Goal: Contribute content: Contribute content

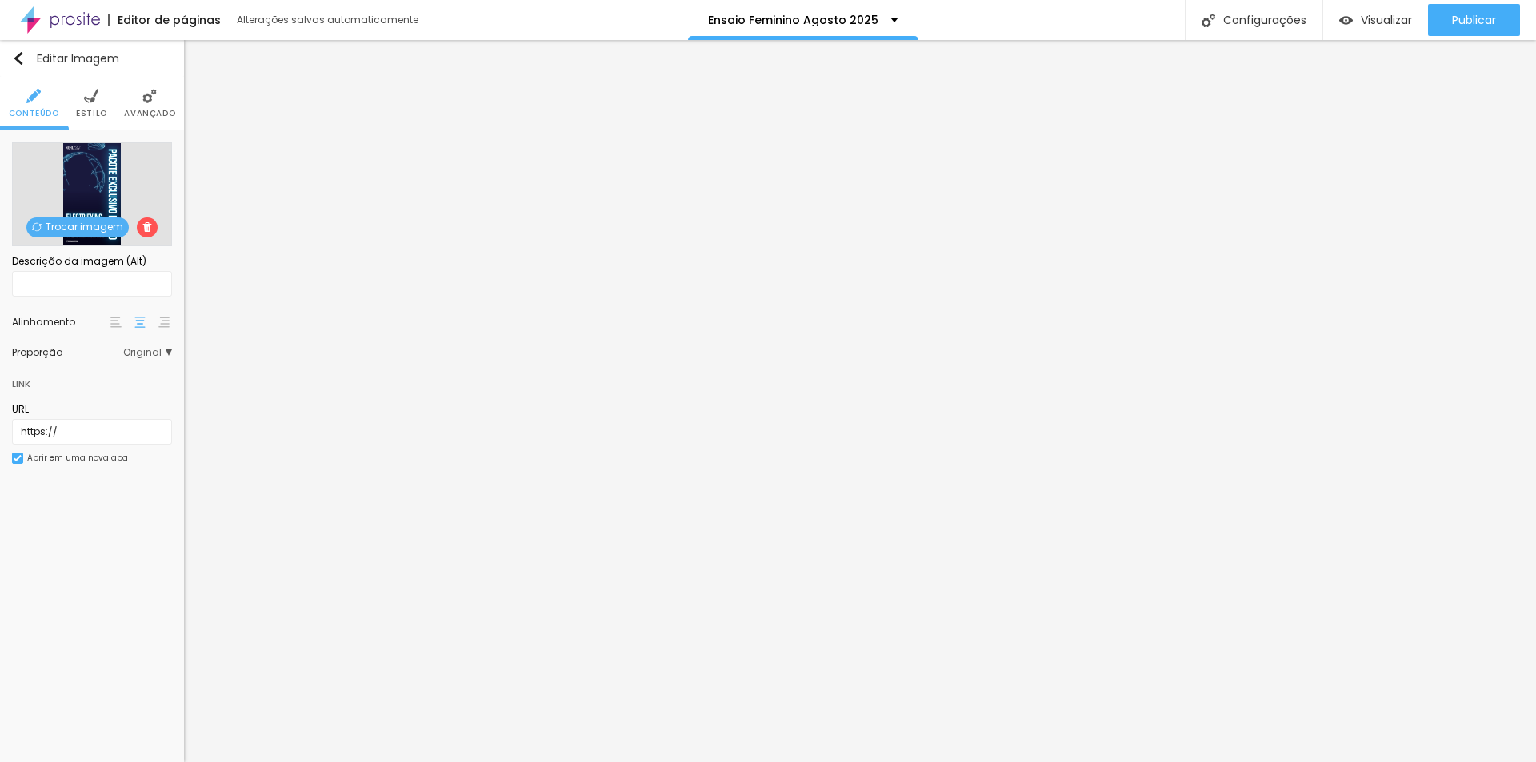
click at [94, 222] on span "Trocar imagem" at bounding box center [77, 228] width 102 height 20
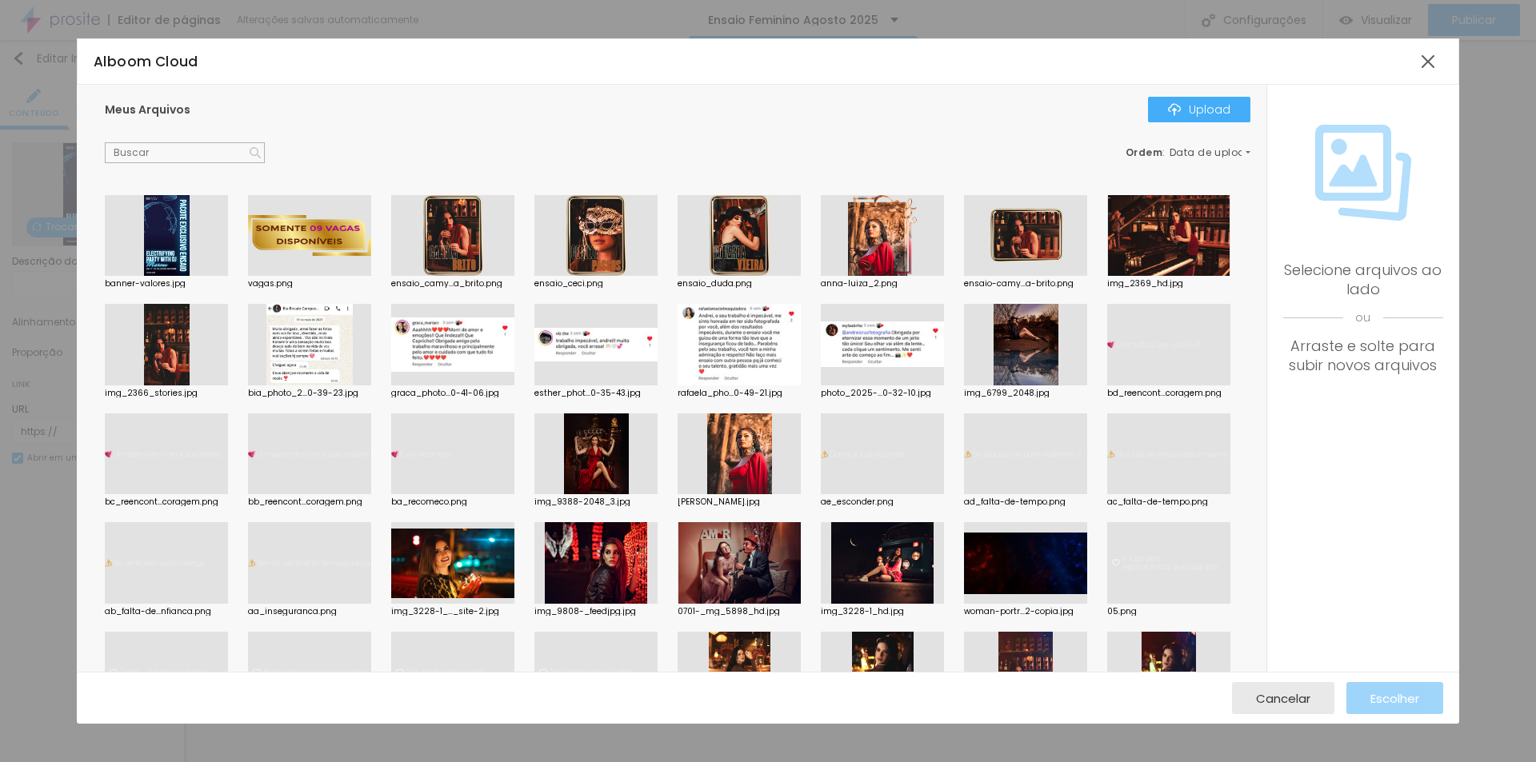
click at [161, 254] on div at bounding box center [166, 236] width 123 height 82
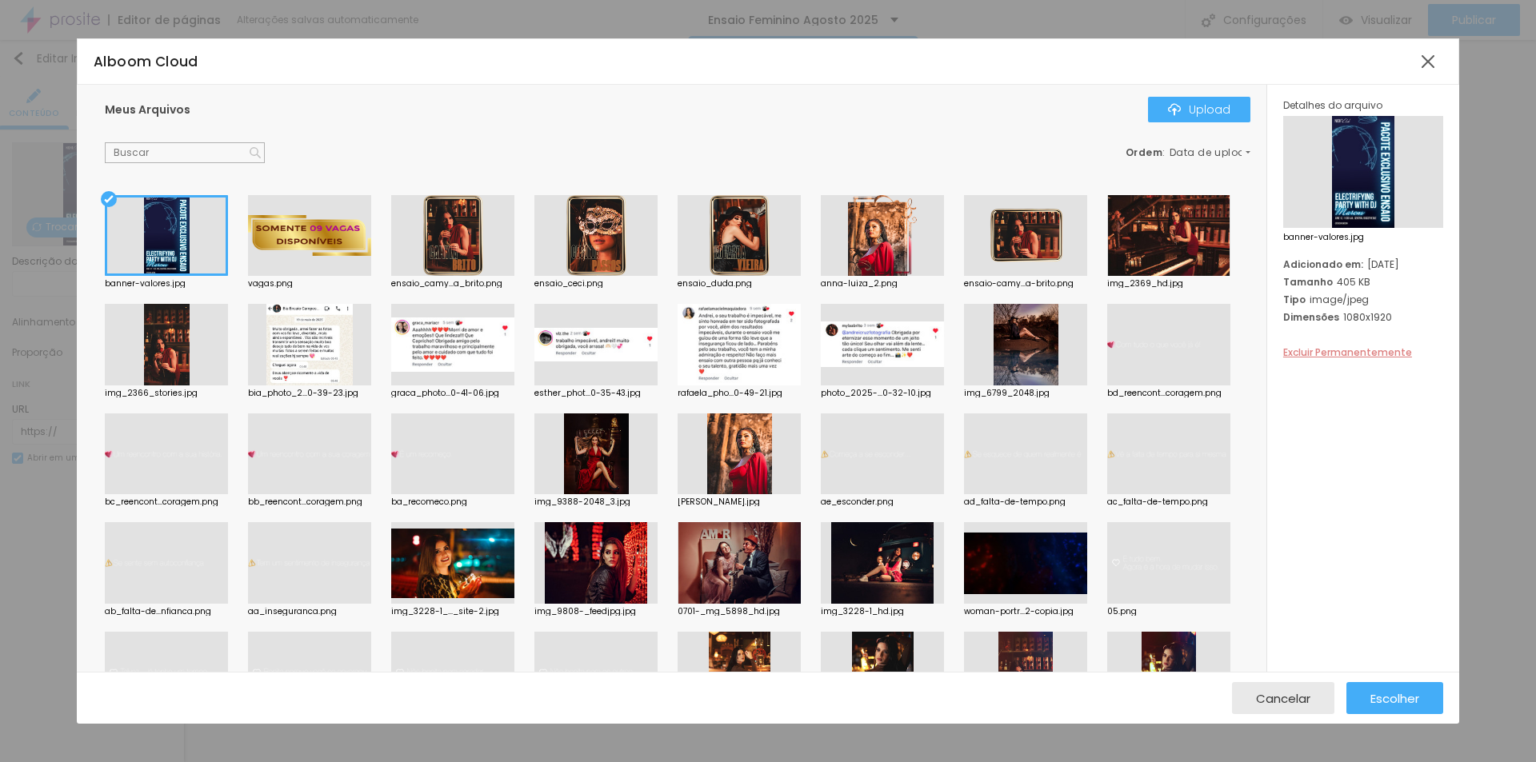
click at [1332, 351] on span "Excluir Permanentemente" at bounding box center [1347, 353] width 129 height 14
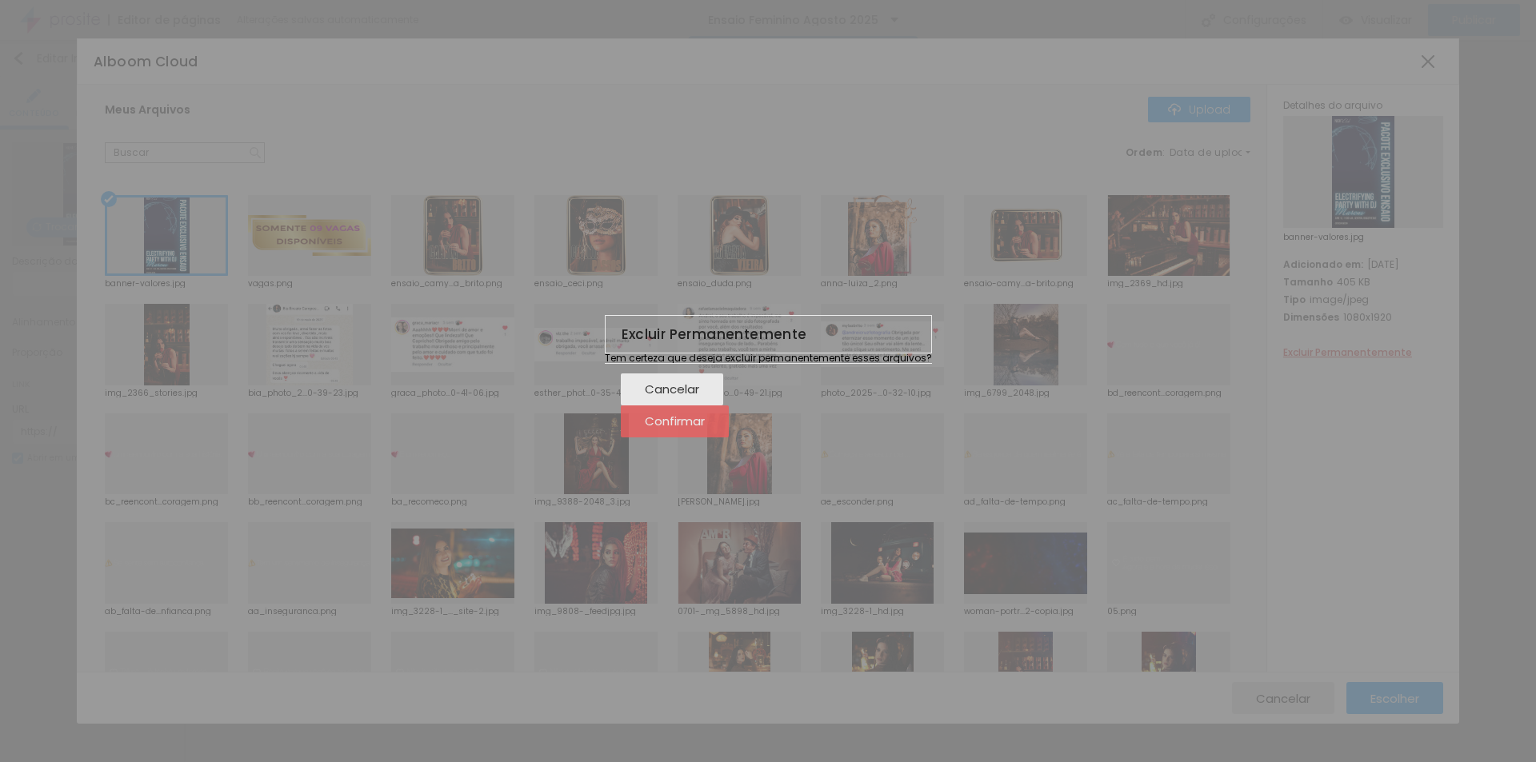
click at [705, 427] on div "Confirmar" at bounding box center [675, 422] width 60 height 32
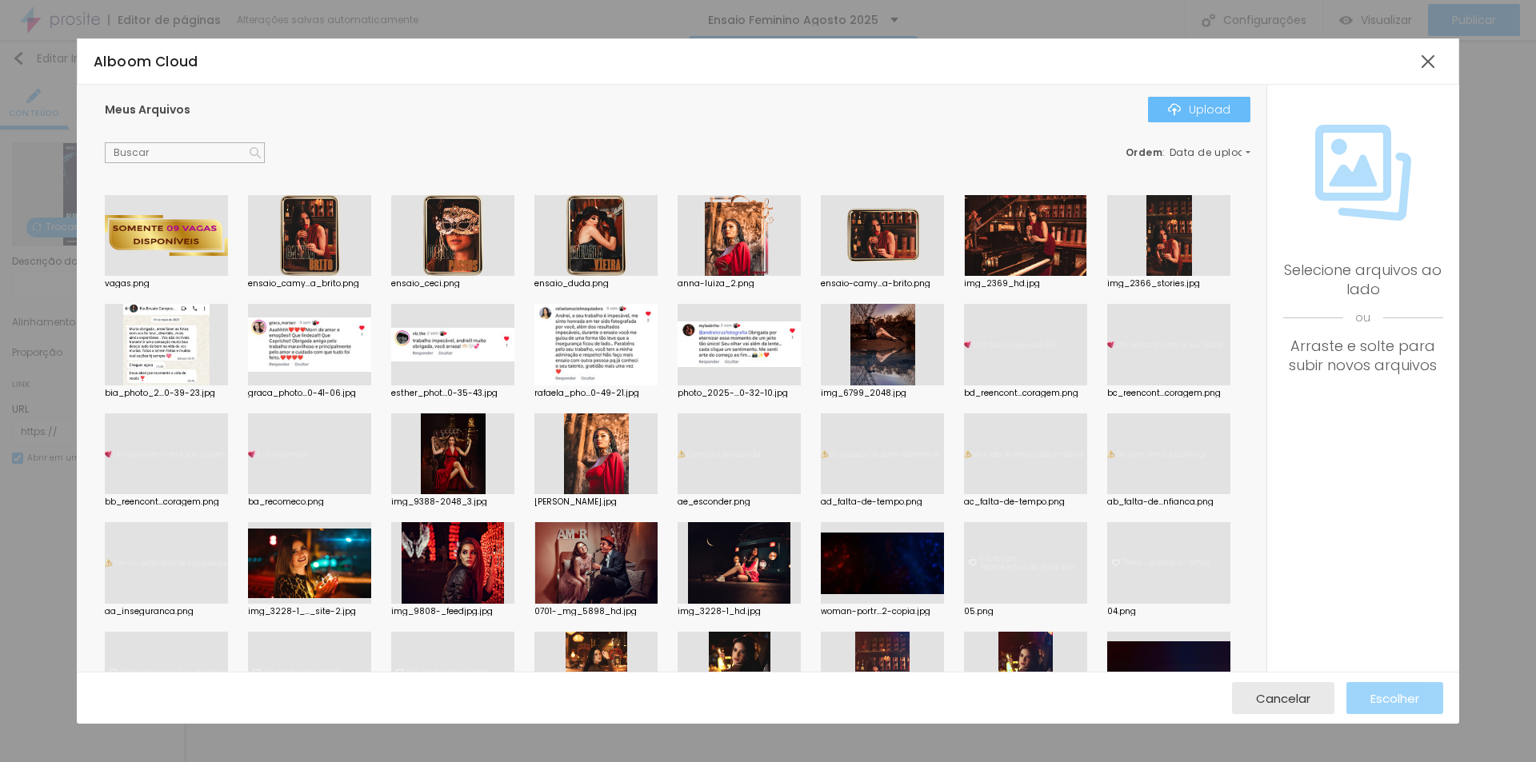
click at [1225, 103] on div "Upload" at bounding box center [1199, 109] width 62 height 13
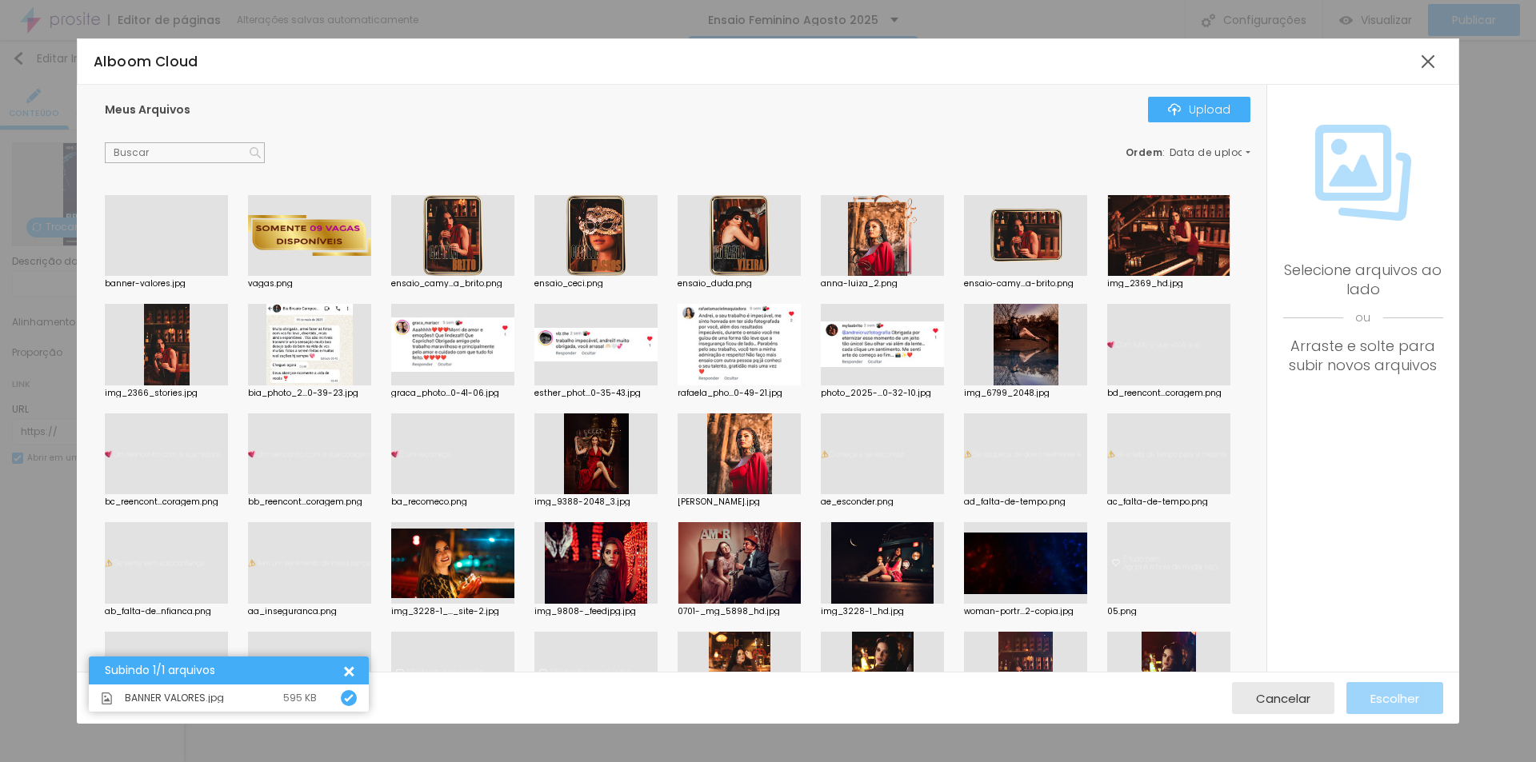
click at [158, 276] on div at bounding box center [166, 276] width 123 height 0
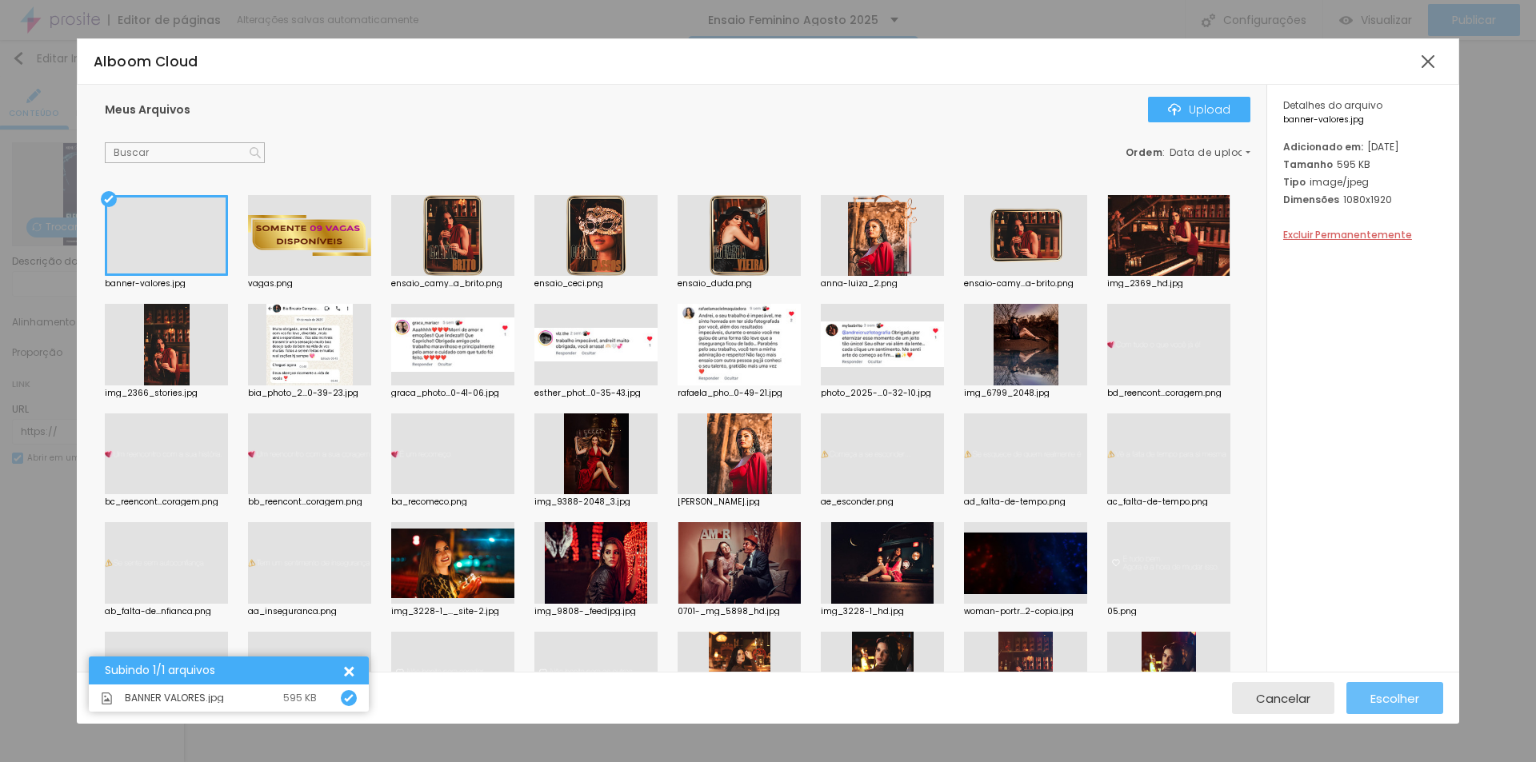
click at [1412, 700] on span "Escolher" at bounding box center [1394, 699] width 49 height 14
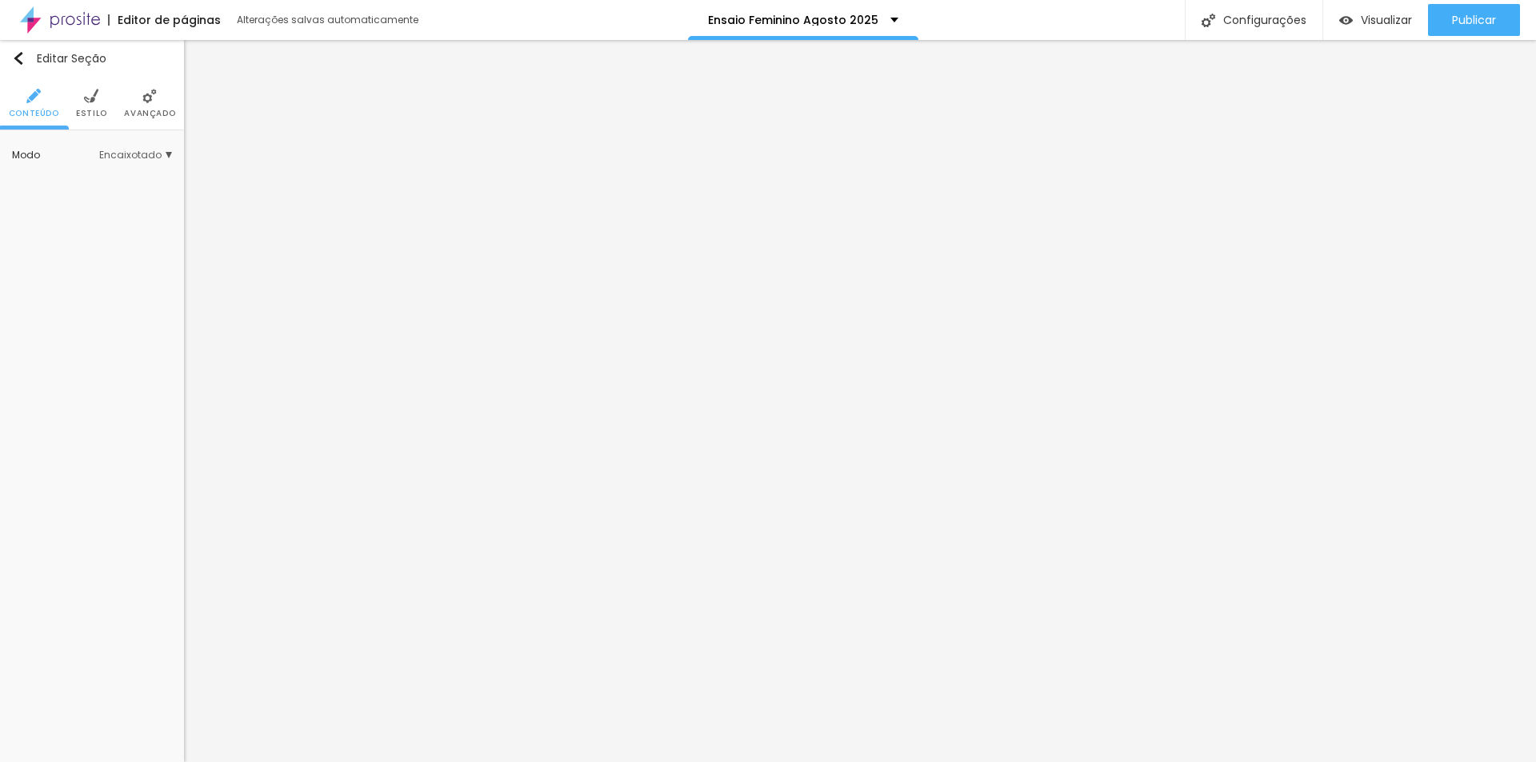
click at [154, 110] on span "Avançado" at bounding box center [149, 114] width 51 height 8
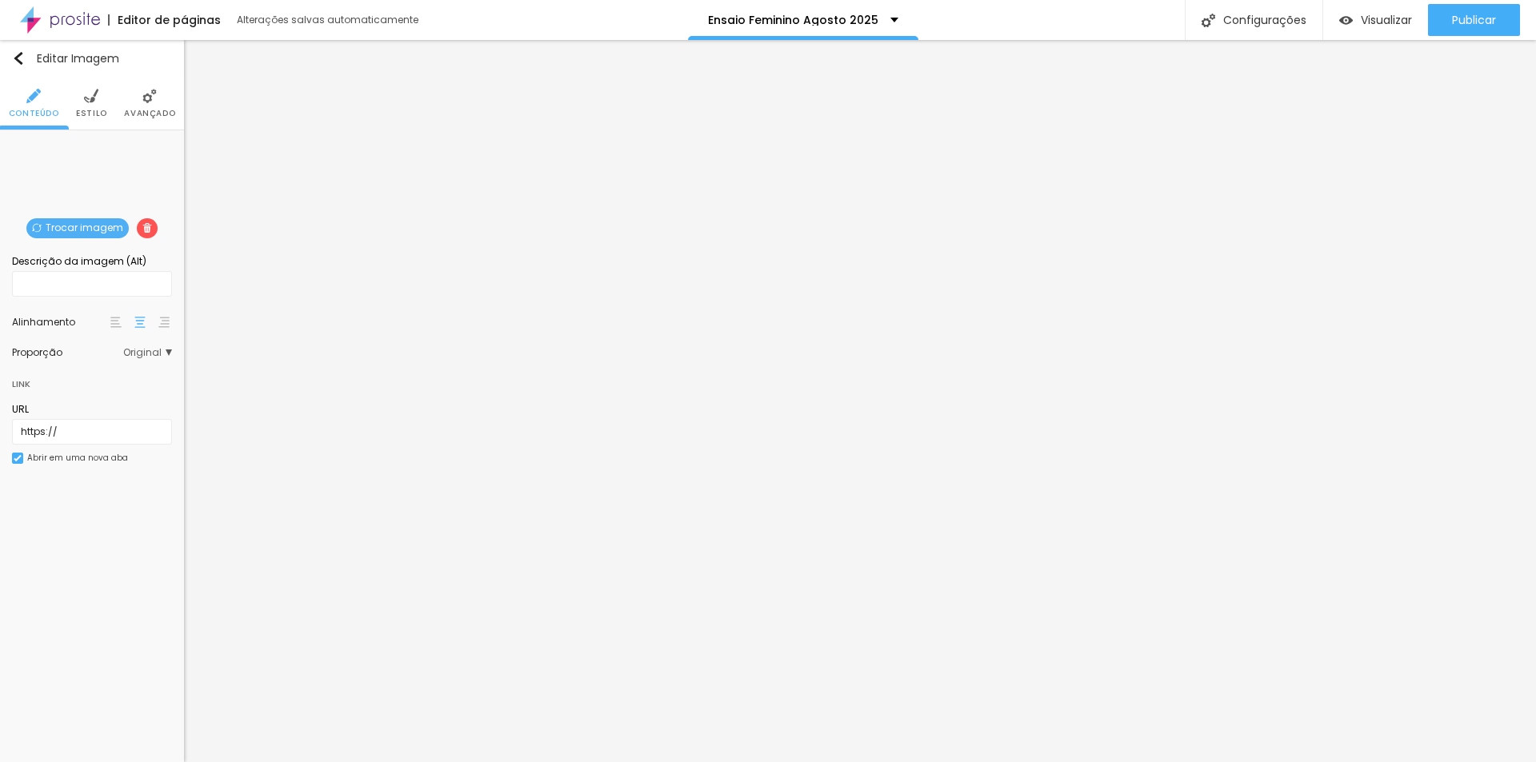
click at [142, 102] on img at bounding box center [149, 96] width 14 height 14
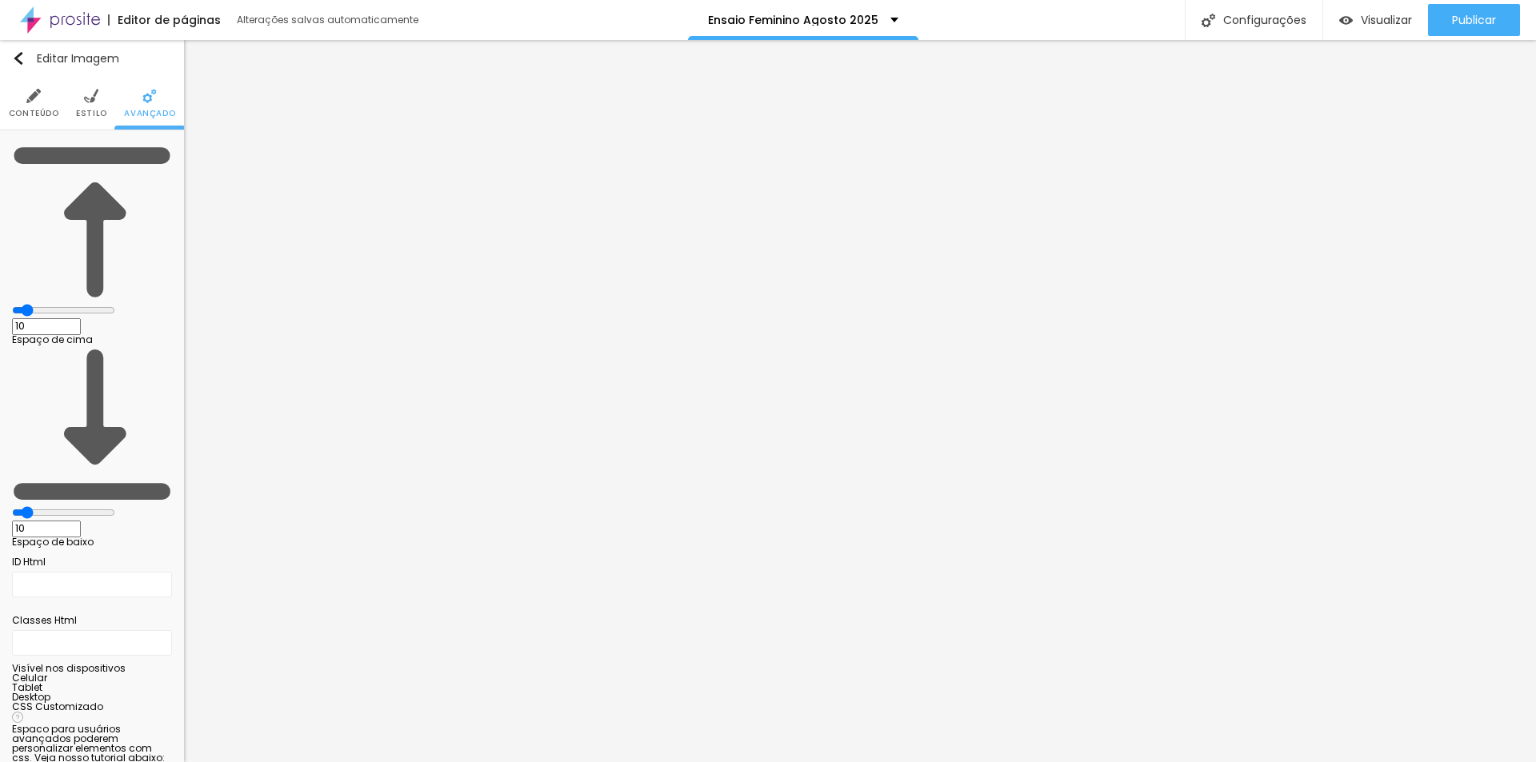
type input "9"
type input "1"
type input "0"
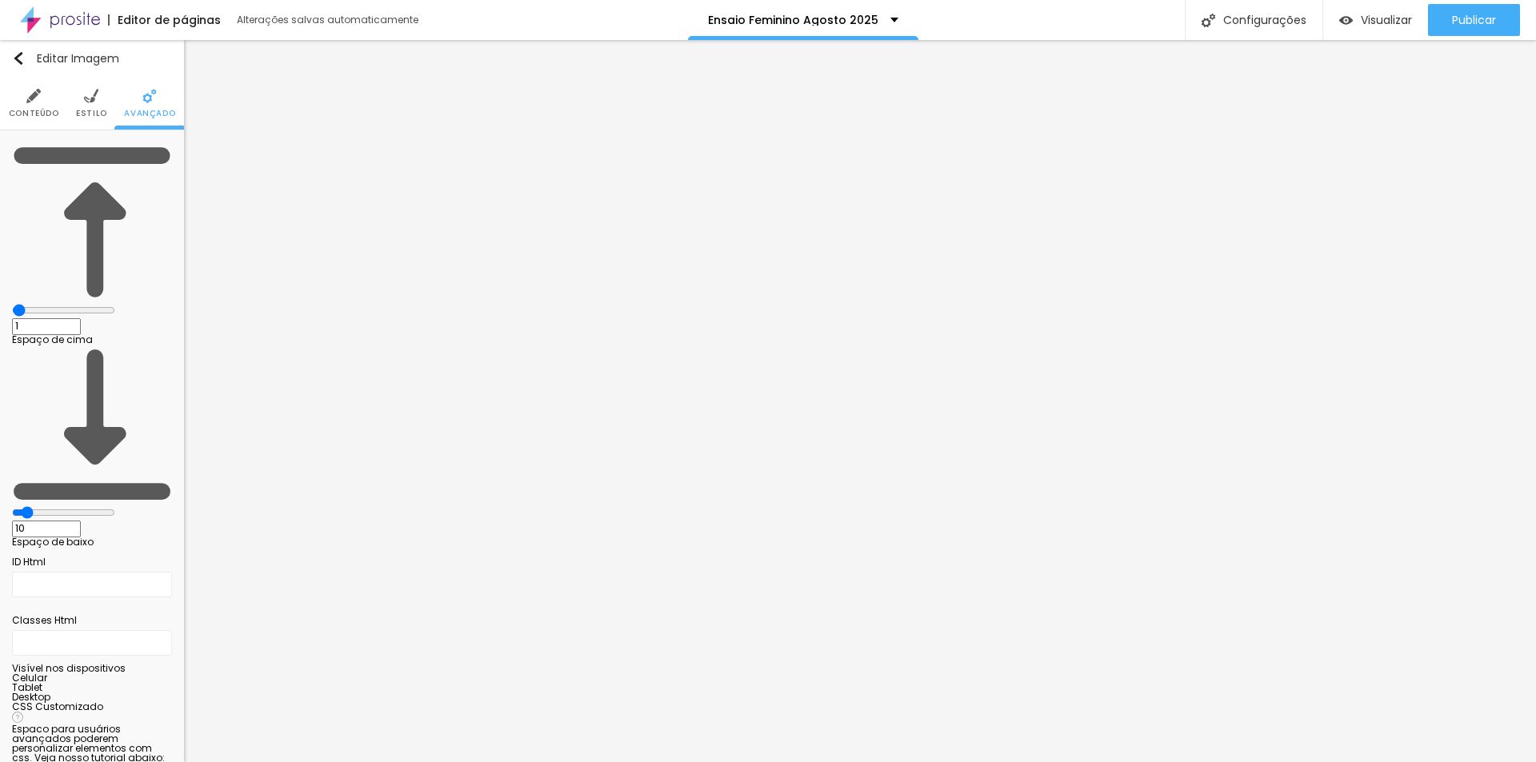
type input "0"
drag, startPoint x: 46, startPoint y: 154, endPoint x: 23, endPoint y: 175, distance: 31.7
type input "0"
click at [12, 304] on input "range" at bounding box center [63, 310] width 103 height 13
type input "9"
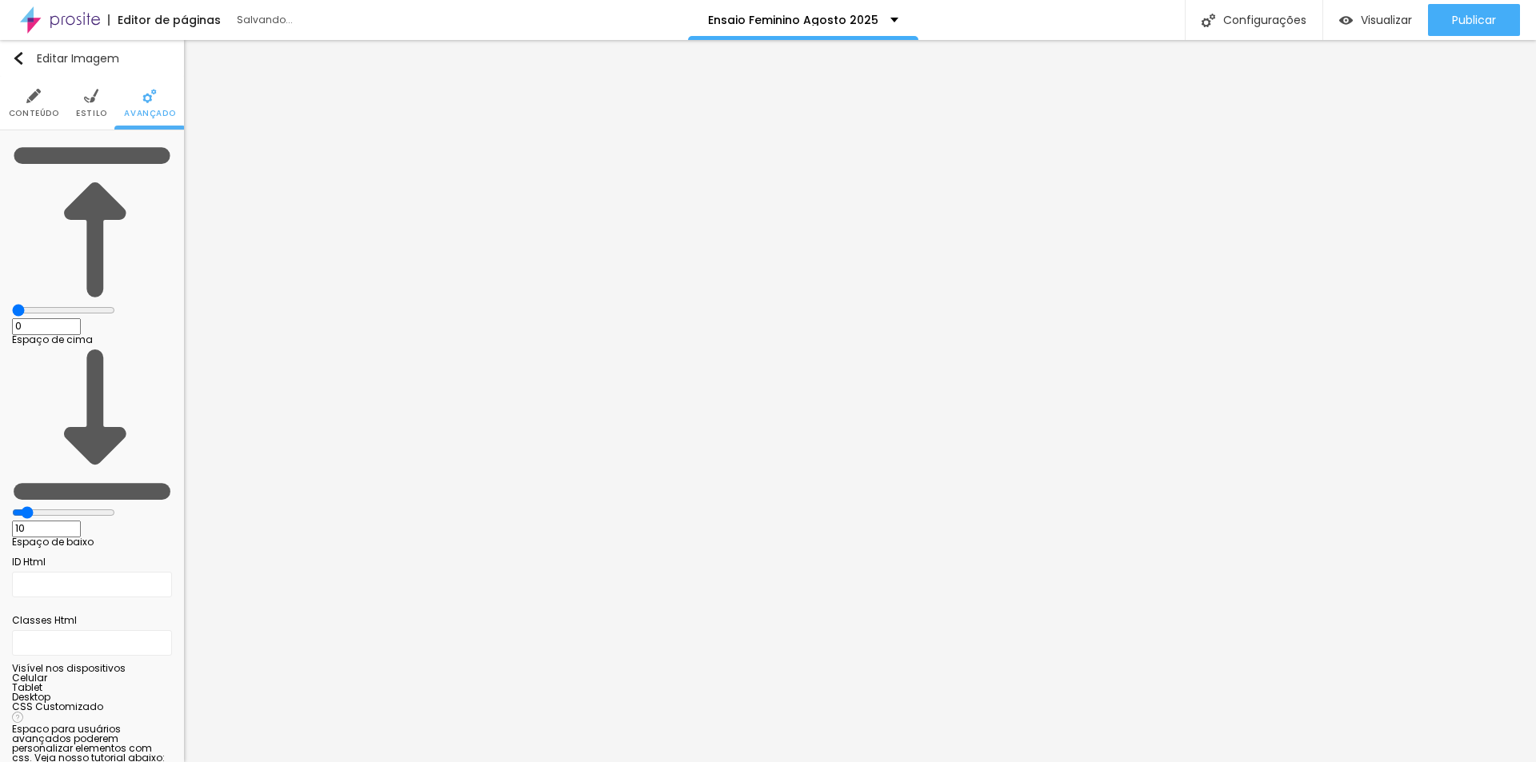
type input "9"
type input "7"
type input "0"
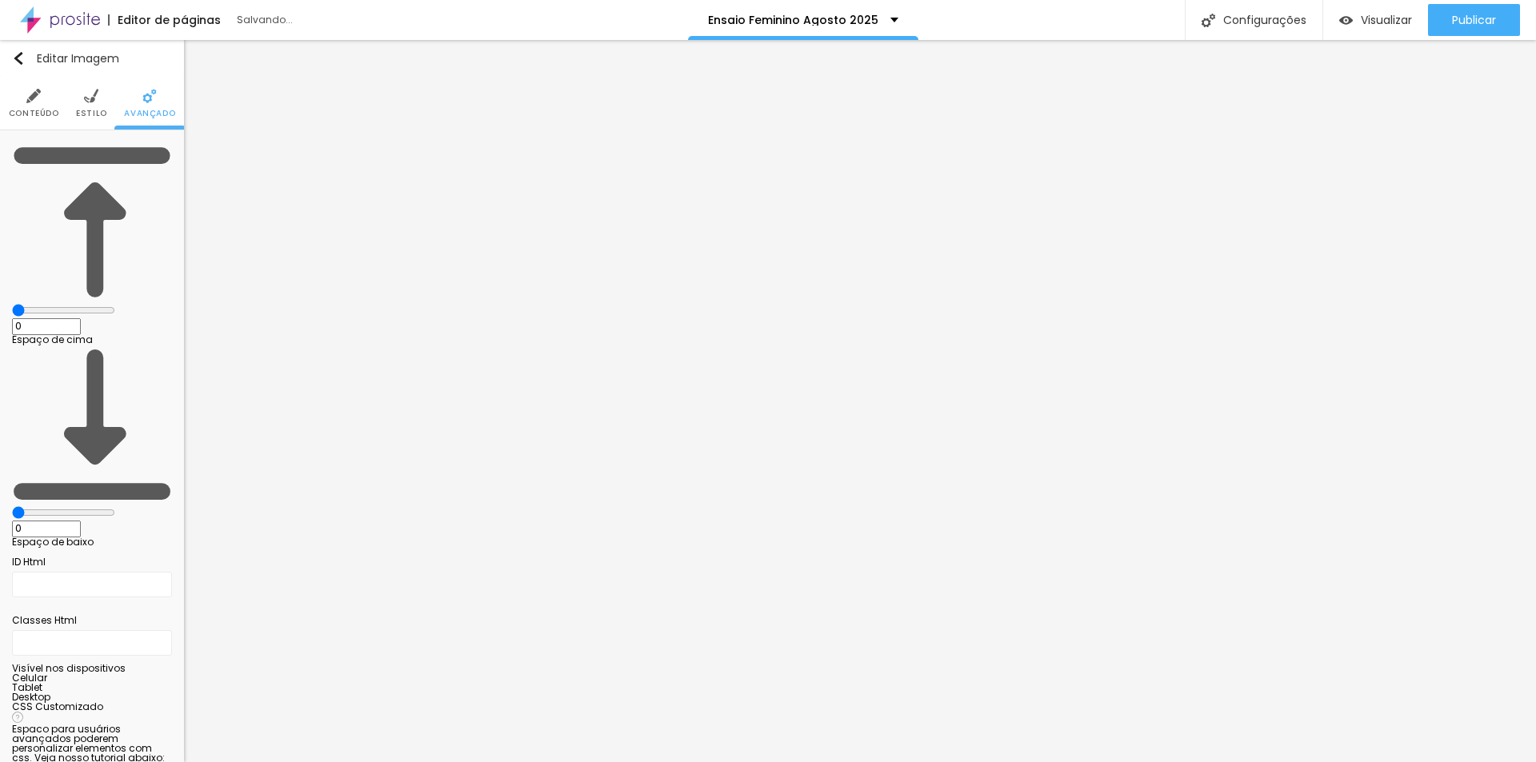
drag, startPoint x: 46, startPoint y: 186, endPoint x: 8, endPoint y: 189, distance: 38.5
type input "0"
click at [14, 506] on input "range" at bounding box center [63, 512] width 103 height 13
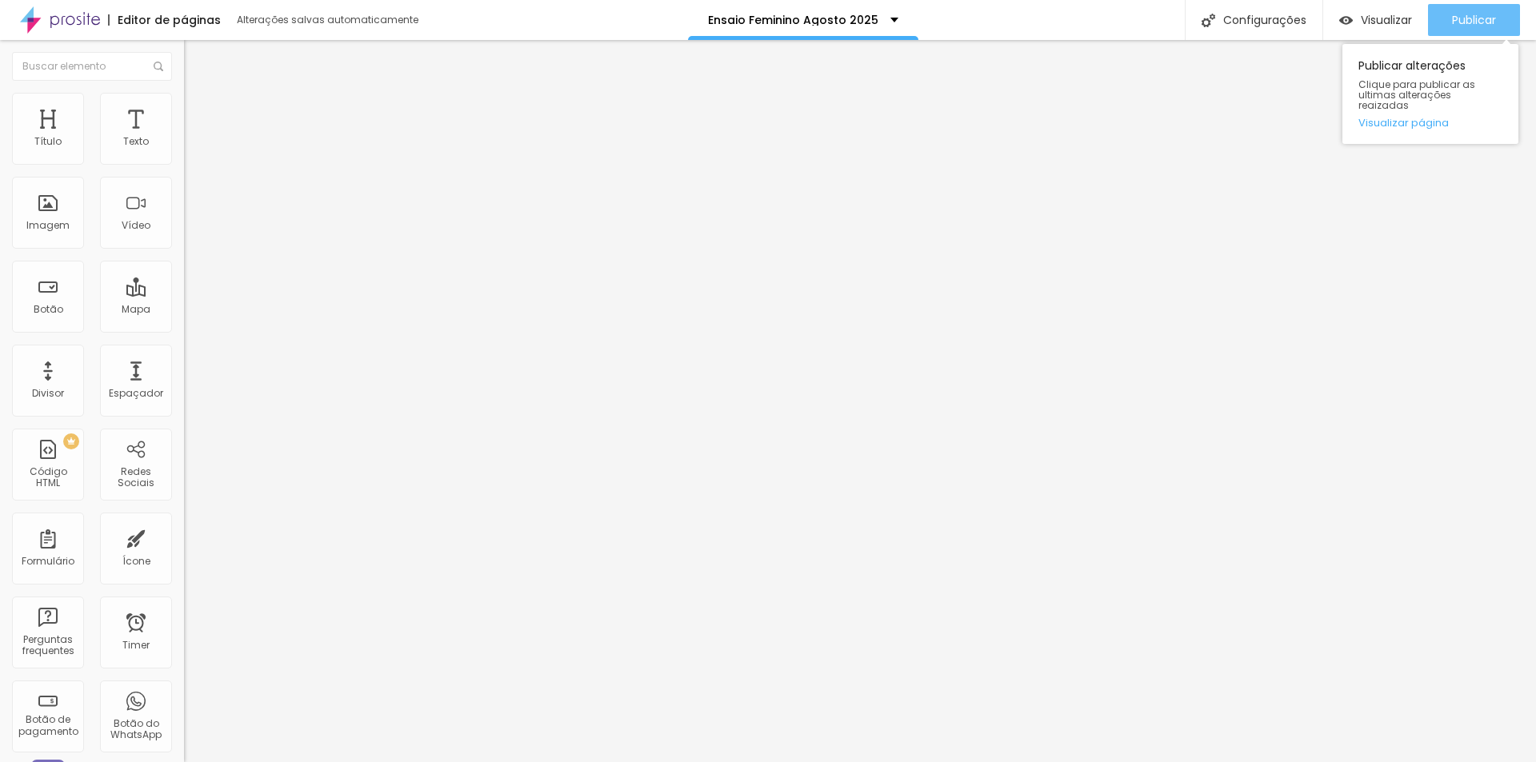
click at [1471, 21] on span "Publicar" at bounding box center [1474, 20] width 44 height 13
click at [1482, 23] on span "Publicar" at bounding box center [1474, 20] width 44 height 13
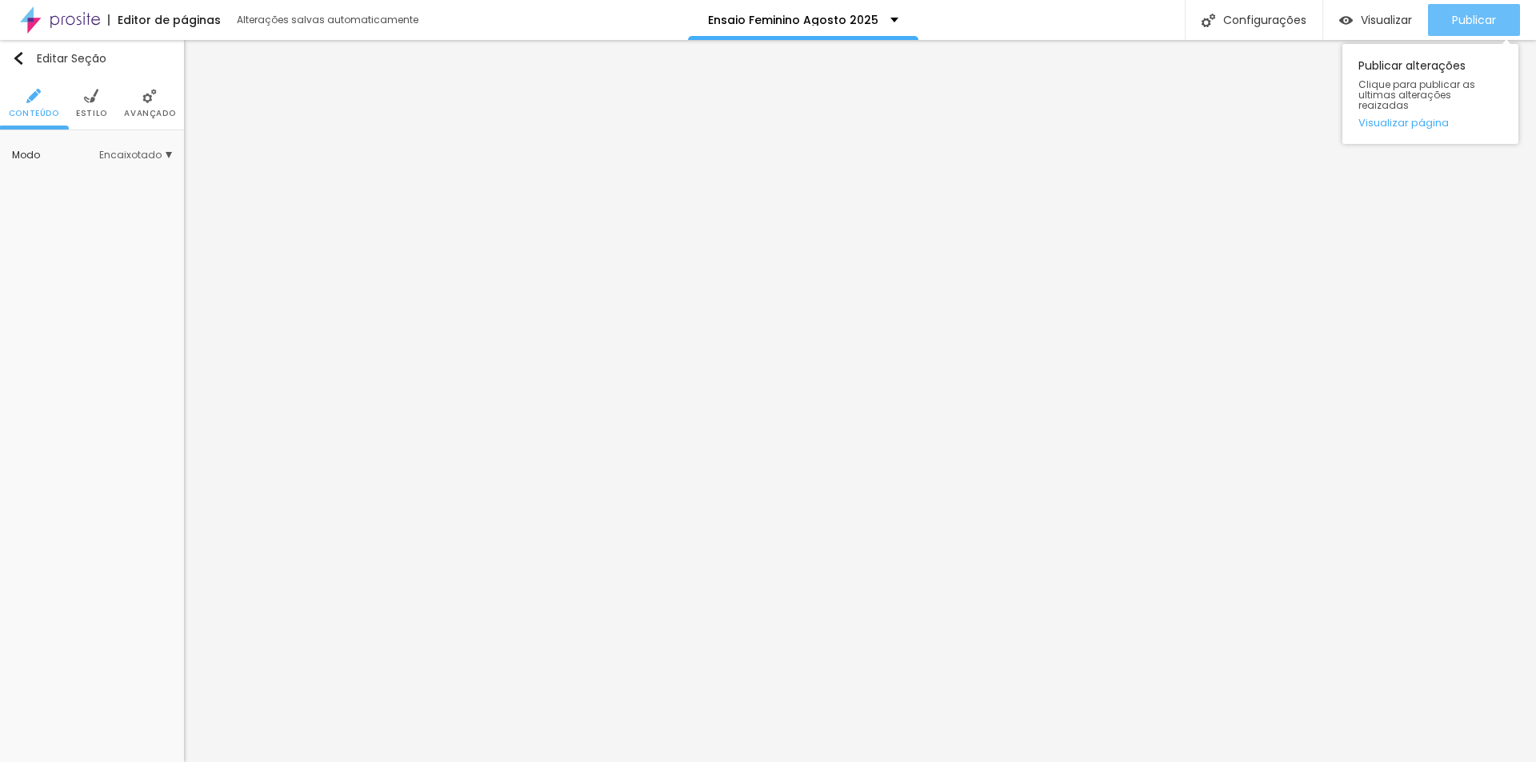
click at [1482, 14] on span "Publicar" at bounding box center [1474, 20] width 44 height 13
click at [151, 91] on img at bounding box center [149, 96] width 14 height 14
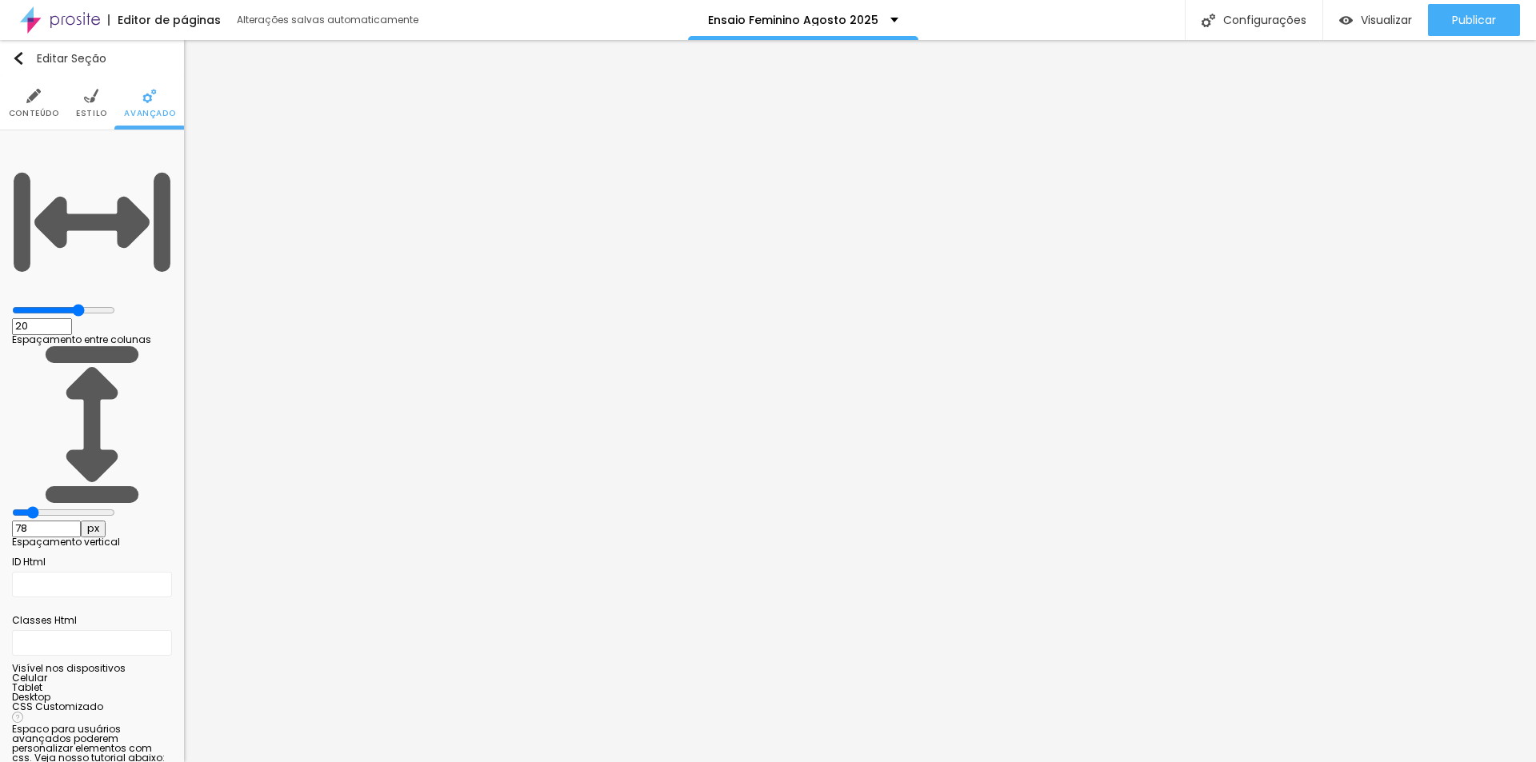
type input "86"
type input "0"
drag, startPoint x: 49, startPoint y: 188, endPoint x: 0, endPoint y: 189, distance: 48.8
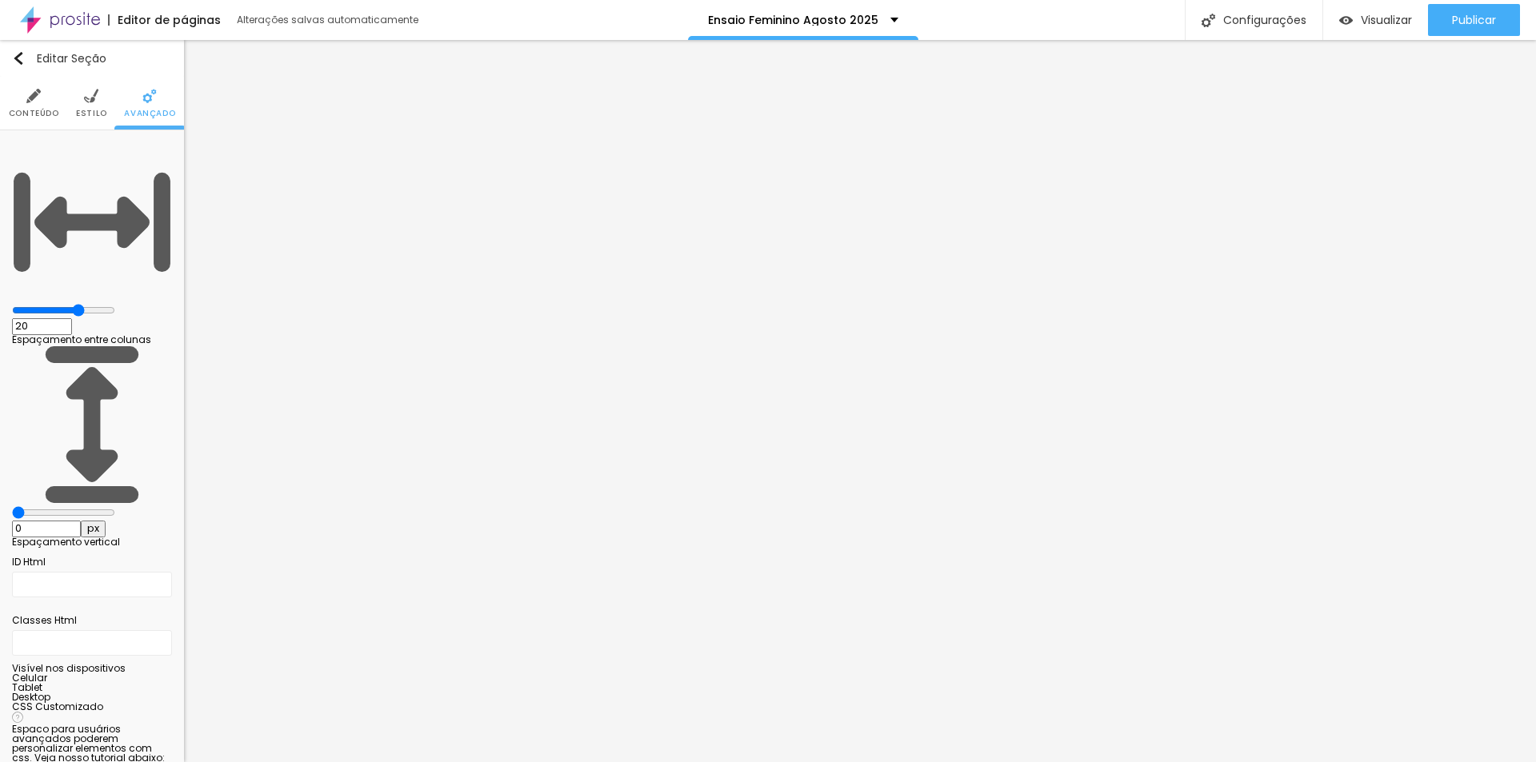
type input "0"
click at [12, 506] on input "range" at bounding box center [63, 512] width 103 height 13
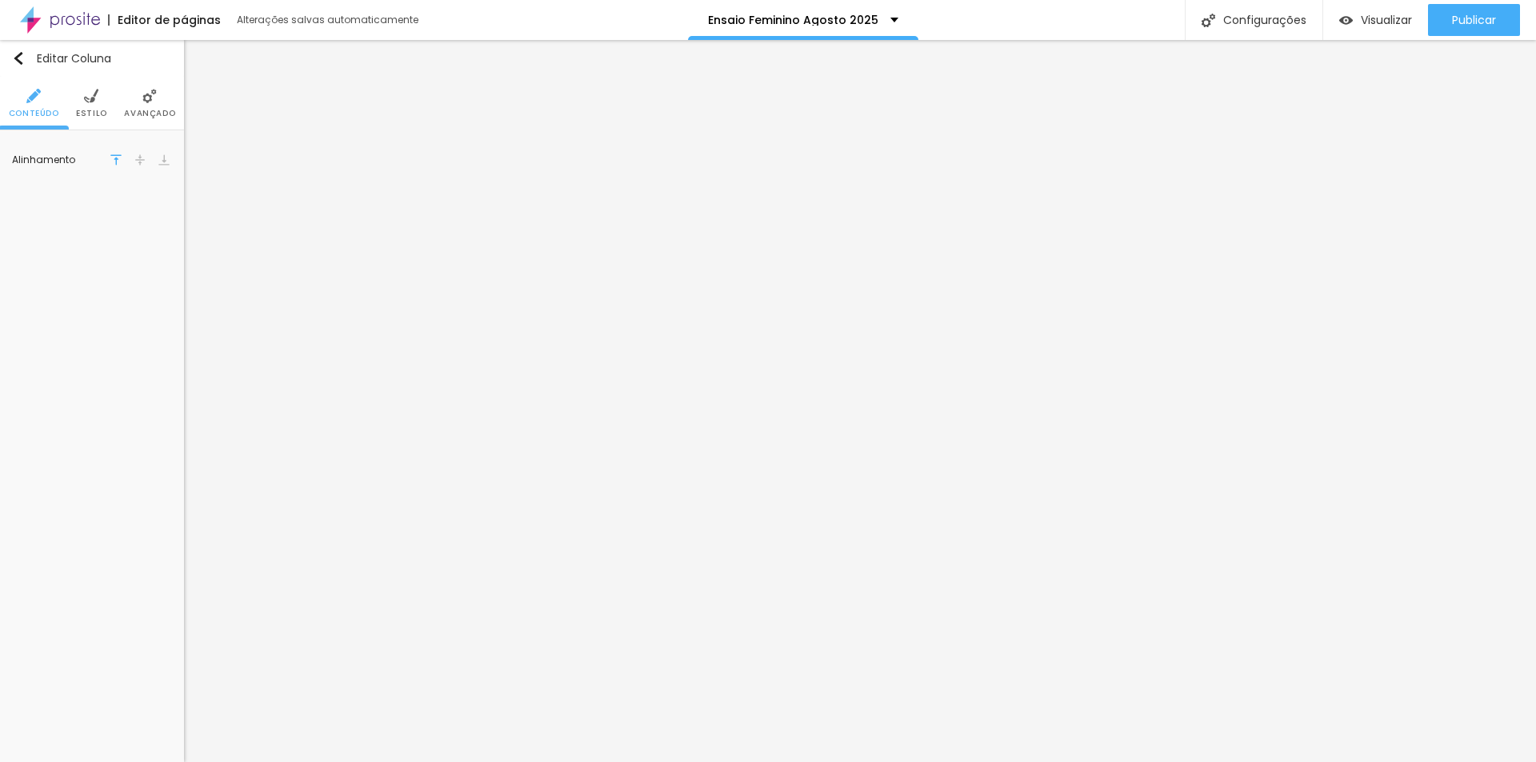
click at [94, 102] on img at bounding box center [91, 96] width 14 height 14
click at [79, 229] on span "Adicionar imagem" at bounding box center [92, 228] width 118 height 20
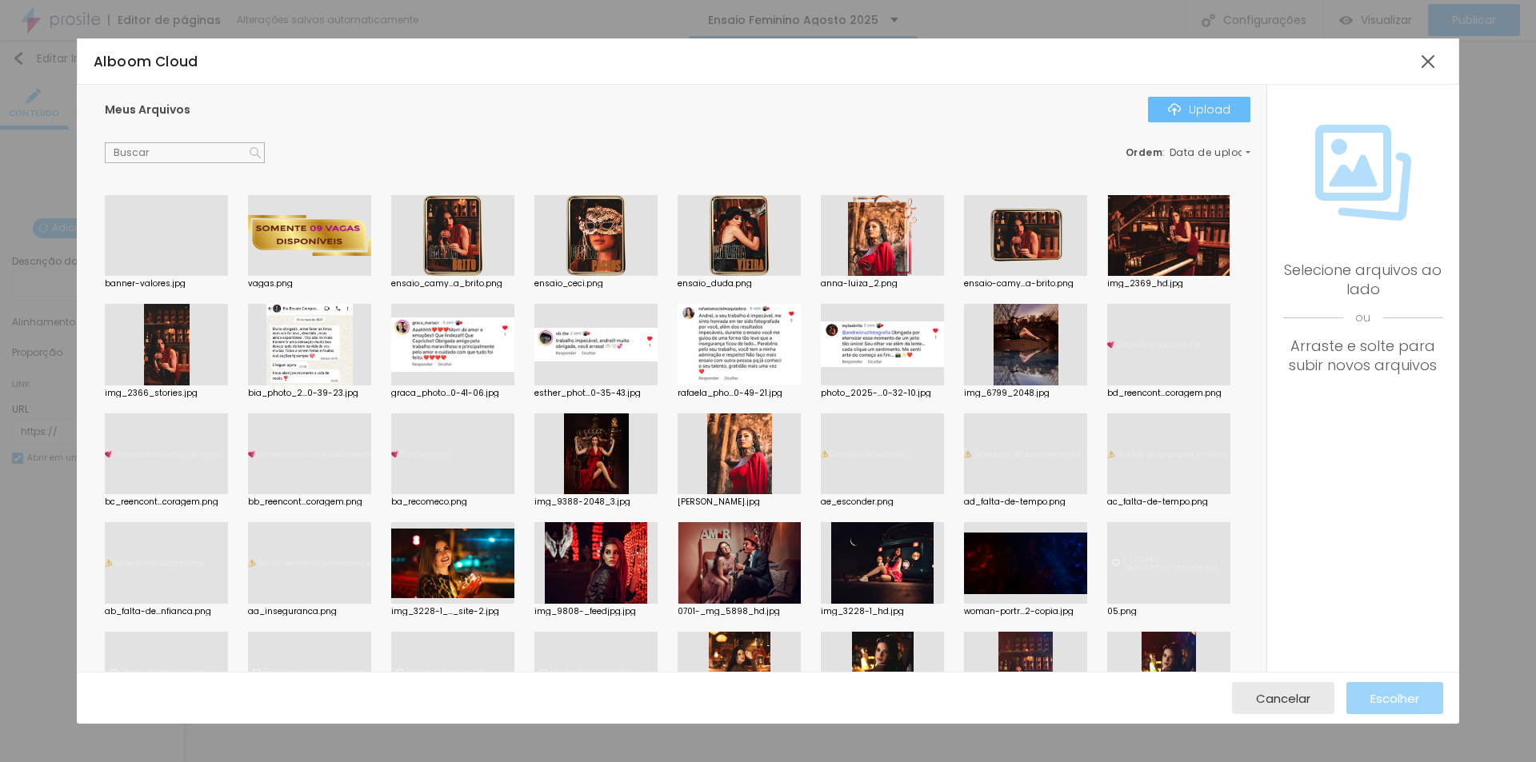
click at [1206, 100] on button "Upload" at bounding box center [1199, 110] width 102 height 26
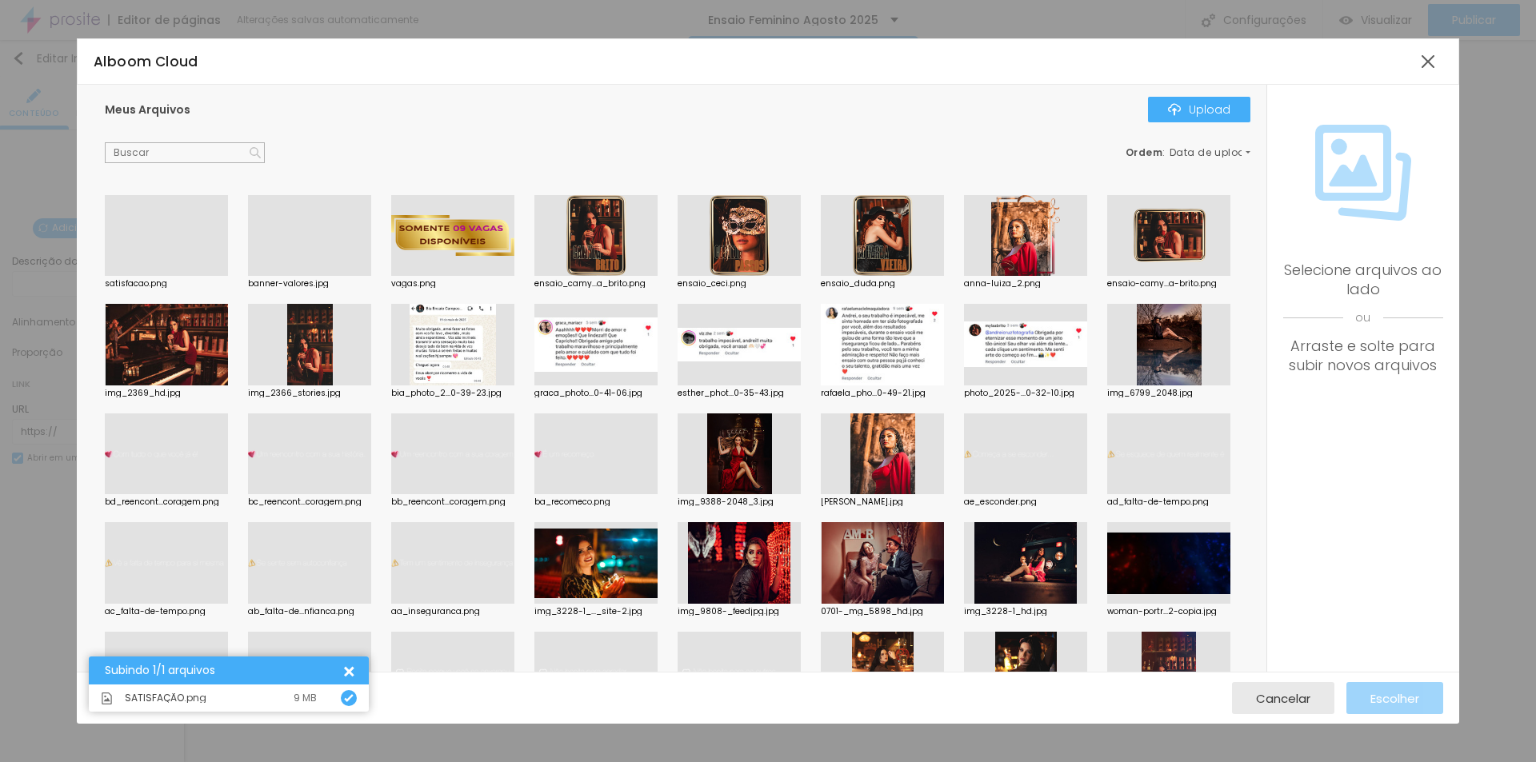
click at [185, 276] on div at bounding box center [166, 276] width 123 height 0
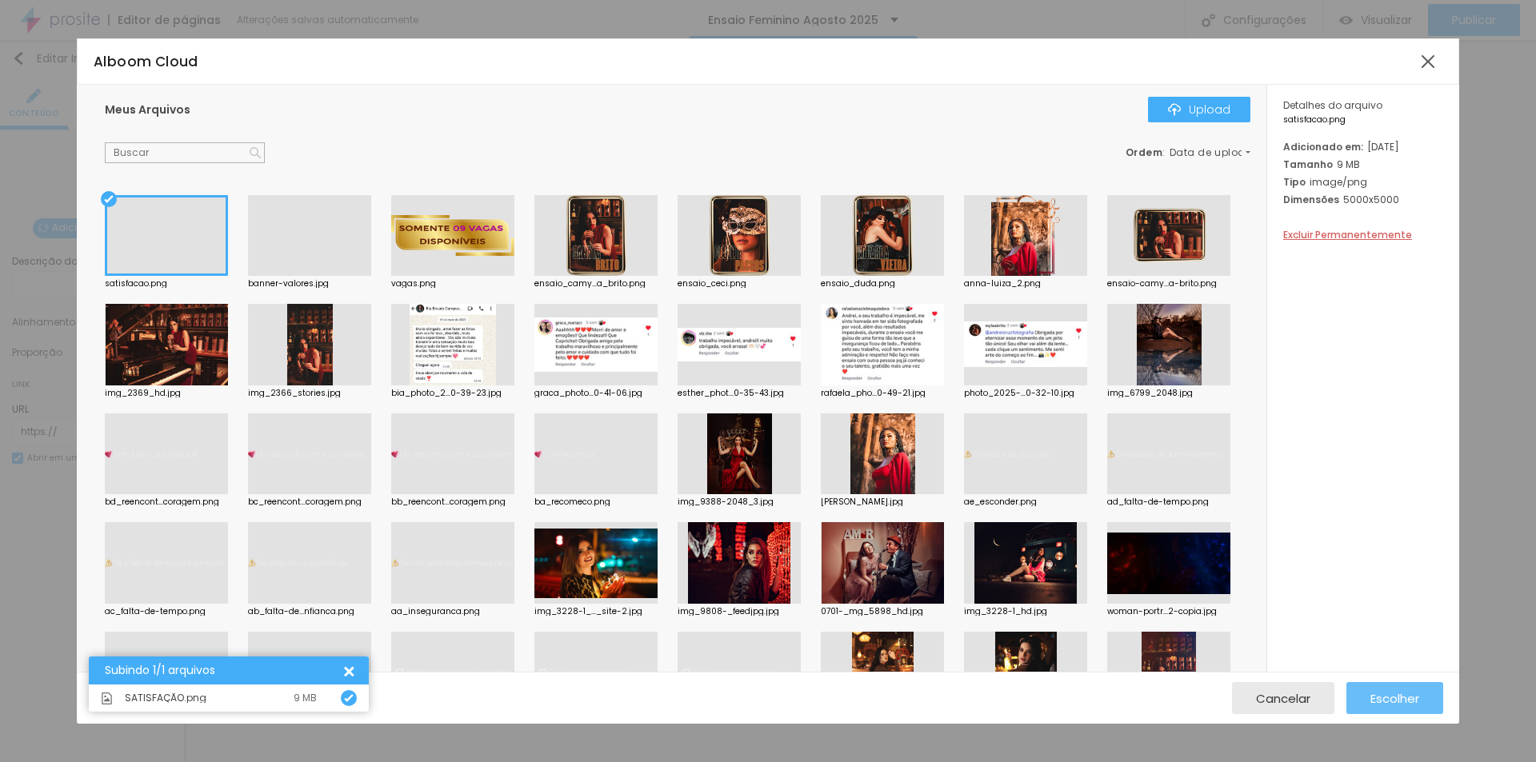
click at [1402, 700] on span "Escolher" at bounding box center [1394, 699] width 49 height 14
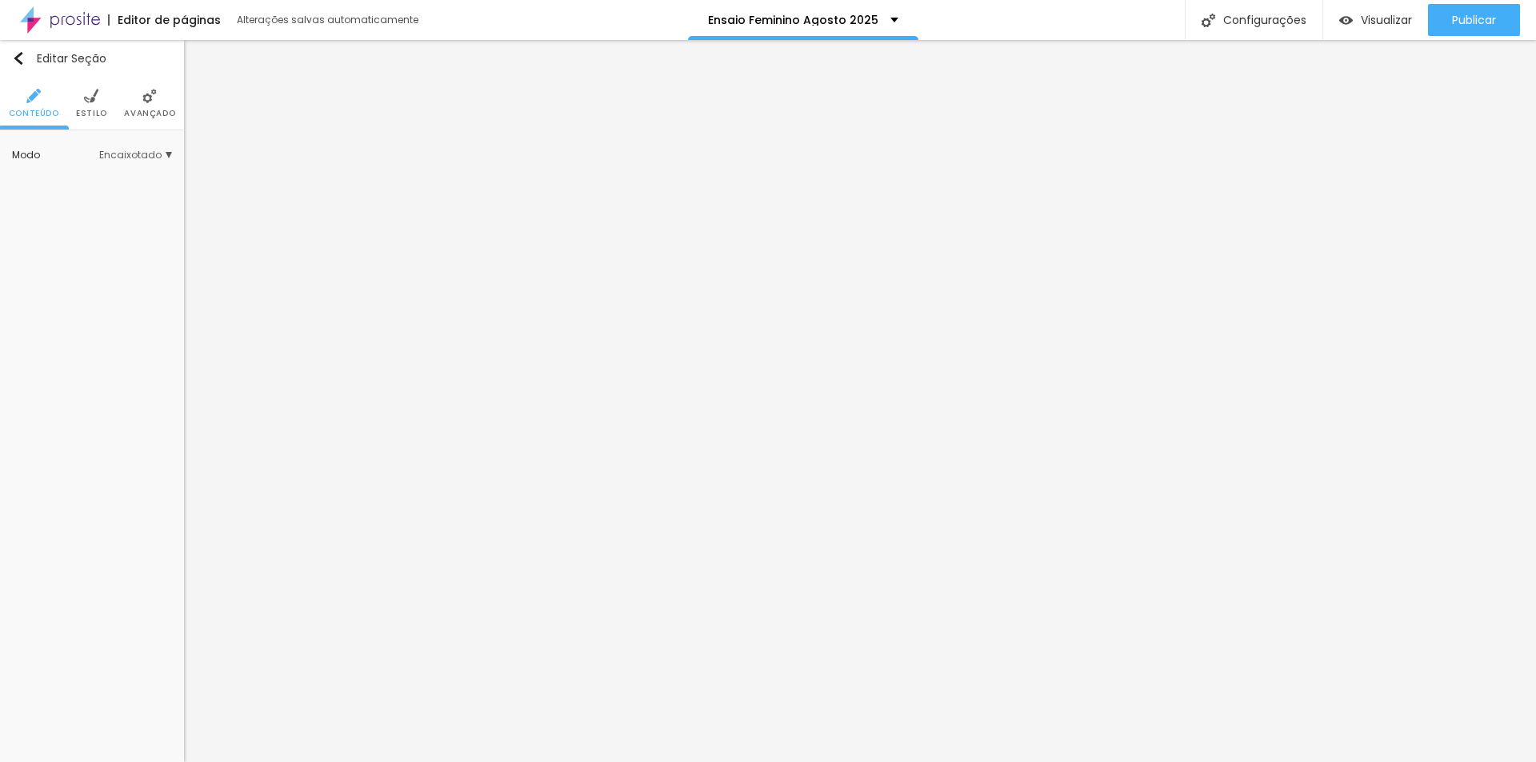
click at [142, 101] on li "Avançado" at bounding box center [149, 103] width 51 height 53
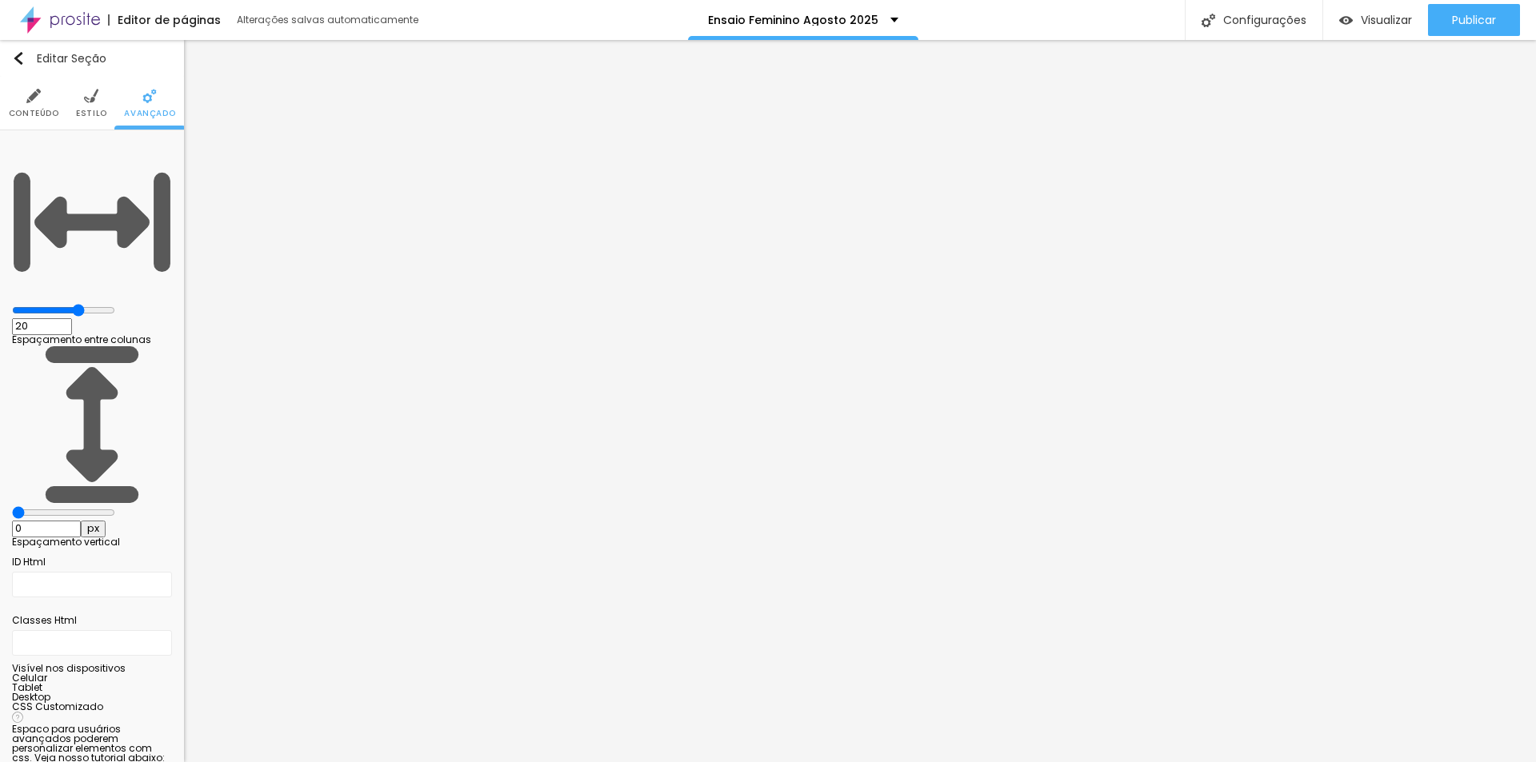
click at [94, 110] on span "Estilo" at bounding box center [91, 114] width 31 height 8
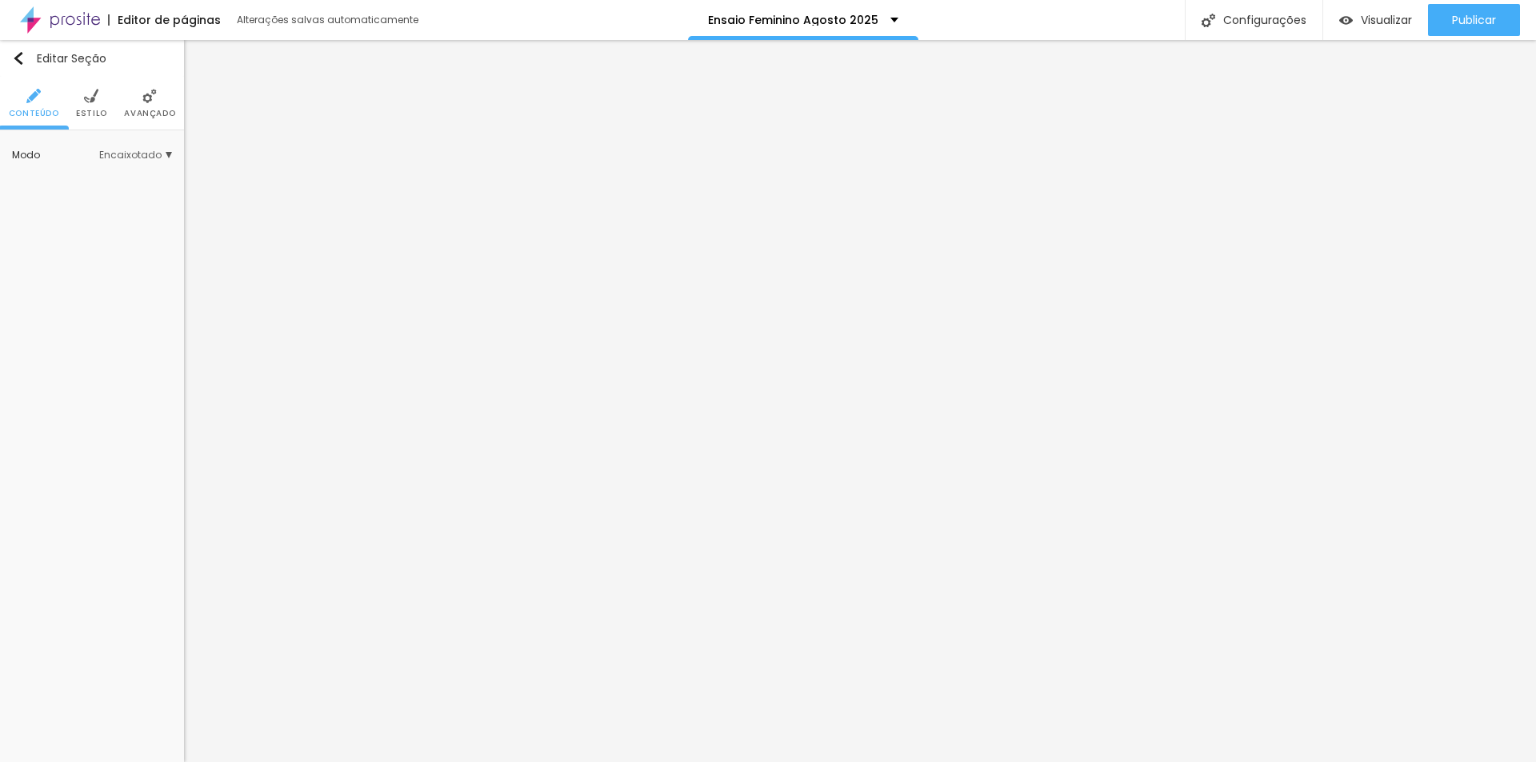
click at [150, 113] on span "Avançado" at bounding box center [149, 114] width 51 height 8
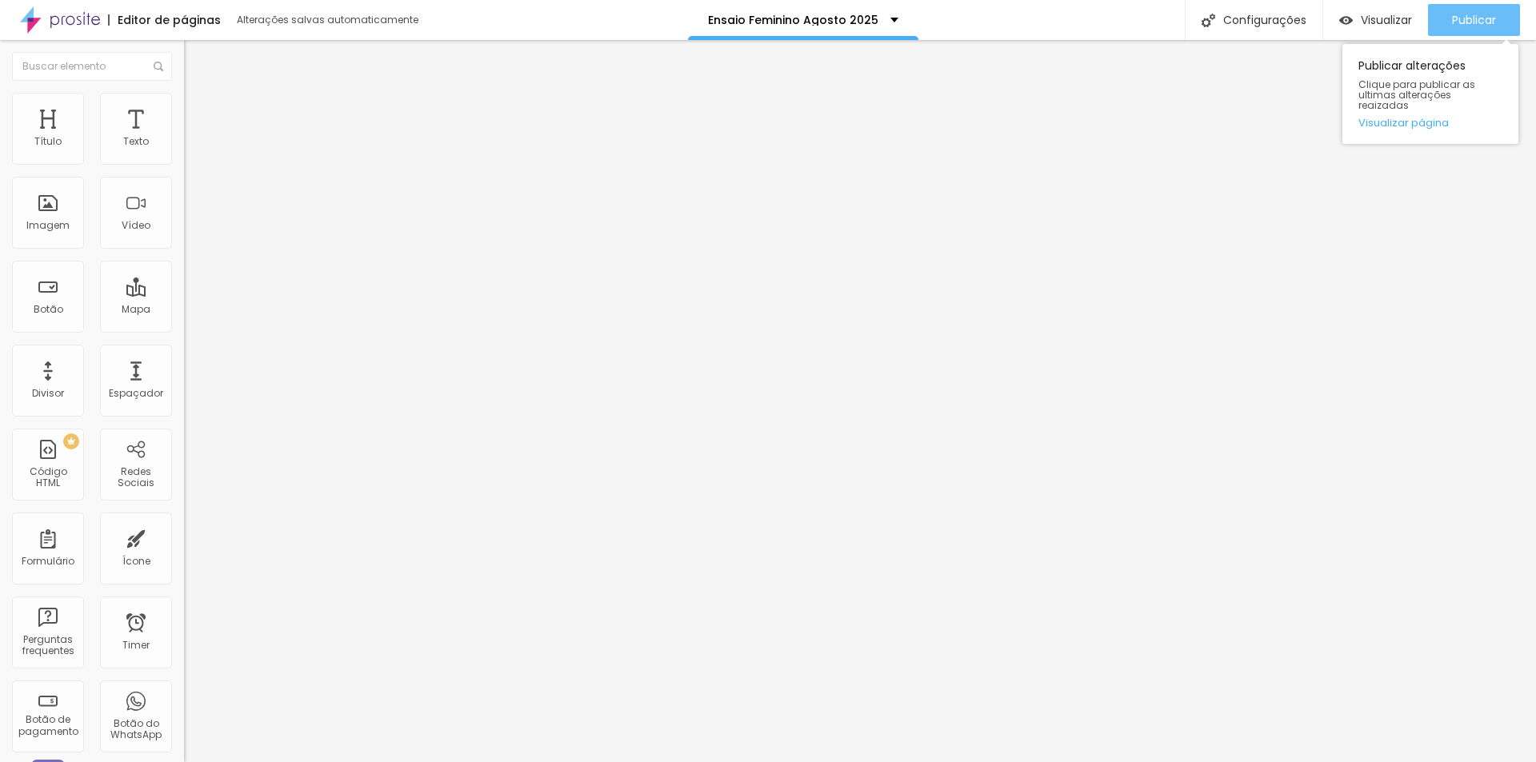
click at [1460, 22] on span "Publicar" at bounding box center [1474, 20] width 44 height 13
click at [1474, 26] on span "Publicar" at bounding box center [1474, 20] width 44 height 13
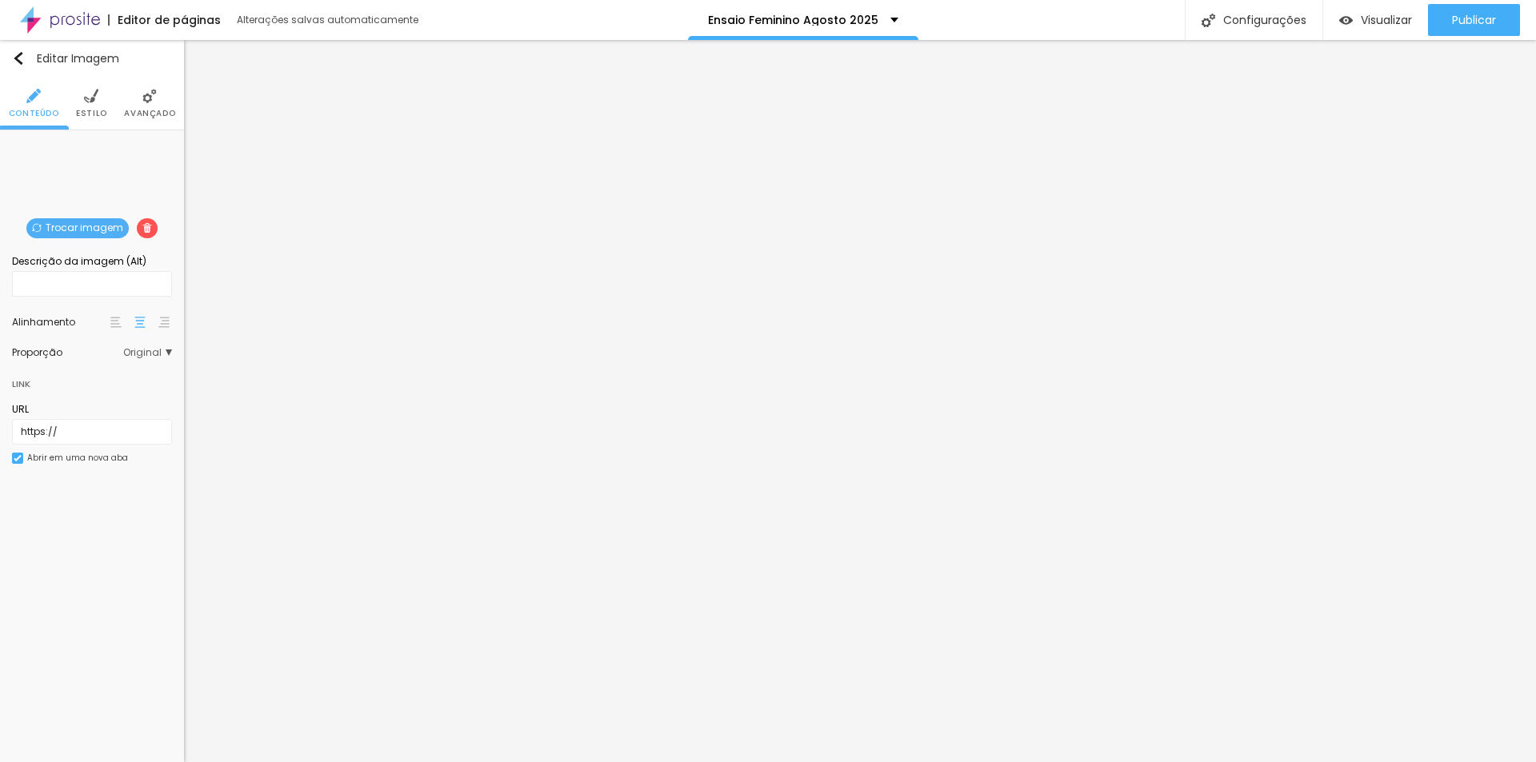
click at [94, 110] on span "Estilo" at bounding box center [91, 114] width 31 height 8
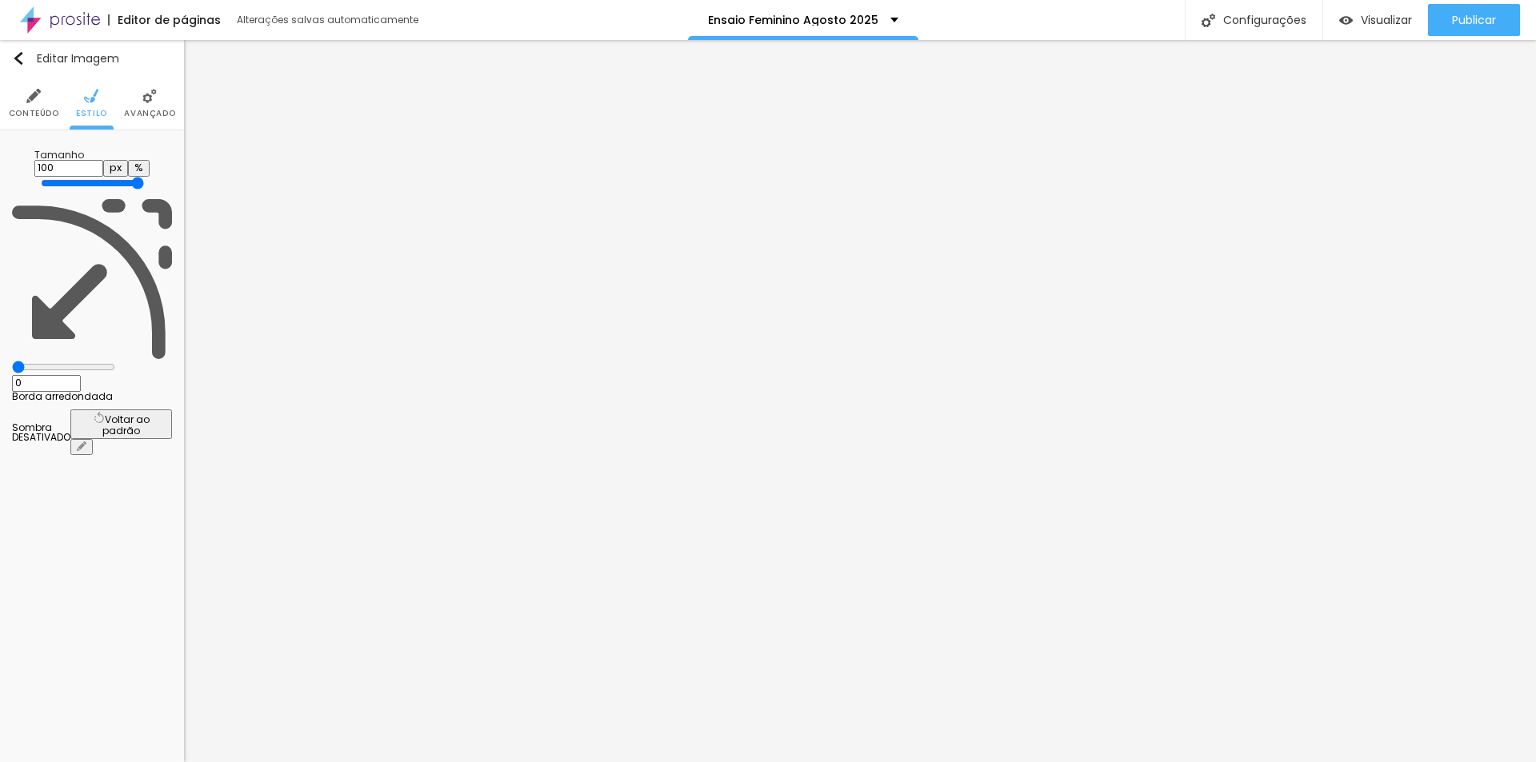
type input "95"
type input "75"
type input "70"
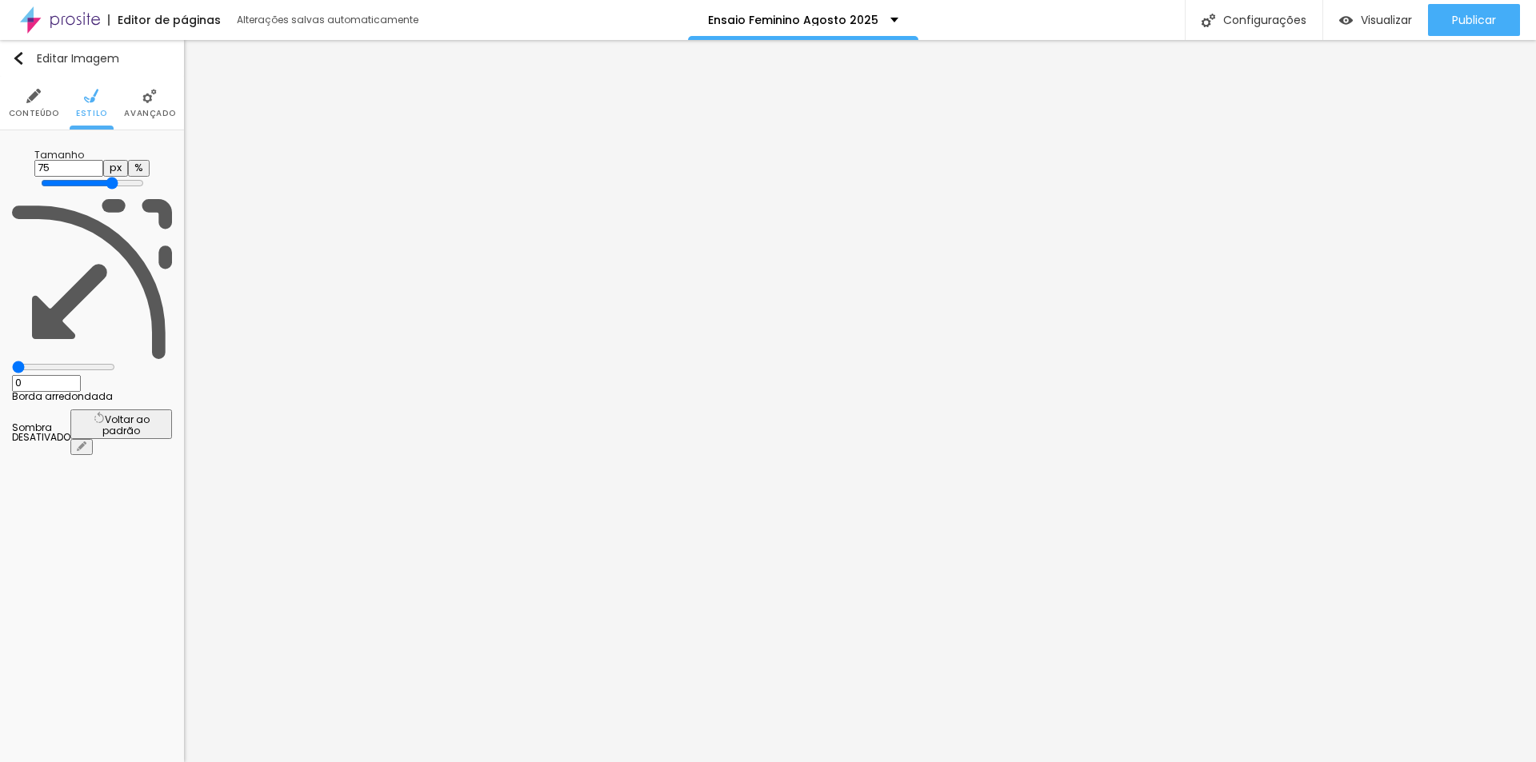
type input "70"
type input "65"
type input "60"
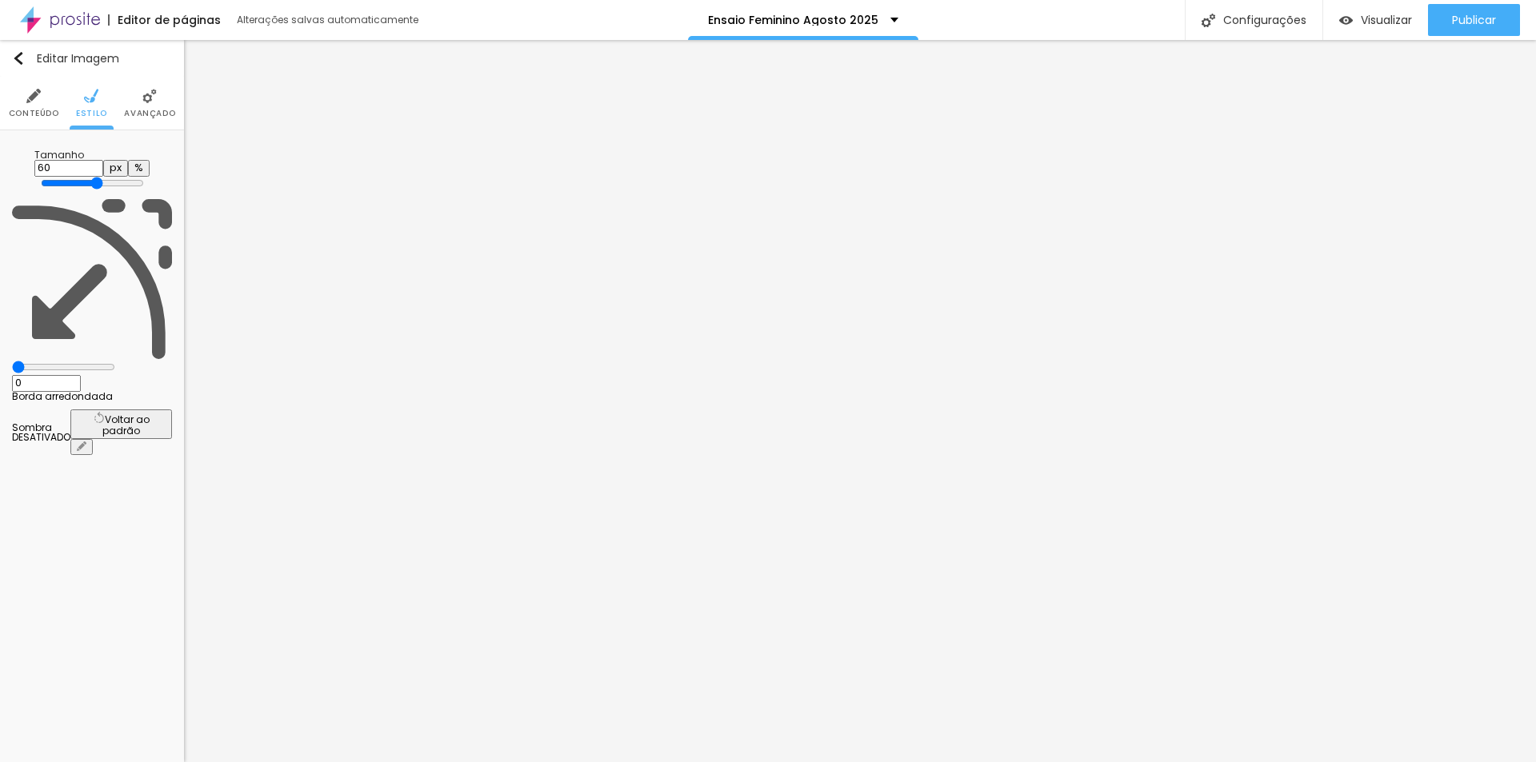
type input "55"
type input "50"
type input "45"
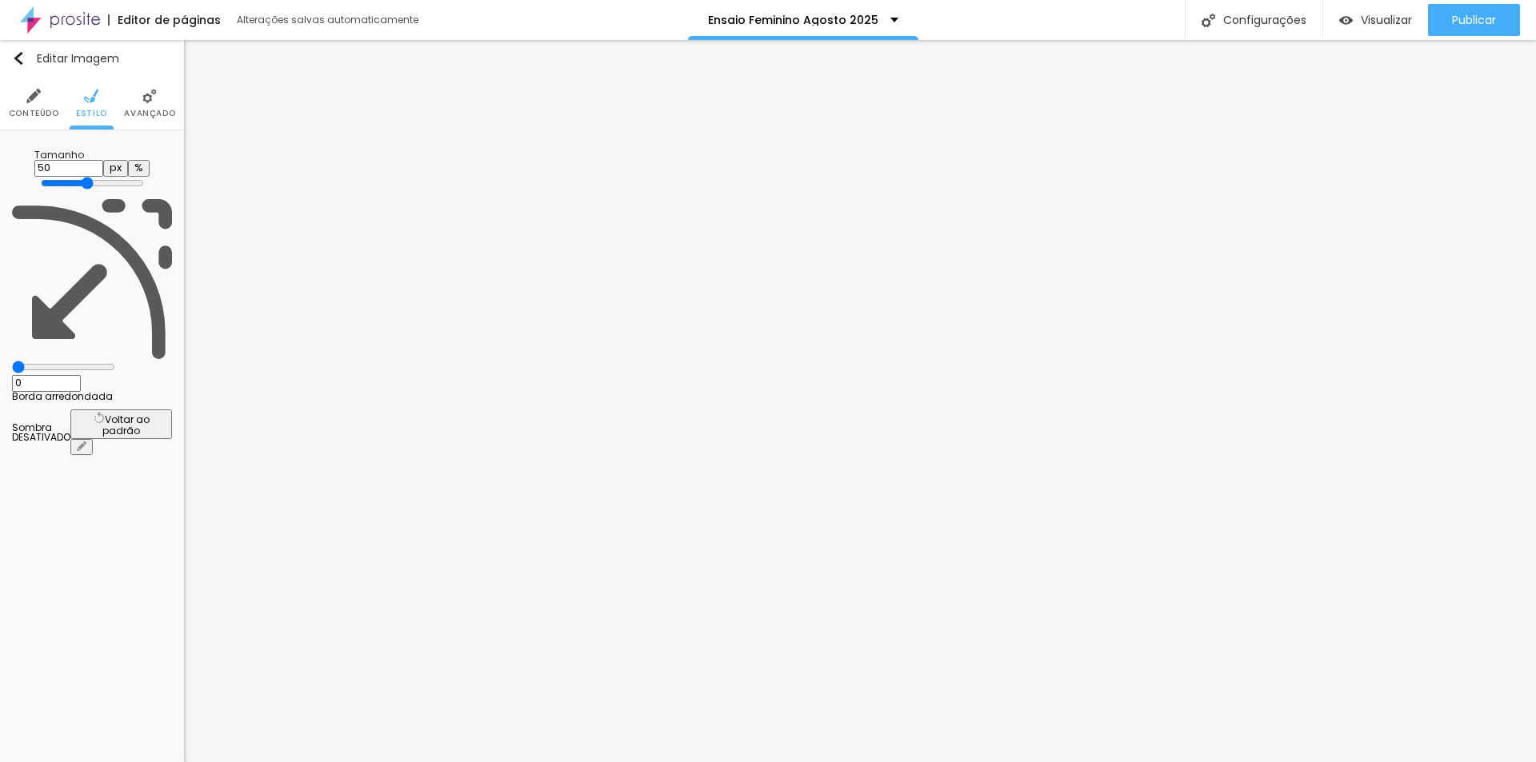
type input "45"
type input "35"
type input "30"
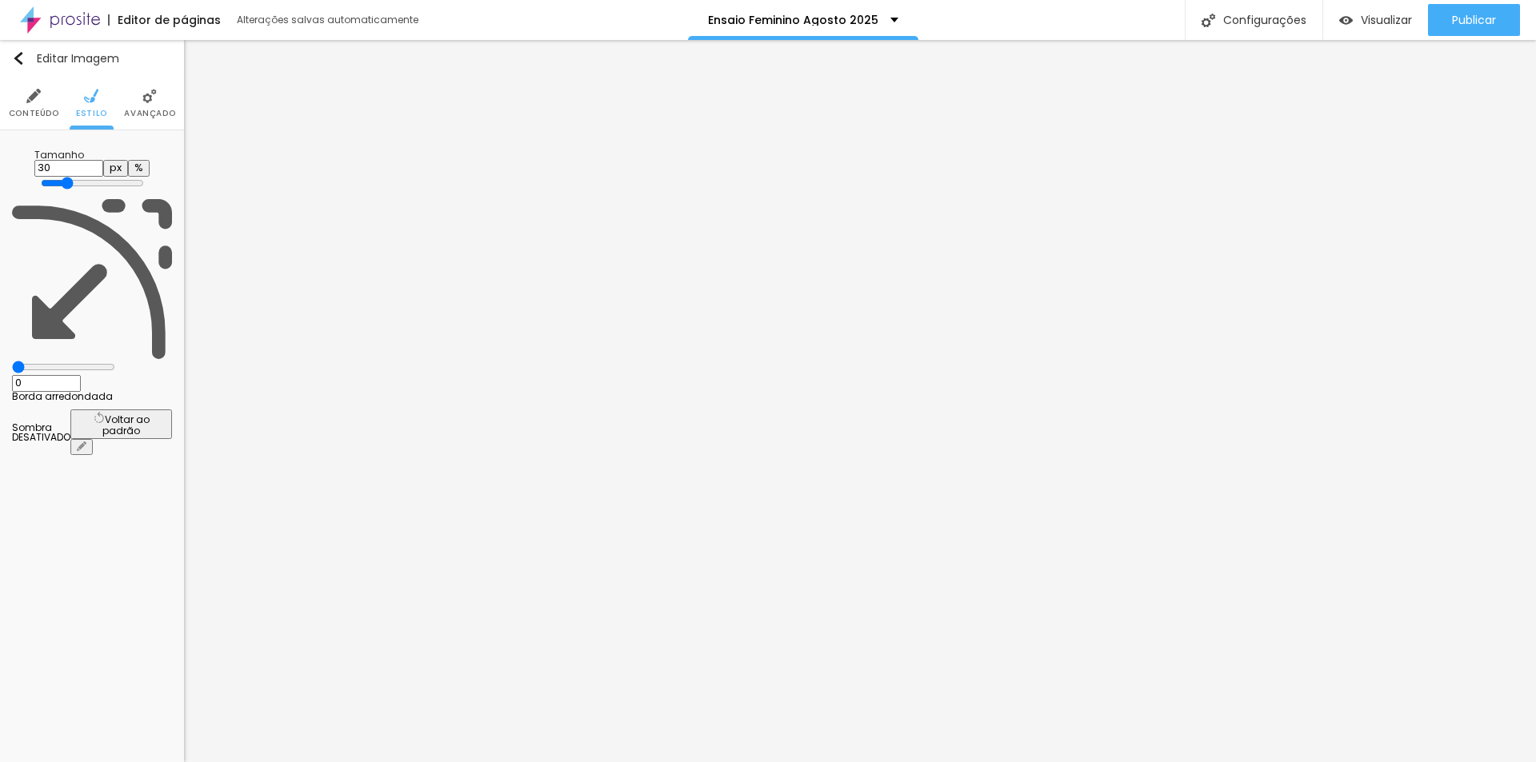
type input "35"
drag, startPoint x: 166, startPoint y: 173, endPoint x: 59, endPoint y: 189, distance: 107.6
type input "35"
click at [59, 189] on input "range" at bounding box center [92, 183] width 103 height 13
click at [1464, 19] on span "Publicar" at bounding box center [1474, 20] width 44 height 13
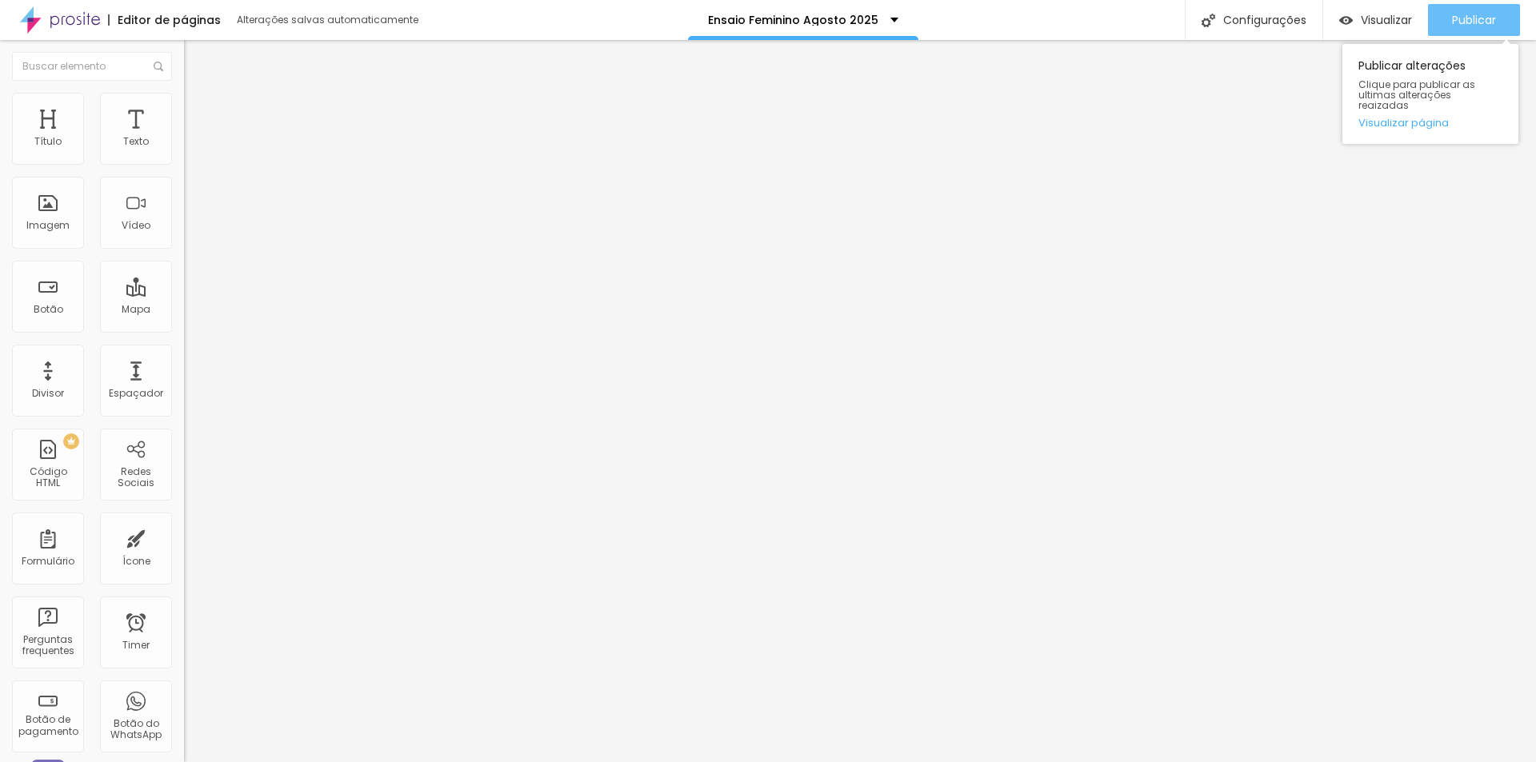
click at [1485, 16] on span "Publicar" at bounding box center [1474, 20] width 44 height 13
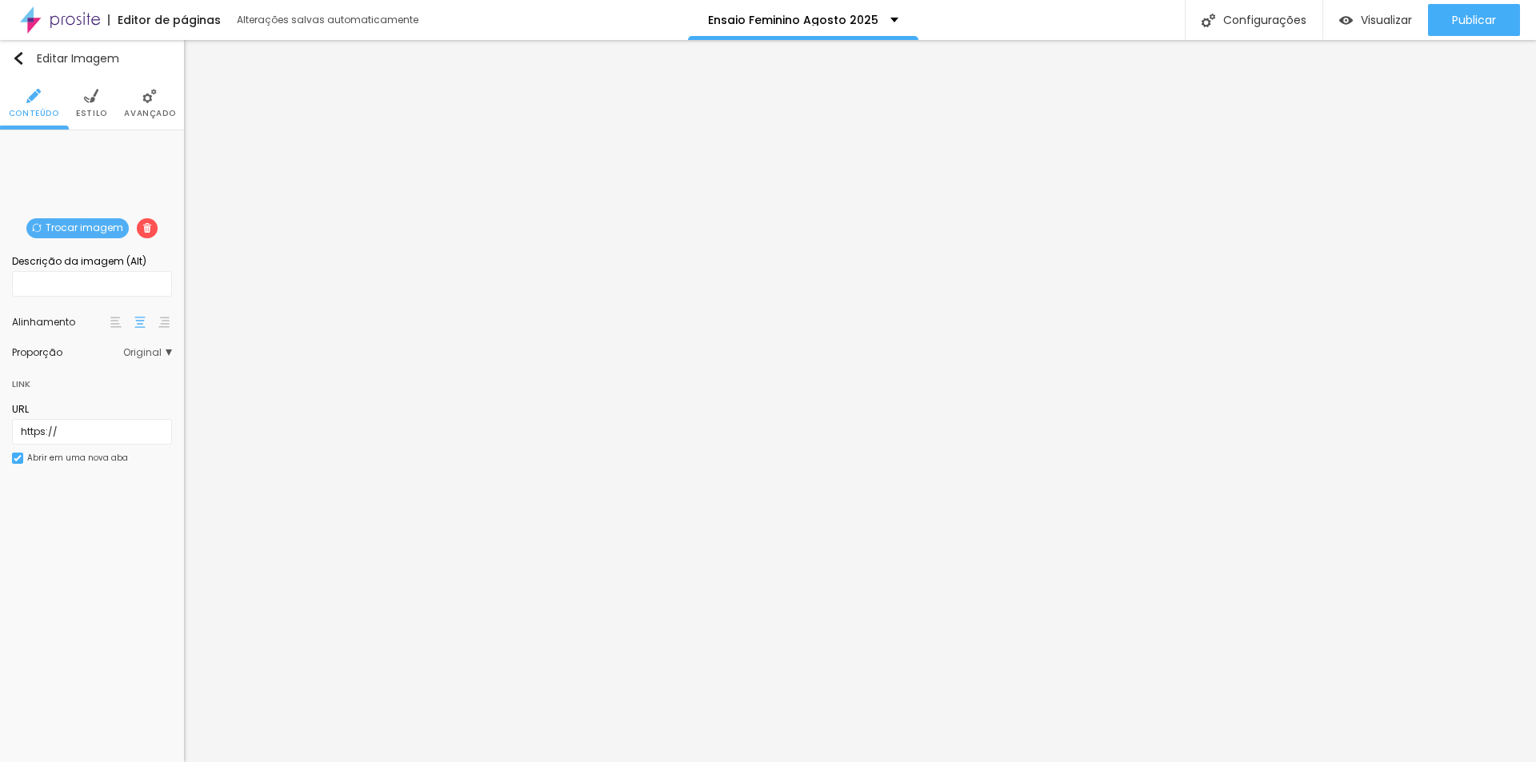
click at [137, 95] on li "Avançado" at bounding box center [149, 103] width 51 height 53
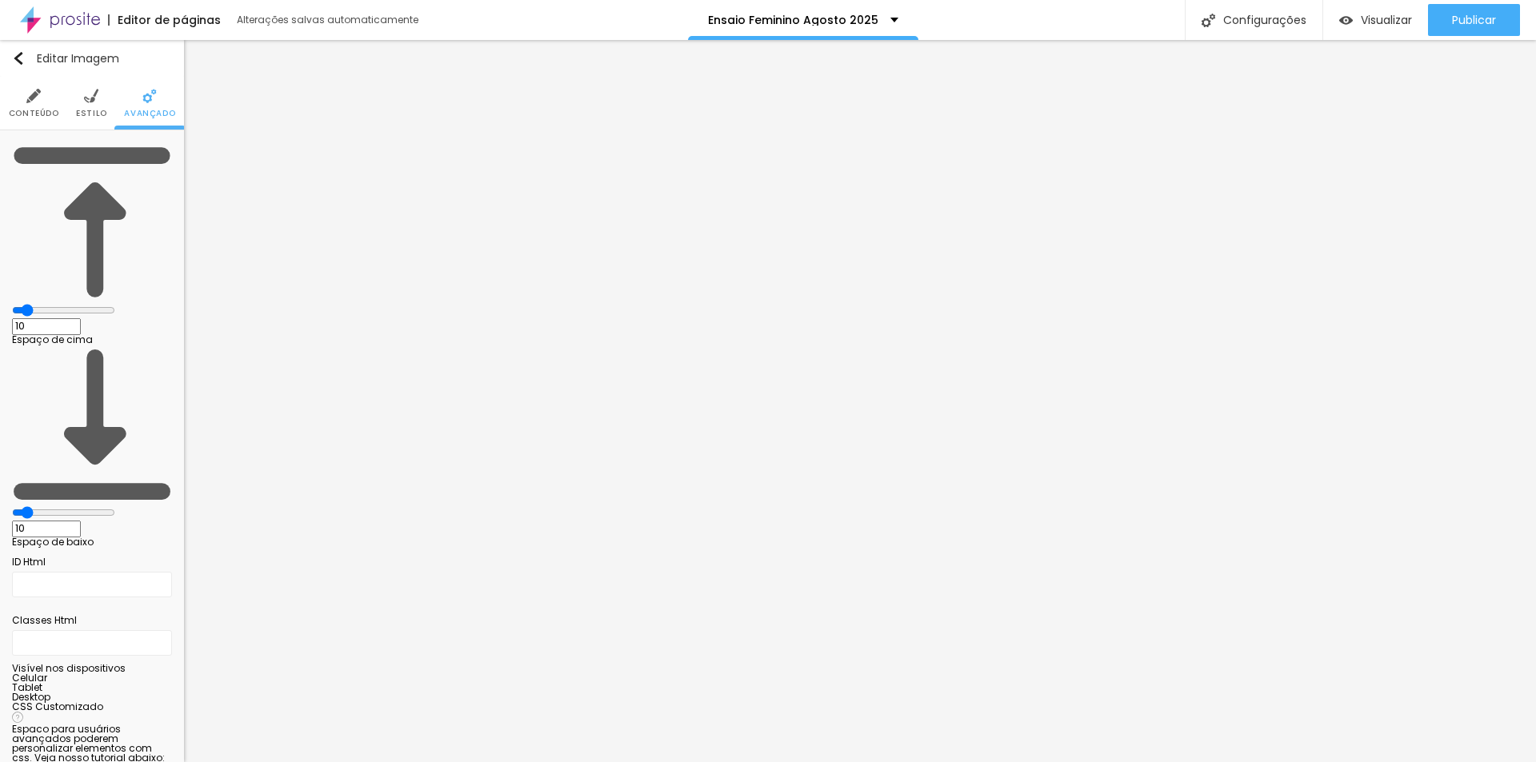
type input "11"
type input "21"
type input "41"
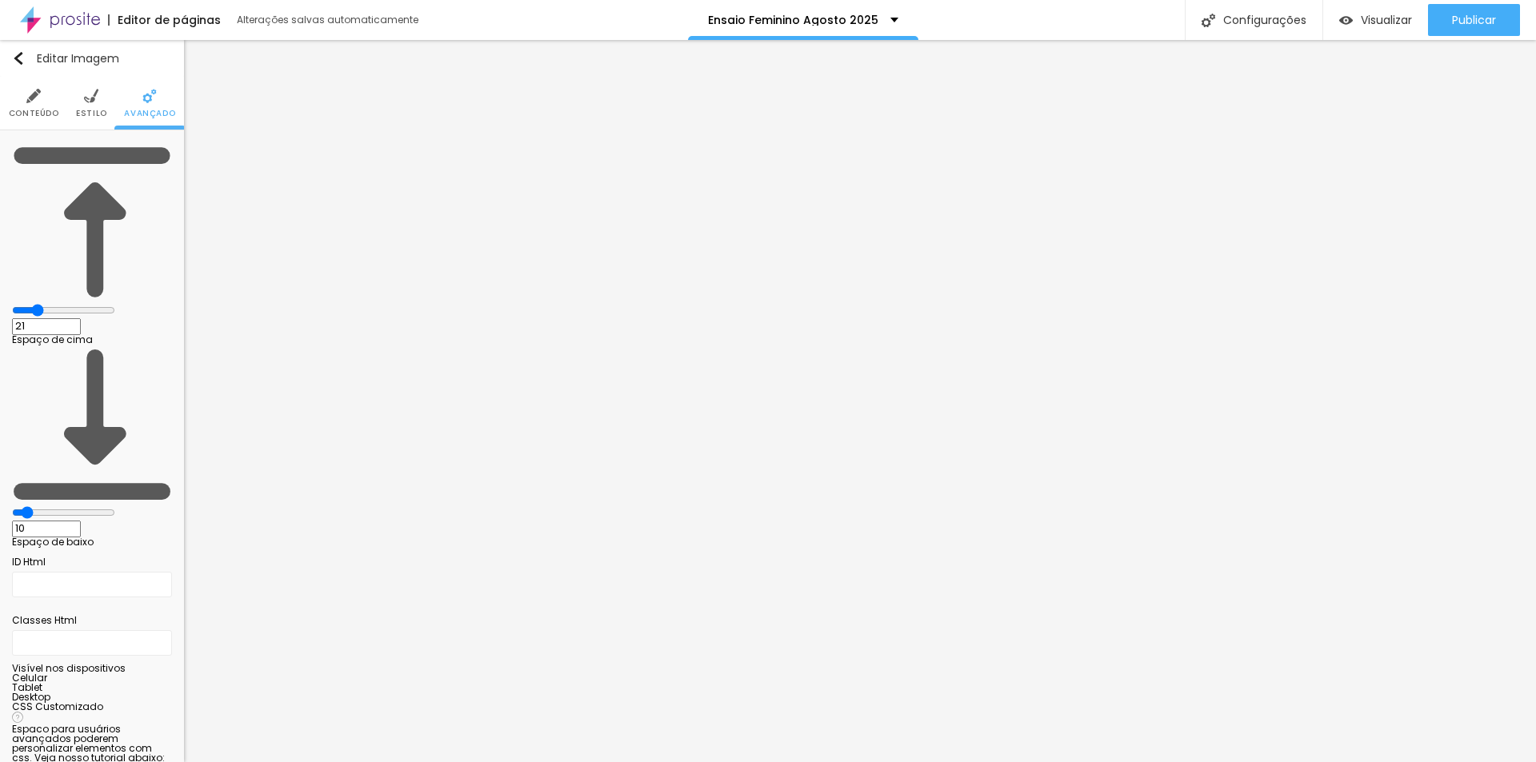
type input "41"
type input "43"
type input "44"
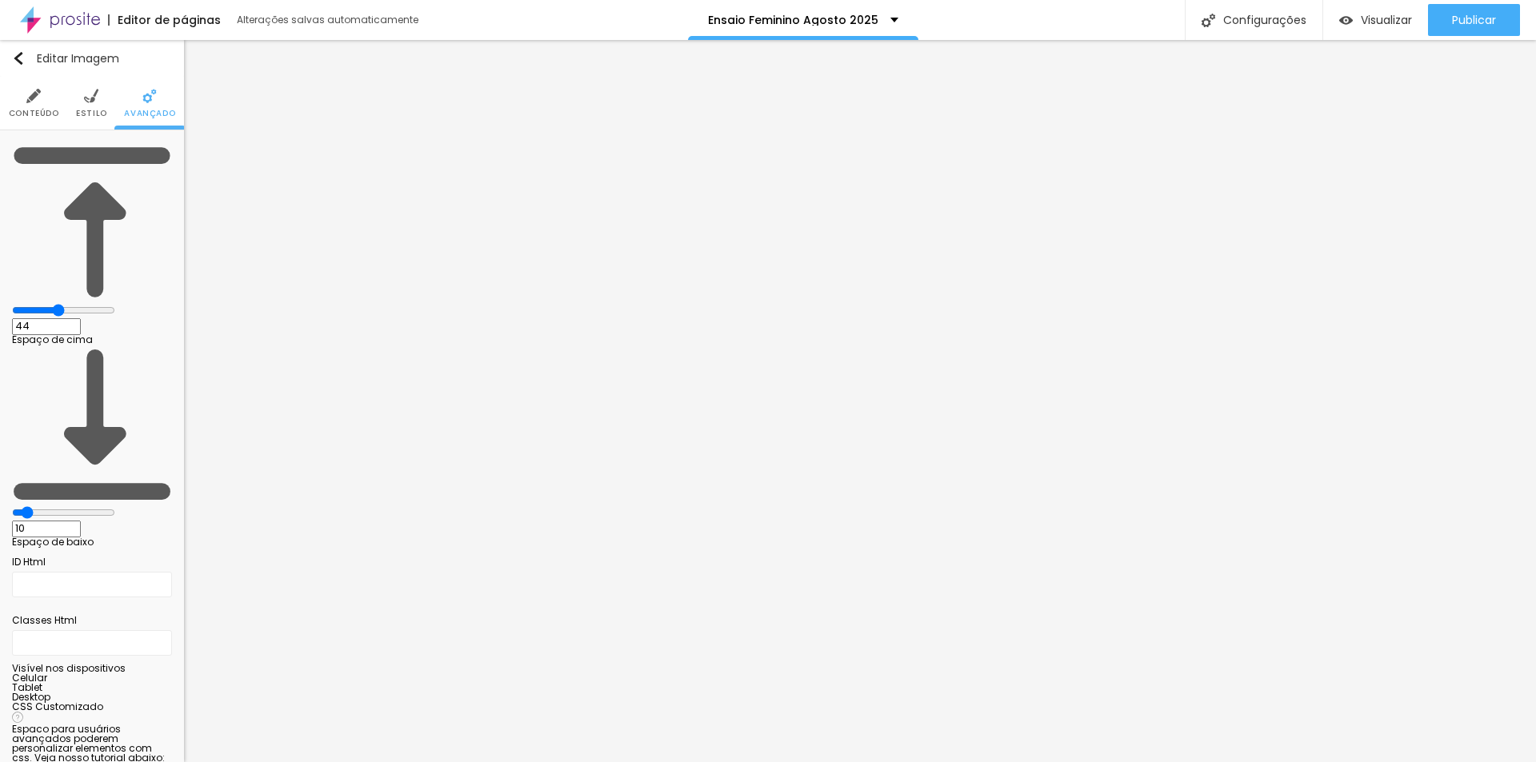
type input "45"
type input "48"
type input "49"
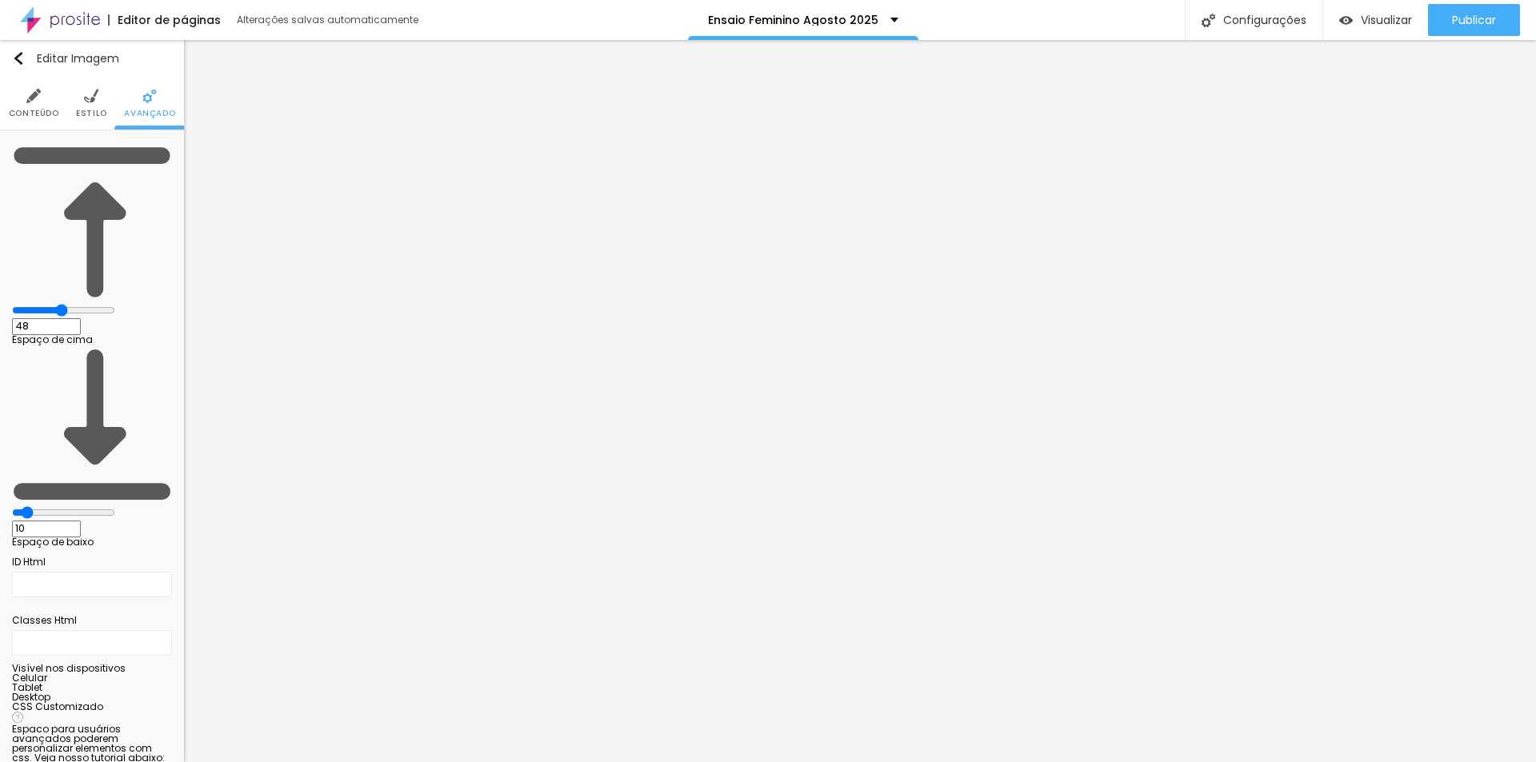
type input "49"
type input "52"
type input "53"
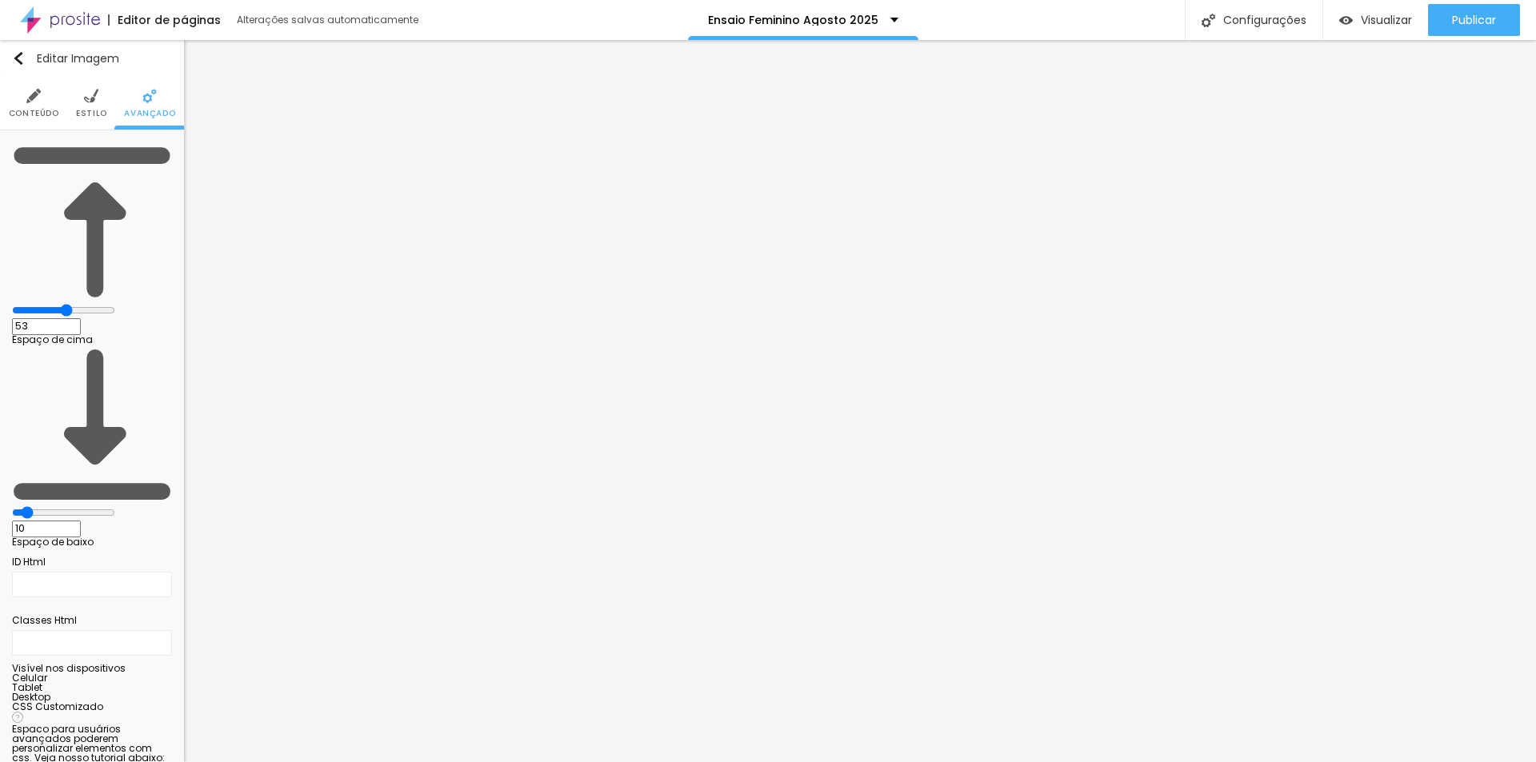
type input "52"
type input "51"
type input "49"
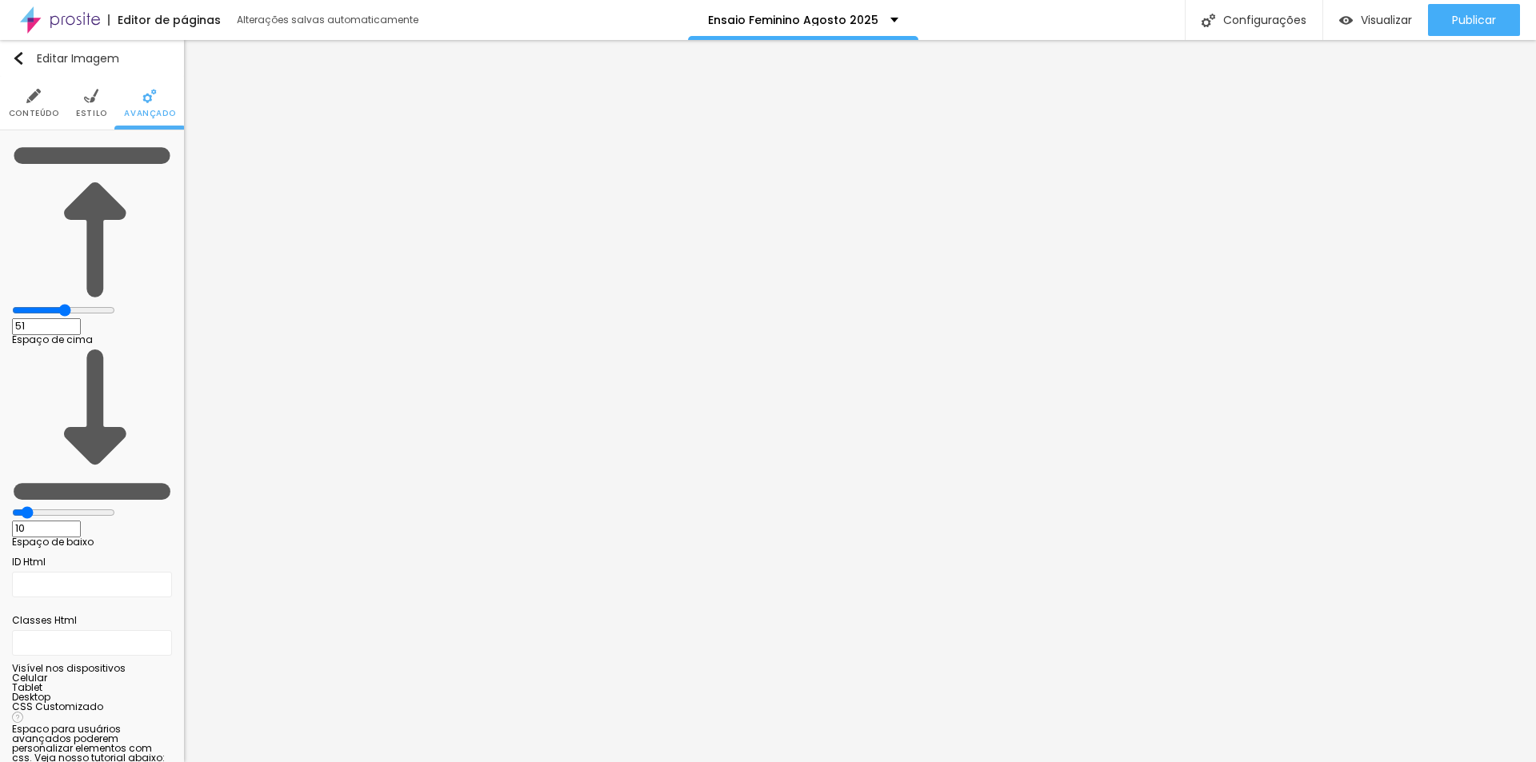
type input "49"
type input "50"
drag, startPoint x: 48, startPoint y: 154, endPoint x: 86, endPoint y: 160, distance: 38.9
click at [86, 304] on input "range" at bounding box center [63, 310] width 103 height 13
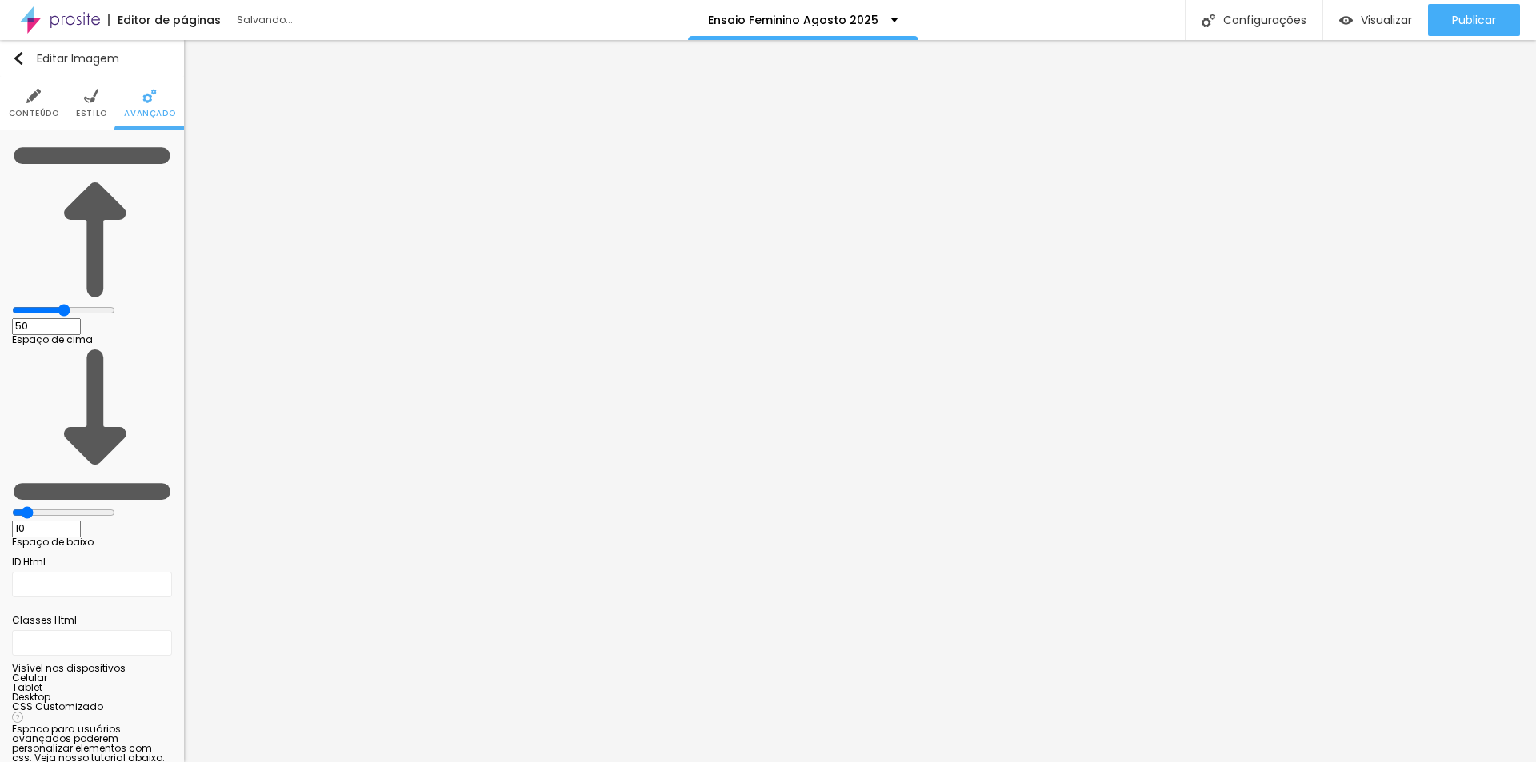
type input "53"
type input "54"
type input "67"
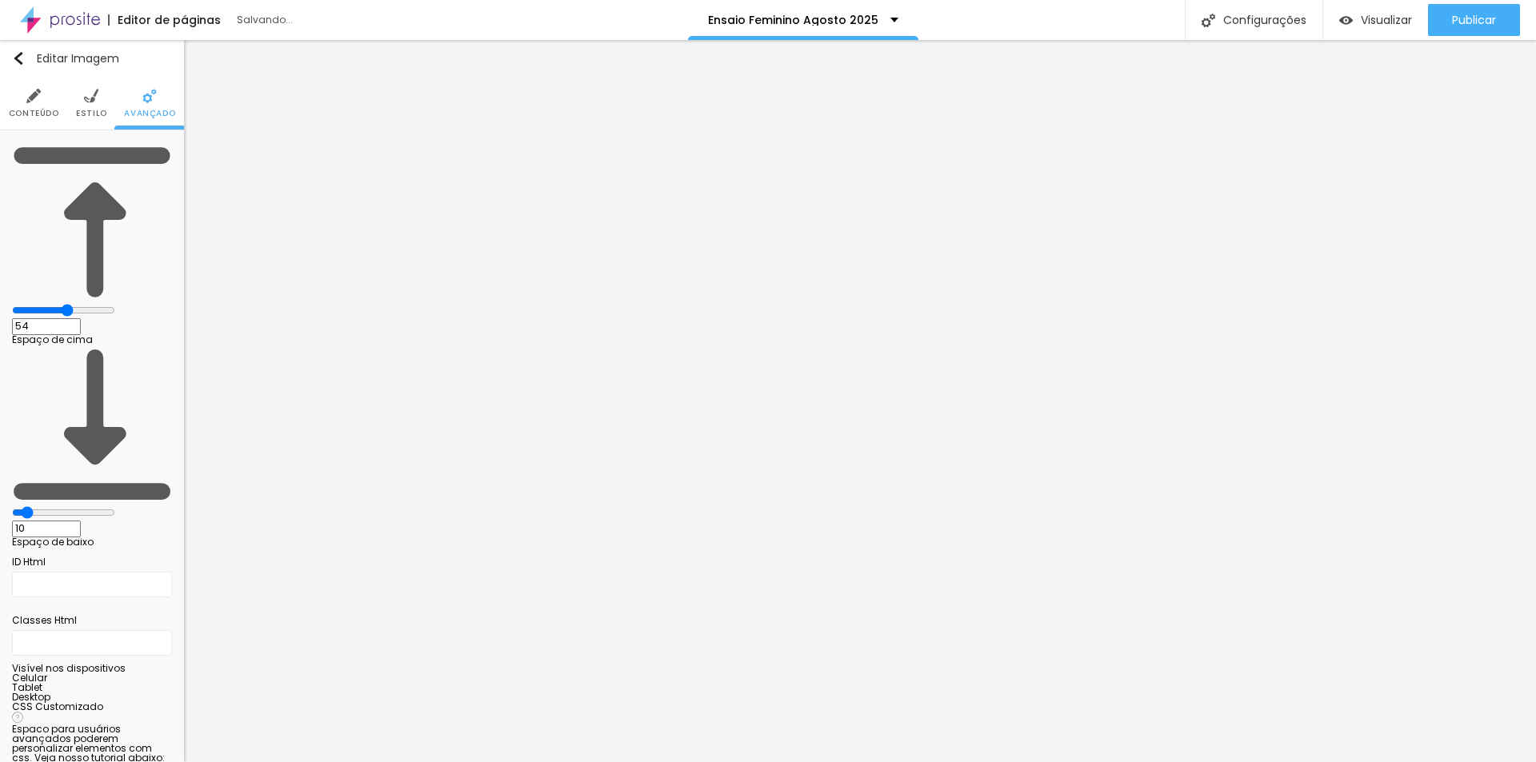
type input "67"
type input "98"
type input "100"
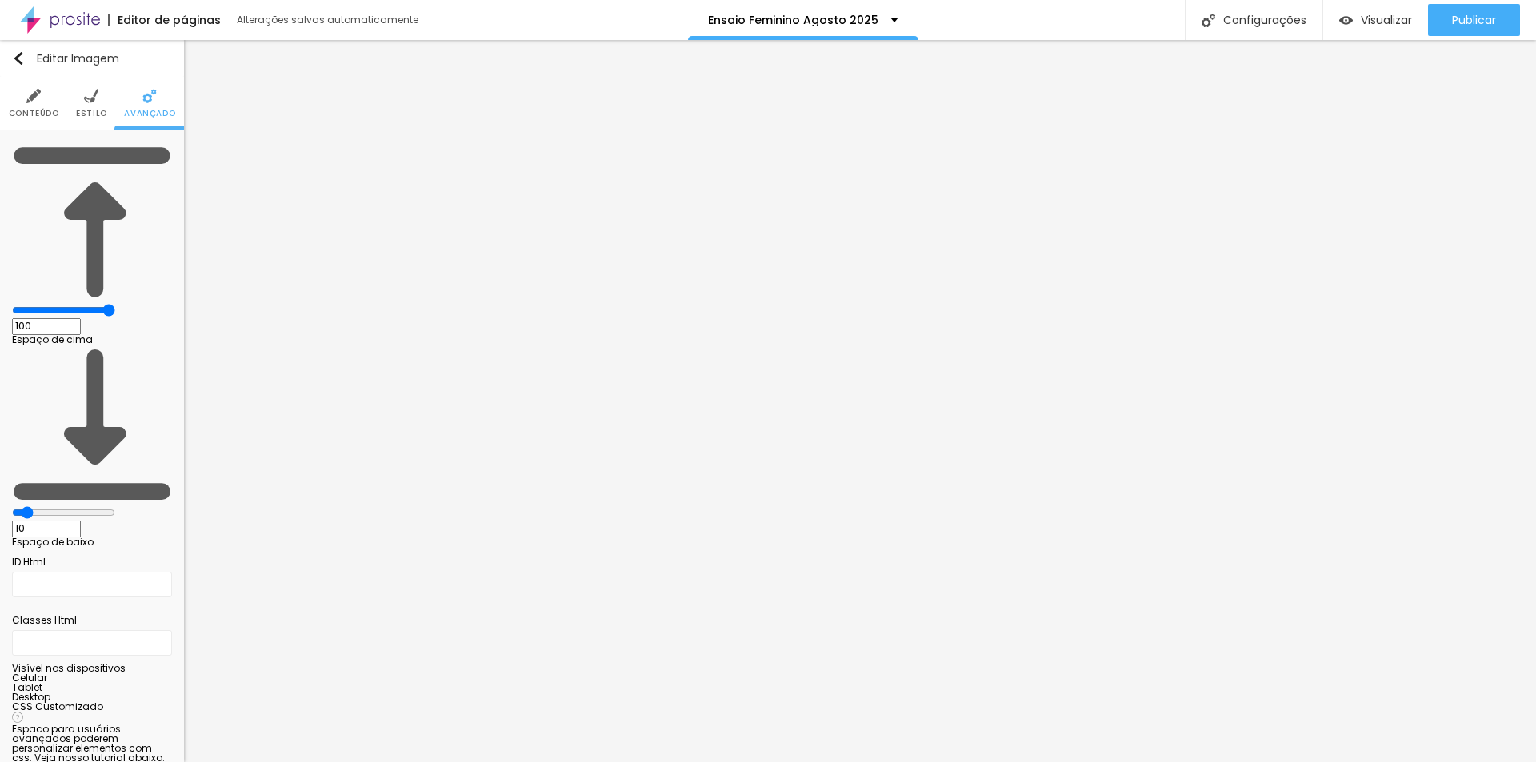
type input "86"
type input "58"
type input "53"
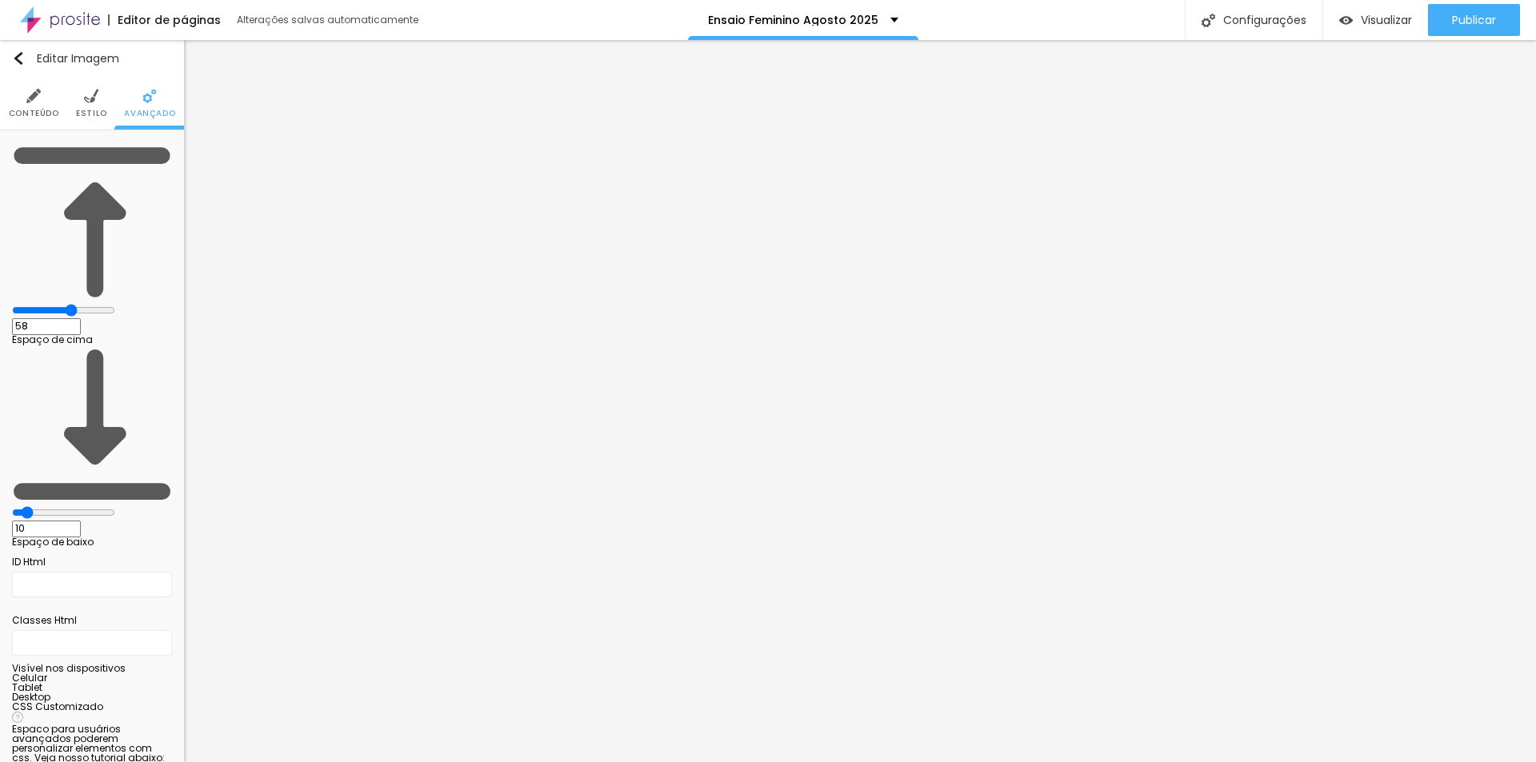
type input "53"
type input "51"
type input "49"
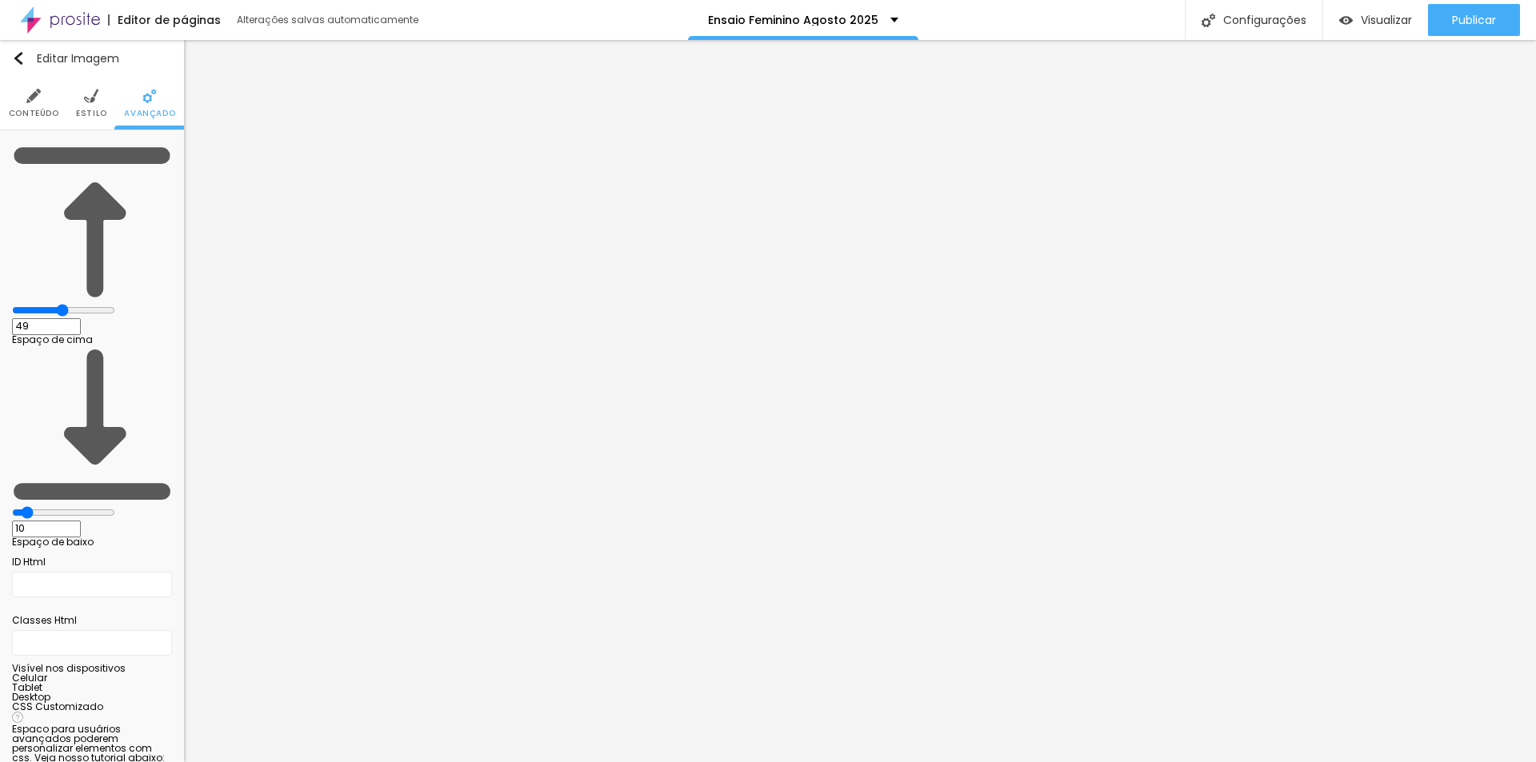
type input "48"
type input "42"
type input "10"
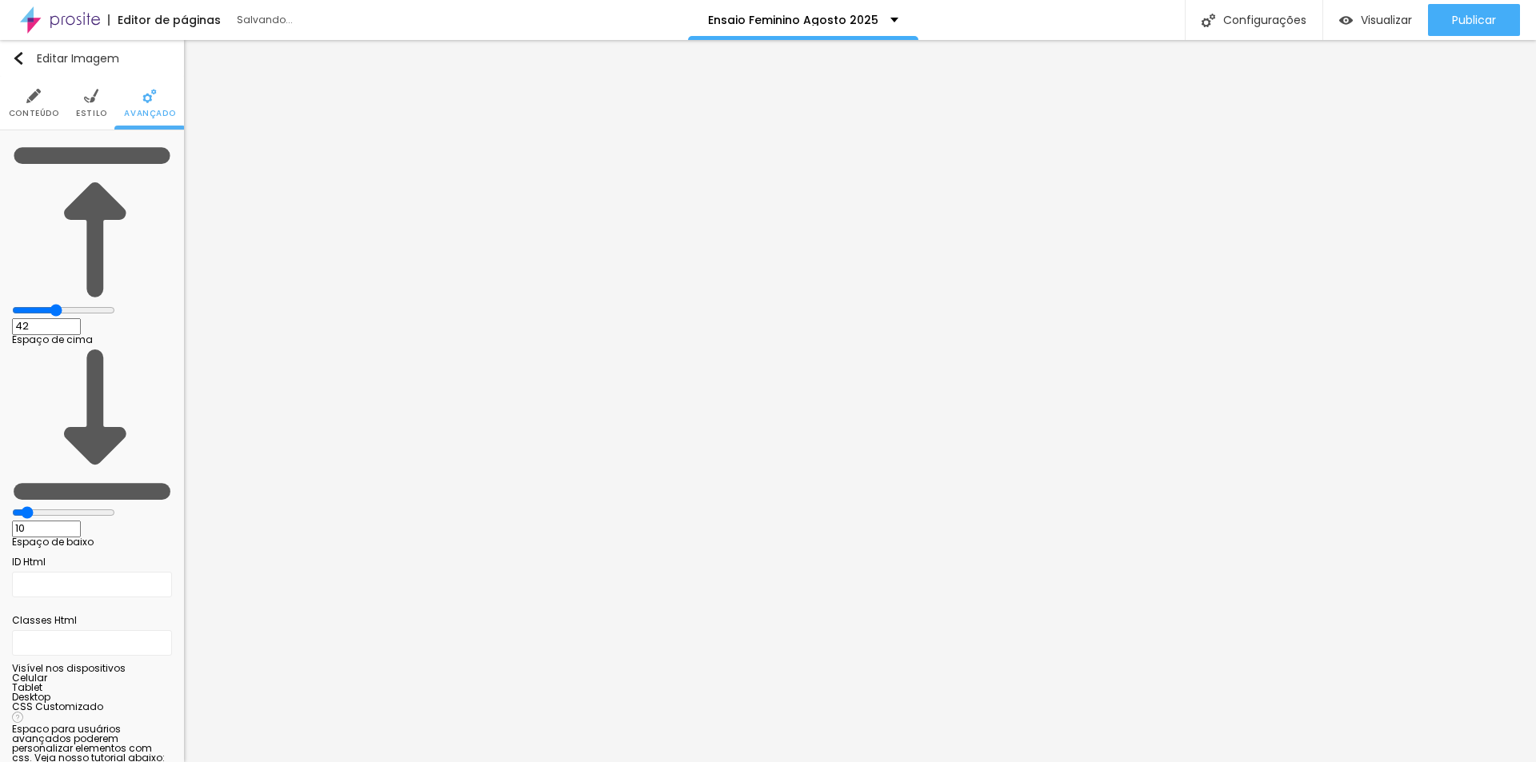
type input "10"
type input "4"
type input "0"
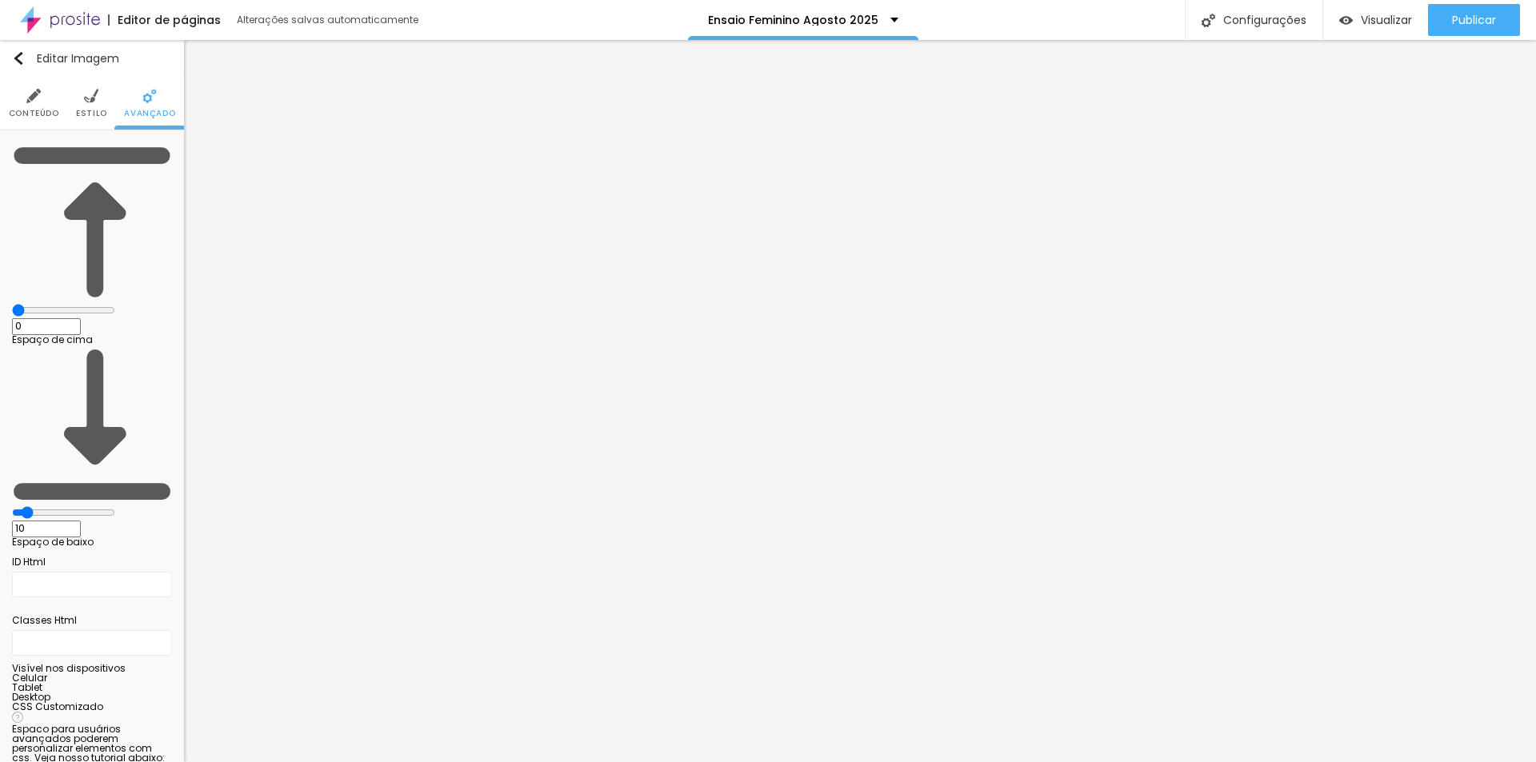
drag, startPoint x: 90, startPoint y: 154, endPoint x: 34, endPoint y: 183, distance: 62.3
type input "0"
click at [18, 304] on input "range" at bounding box center [63, 310] width 103 height 13
type input "11"
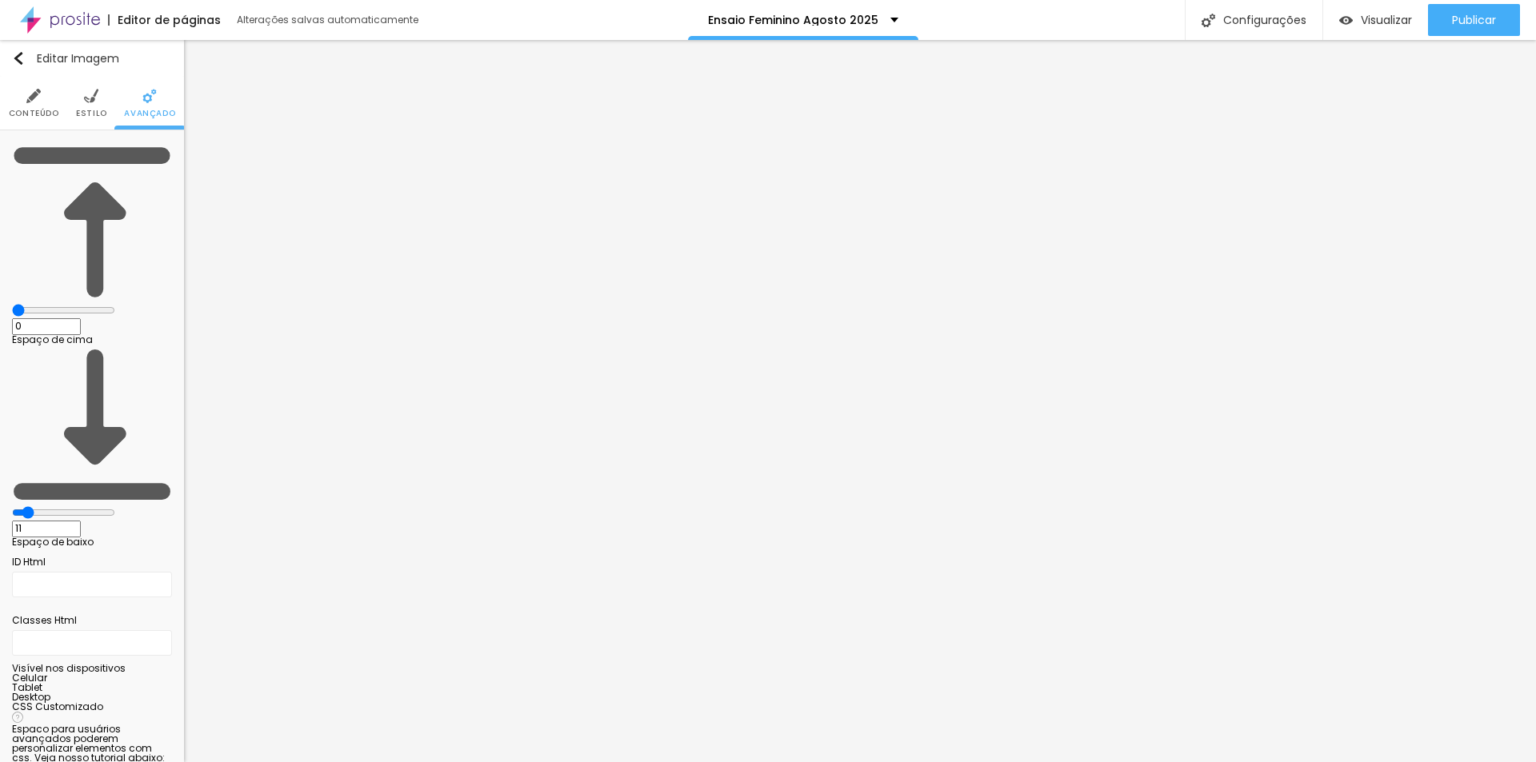
type input "2"
type input "0"
drag, startPoint x: 48, startPoint y: 187, endPoint x: 0, endPoint y: 182, distance: 48.2
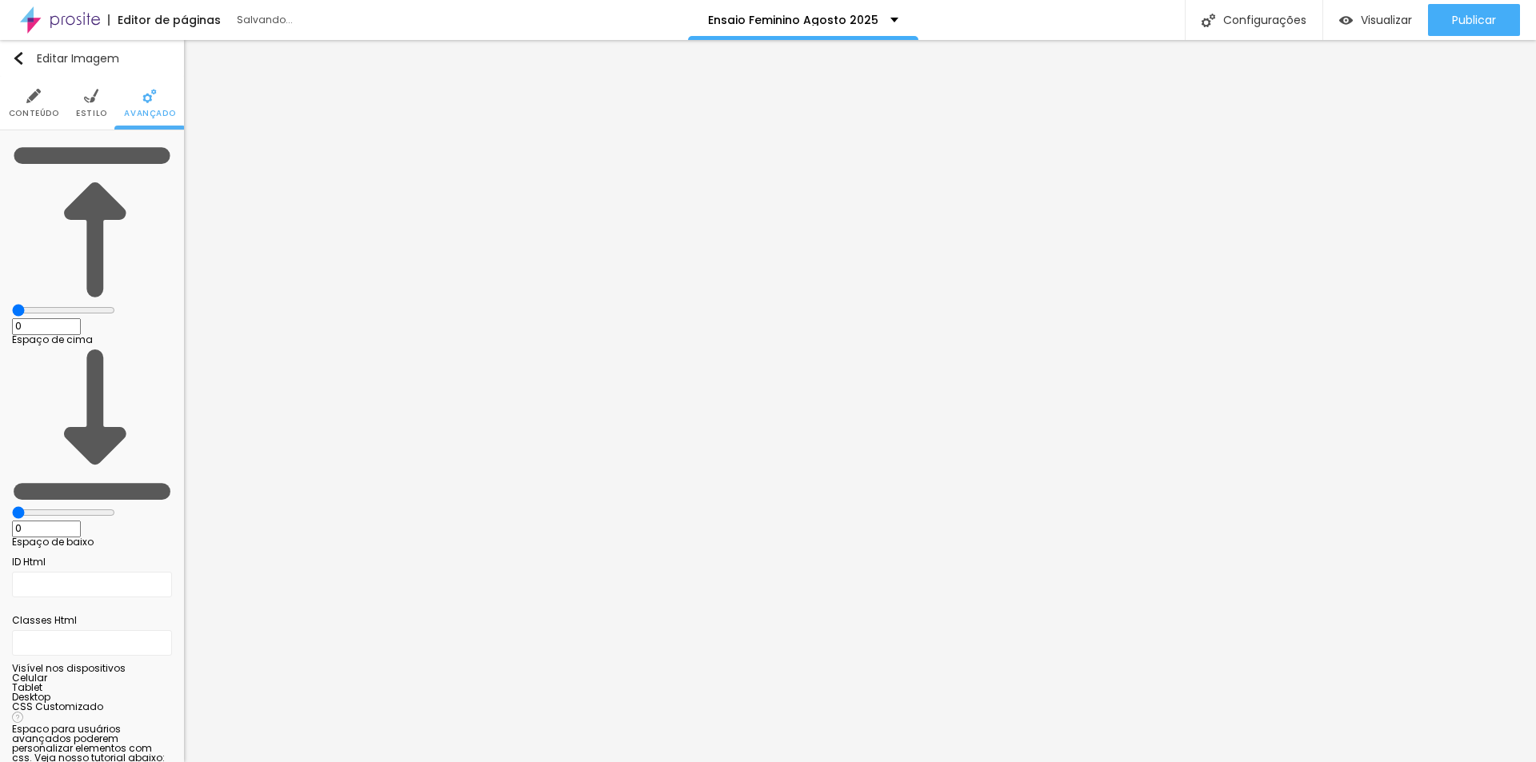
type input "0"
click at [12, 506] on input "range" at bounding box center [63, 512] width 103 height 13
click at [97, 106] on li "Estilo" at bounding box center [91, 103] width 31 height 53
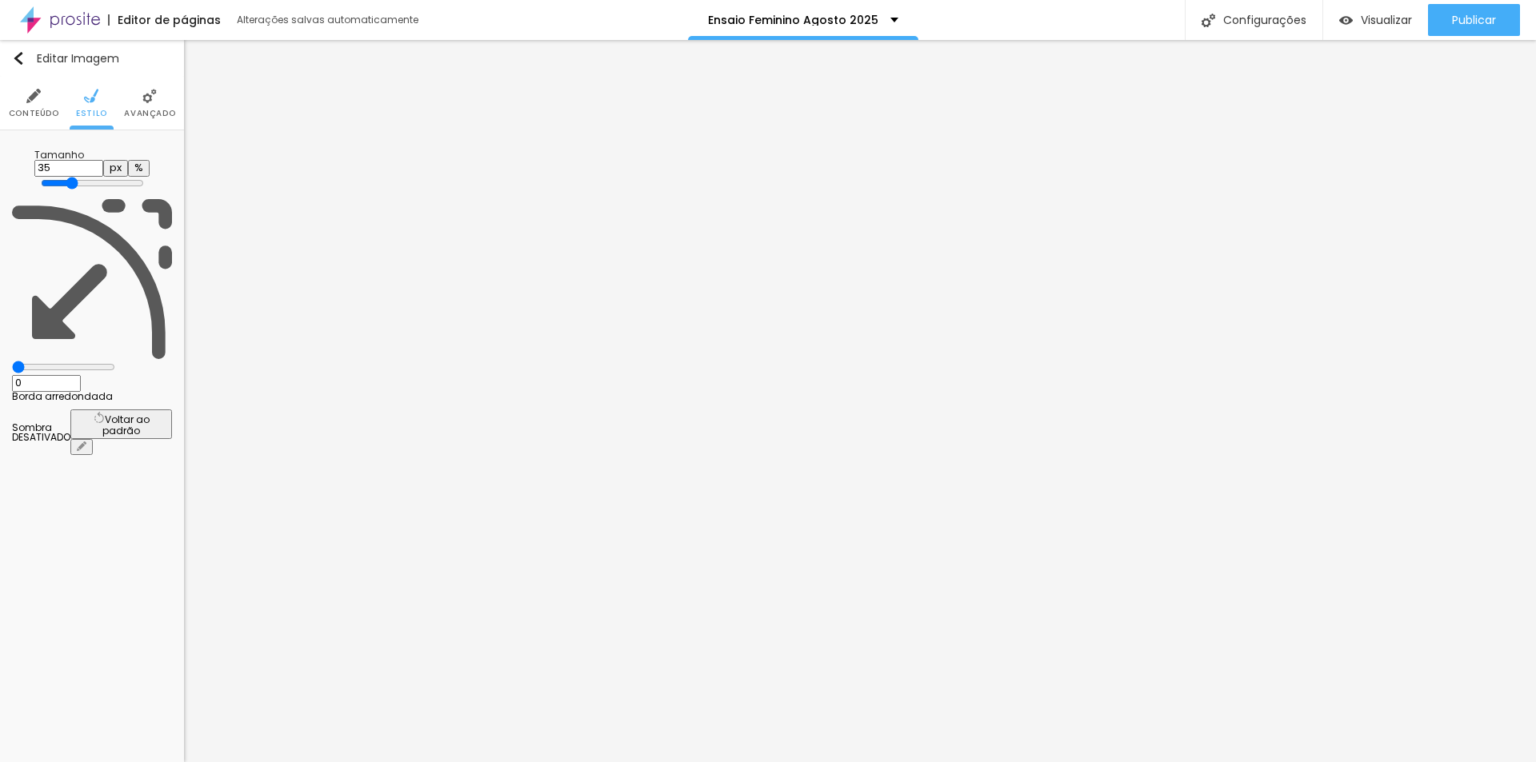
type input "40"
type input "45"
type input "50"
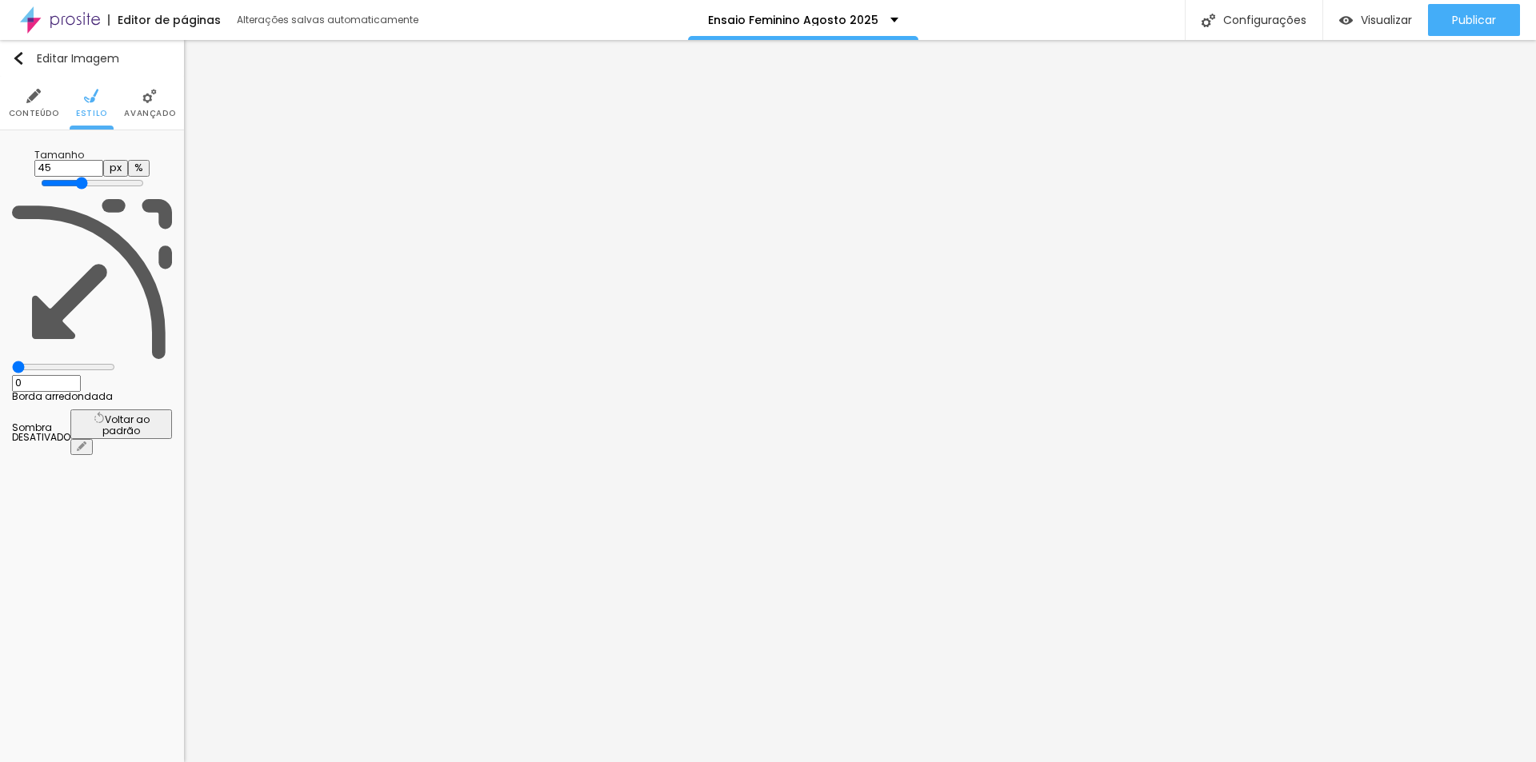
type input "50"
type input "55"
type input "60"
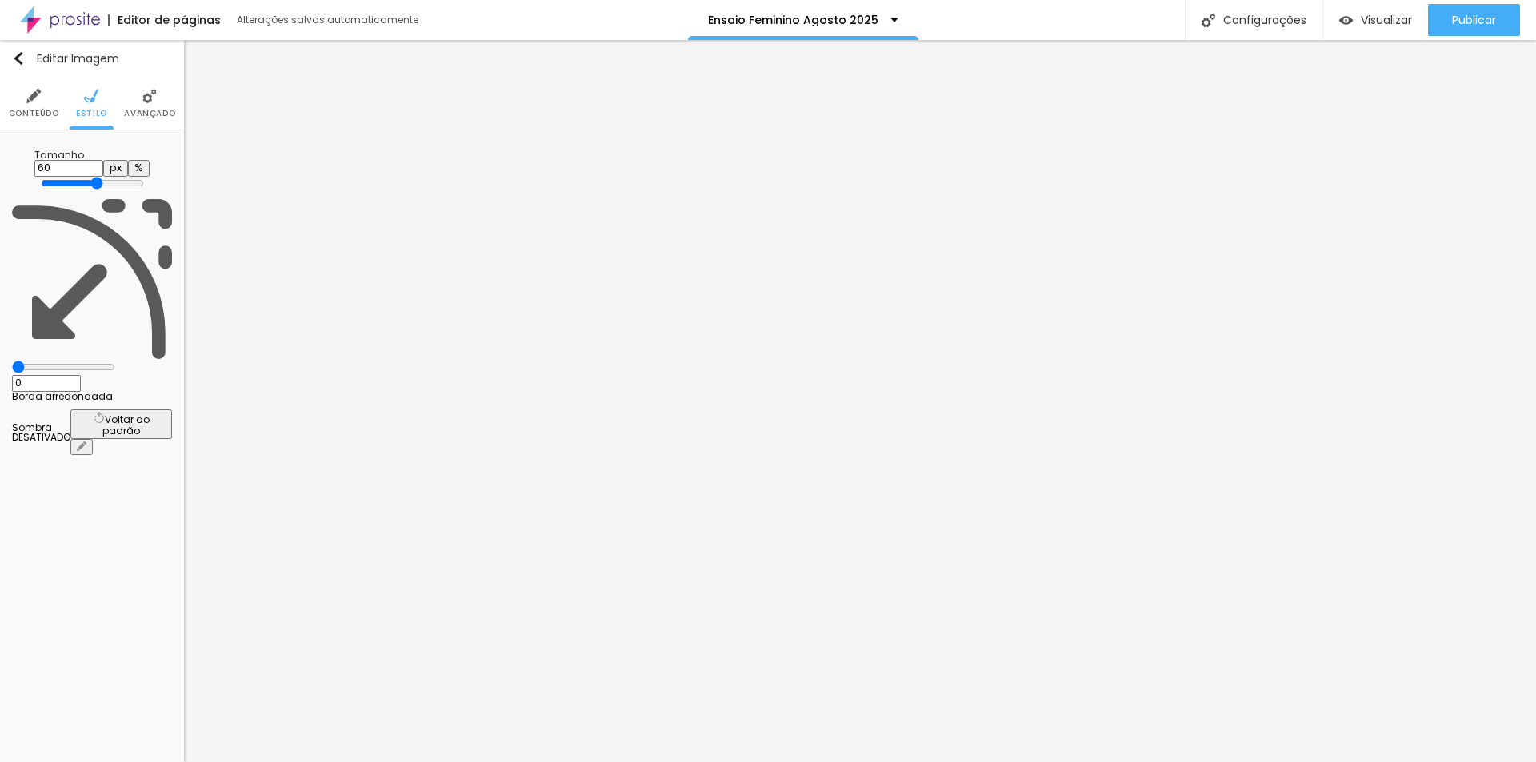
type input "65"
type input "60"
type input "55"
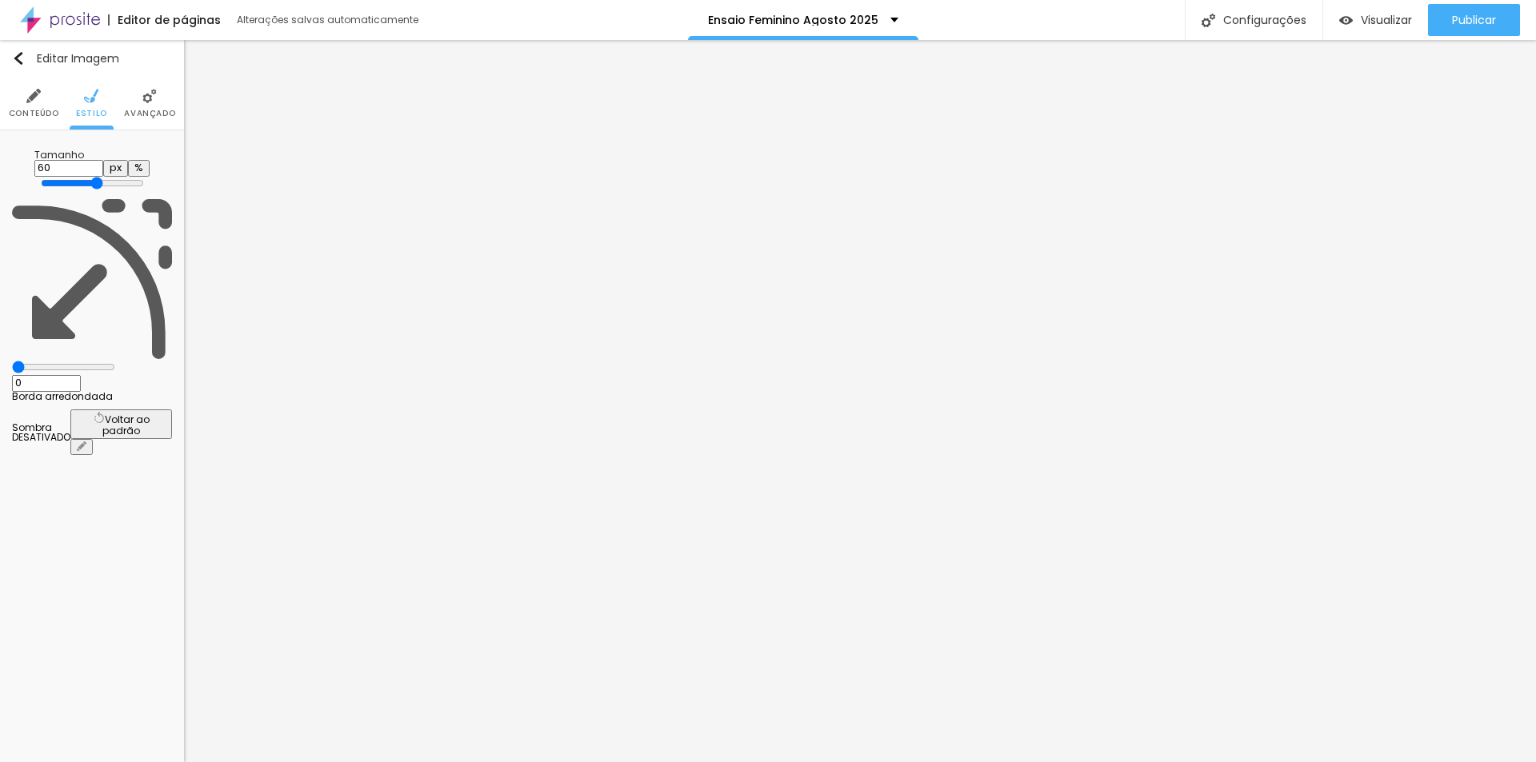
type input "55"
type input "50"
drag, startPoint x: 63, startPoint y: 170, endPoint x: 86, endPoint y: 186, distance: 27.7
type input "50"
click at [86, 186] on input "range" at bounding box center [92, 183] width 103 height 13
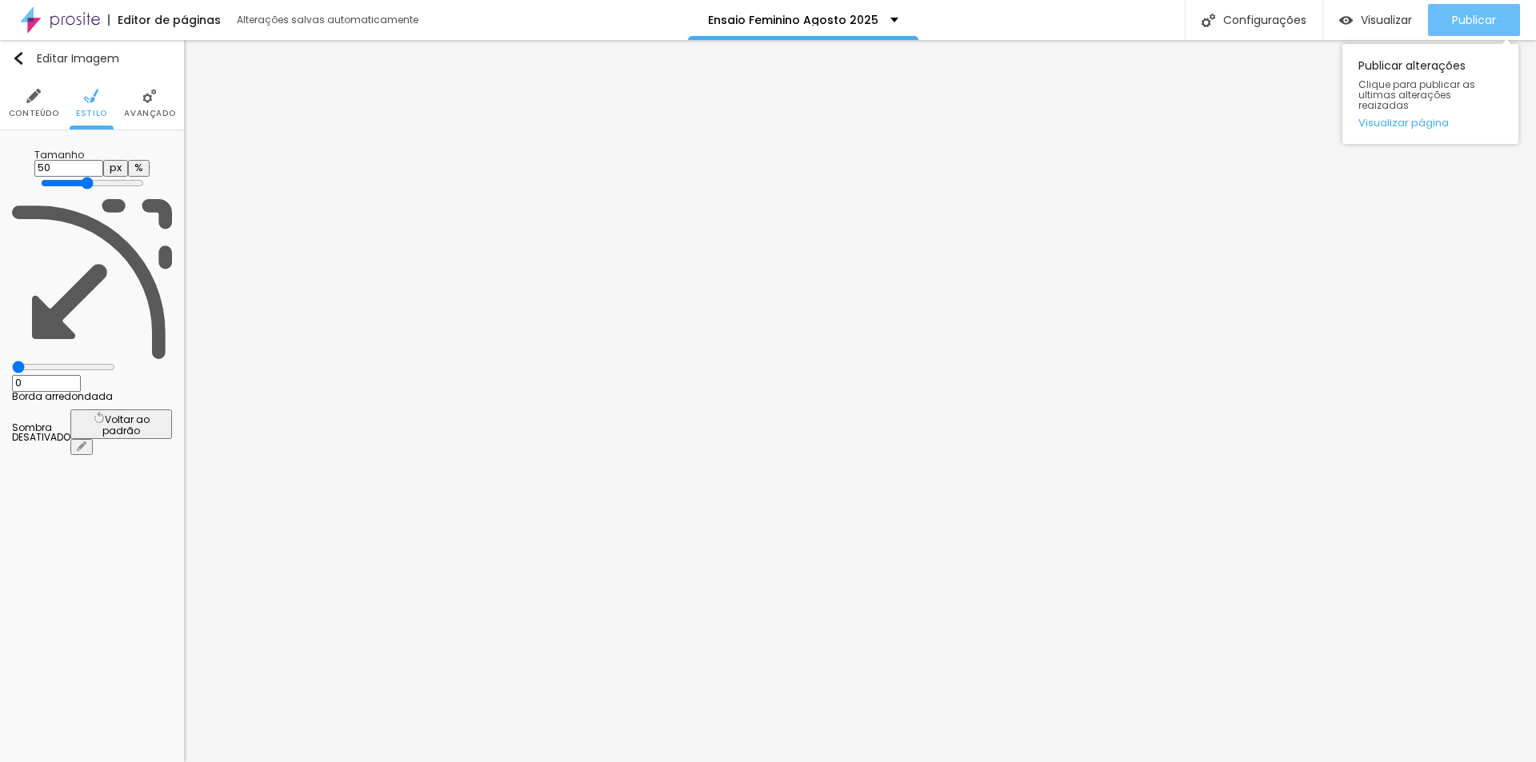
click at [1486, 22] on span "Publicar" at bounding box center [1474, 20] width 44 height 13
type input "55"
type input "75"
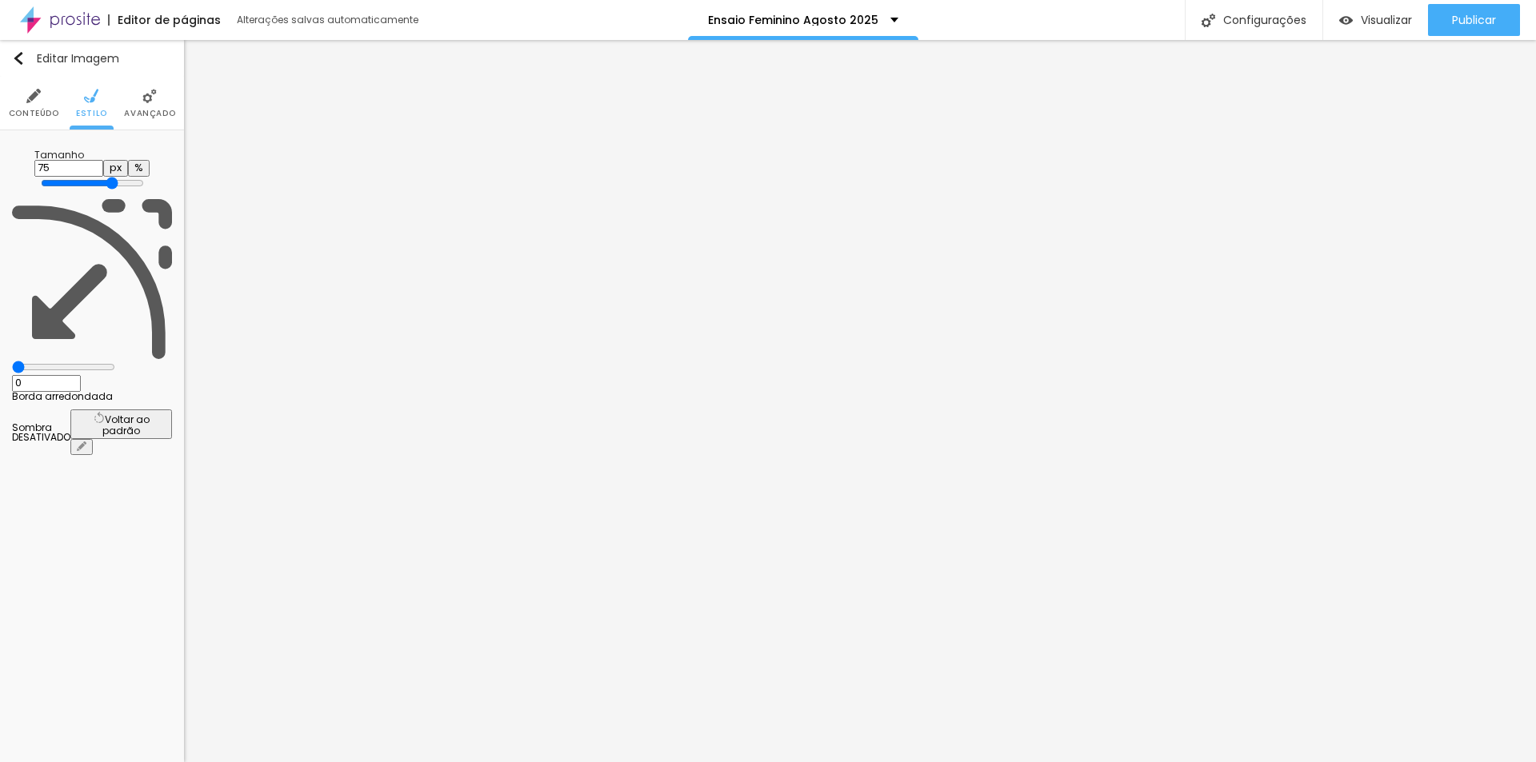
type input "80"
type input "75"
drag, startPoint x: 84, startPoint y: 170, endPoint x: 123, endPoint y: 175, distance: 39.6
type input "75"
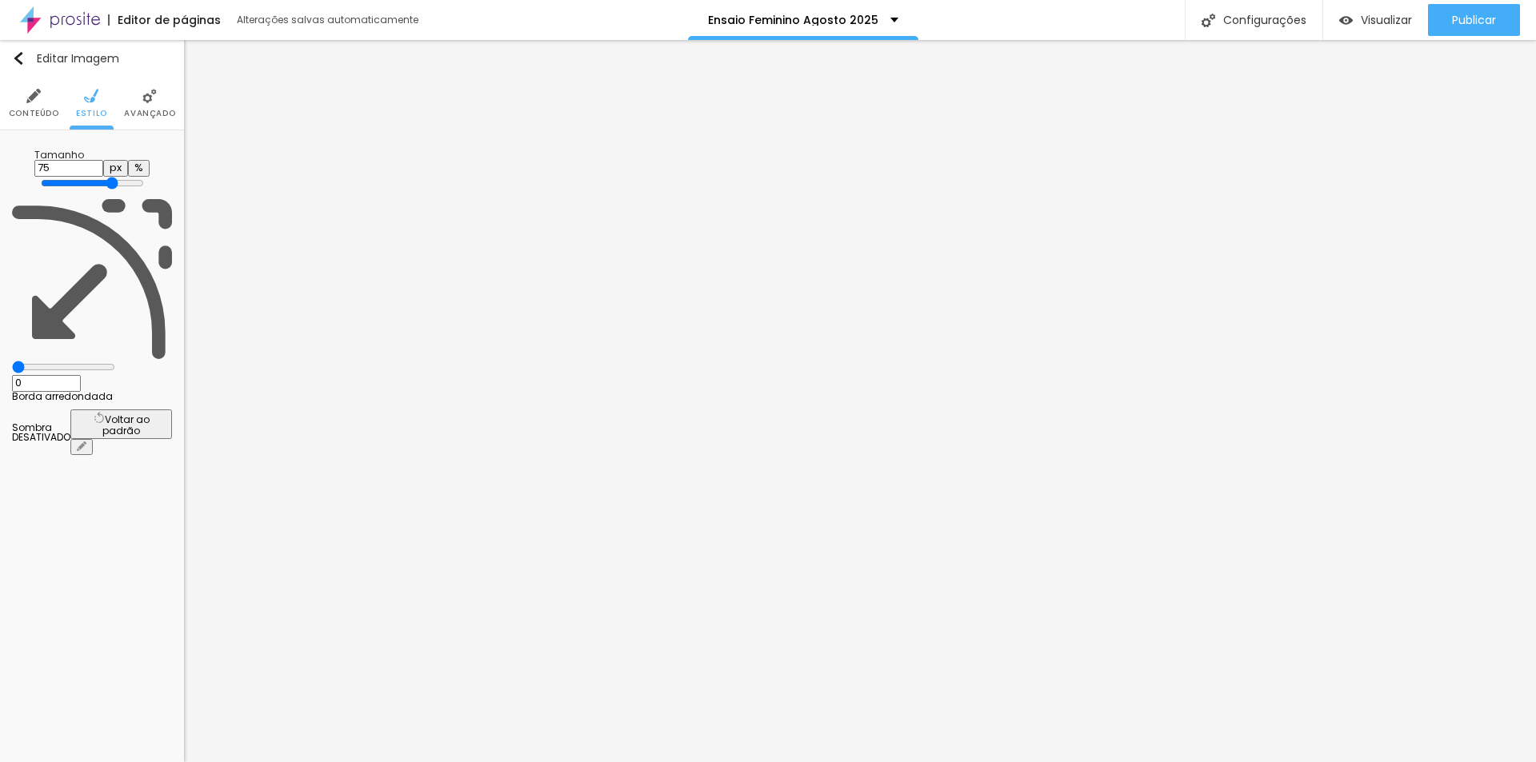
click at [123, 177] on input "range" at bounding box center [92, 183] width 103 height 13
drag, startPoint x: 1466, startPoint y: 23, endPoint x: 1452, endPoint y: 22, distance: 14.5
click at [1462, 22] on span "Publicar" at bounding box center [1474, 20] width 44 height 13
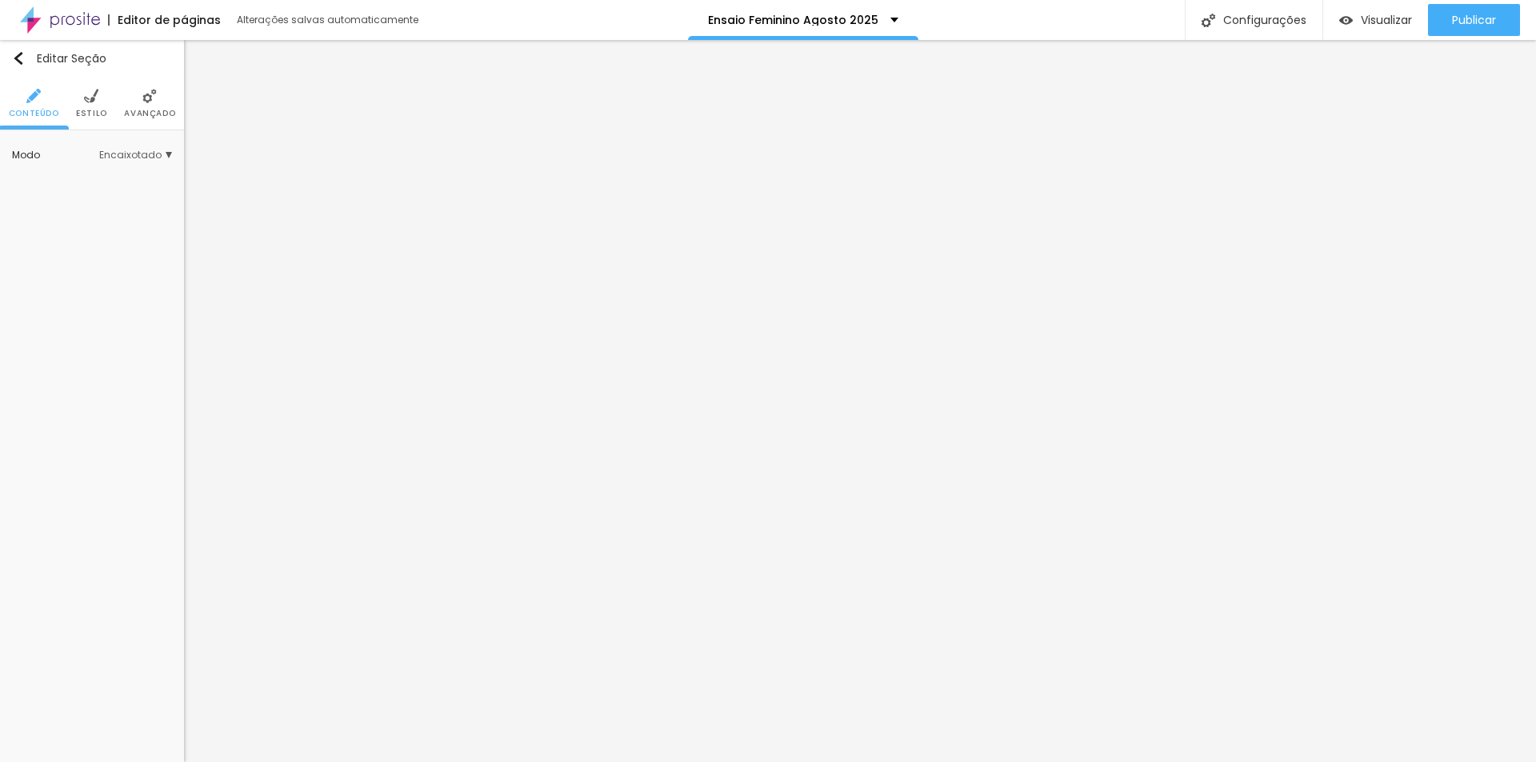
click at [146, 84] on li "Avançado" at bounding box center [149, 103] width 51 height 53
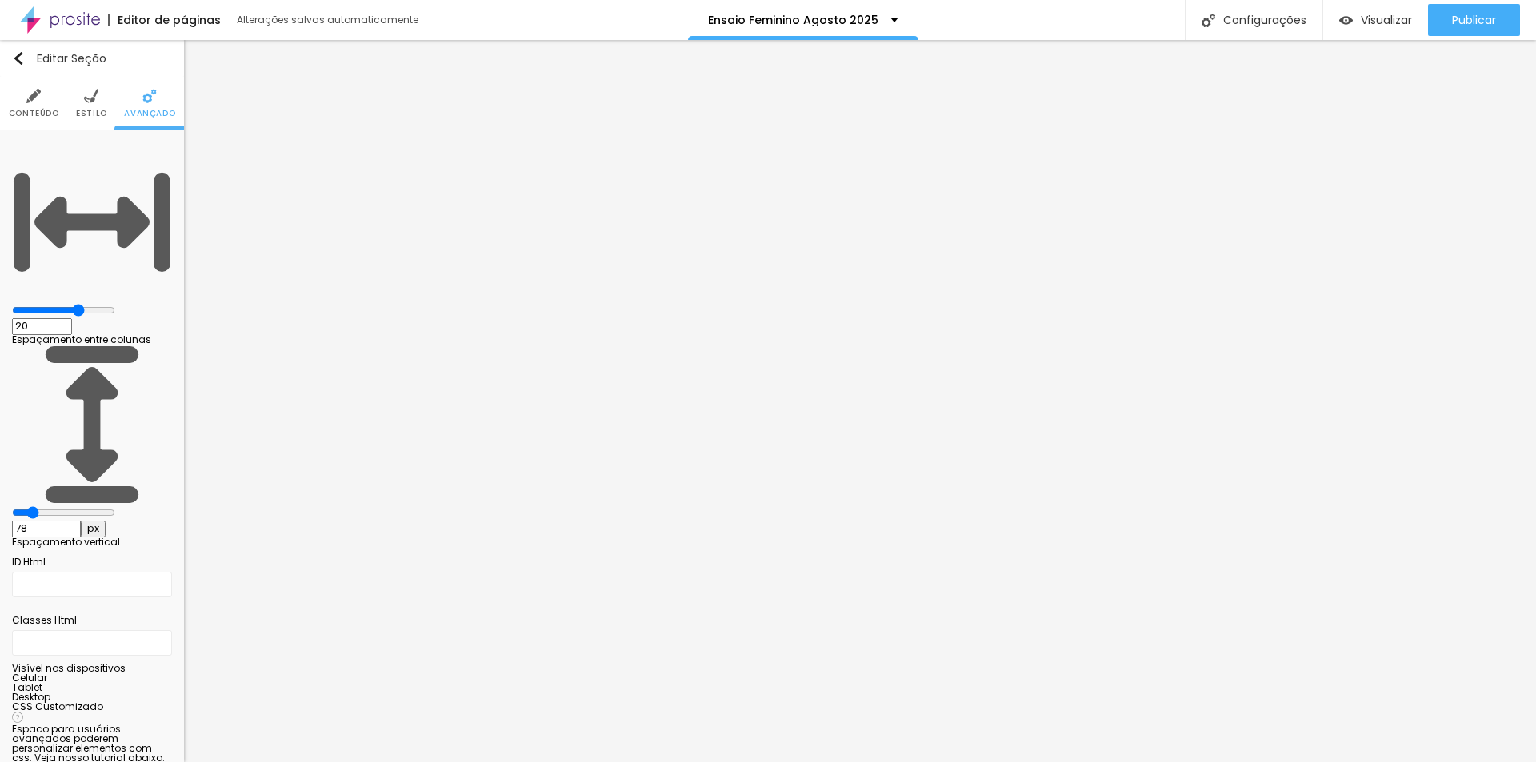
type input "102"
type input "0"
drag, startPoint x: 51, startPoint y: 186, endPoint x: 0, endPoint y: 201, distance: 53.4
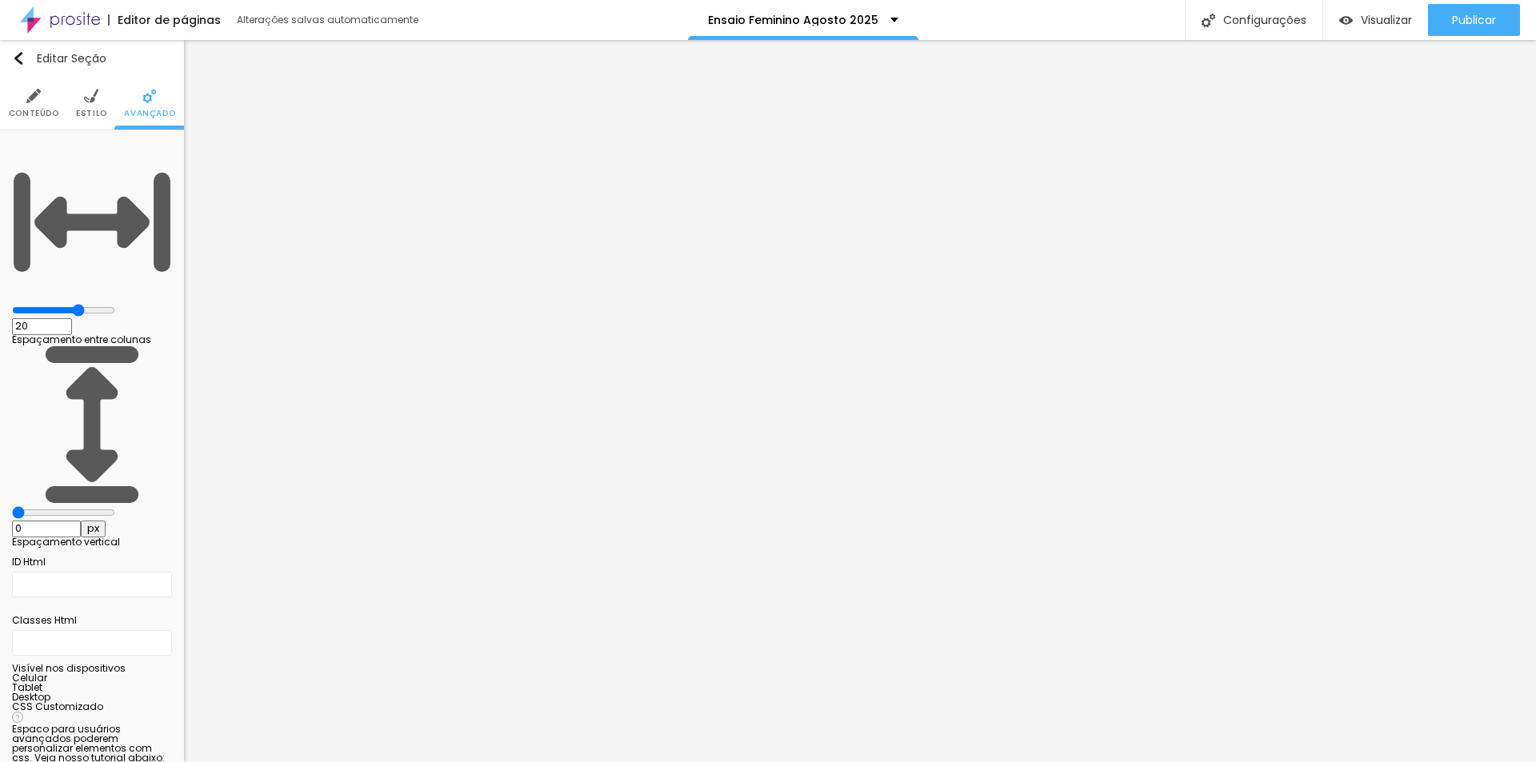
type input "0"
click at [12, 506] on input "range" at bounding box center [63, 512] width 103 height 13
drag, startPoint x: 1489, startPoint y: 14, endPoint x: 1374, endPoint y: 2, distance: 115.0
click at [1490, 14] on span "Publicar" at bounding box center [1474, 20] width 44 height 13
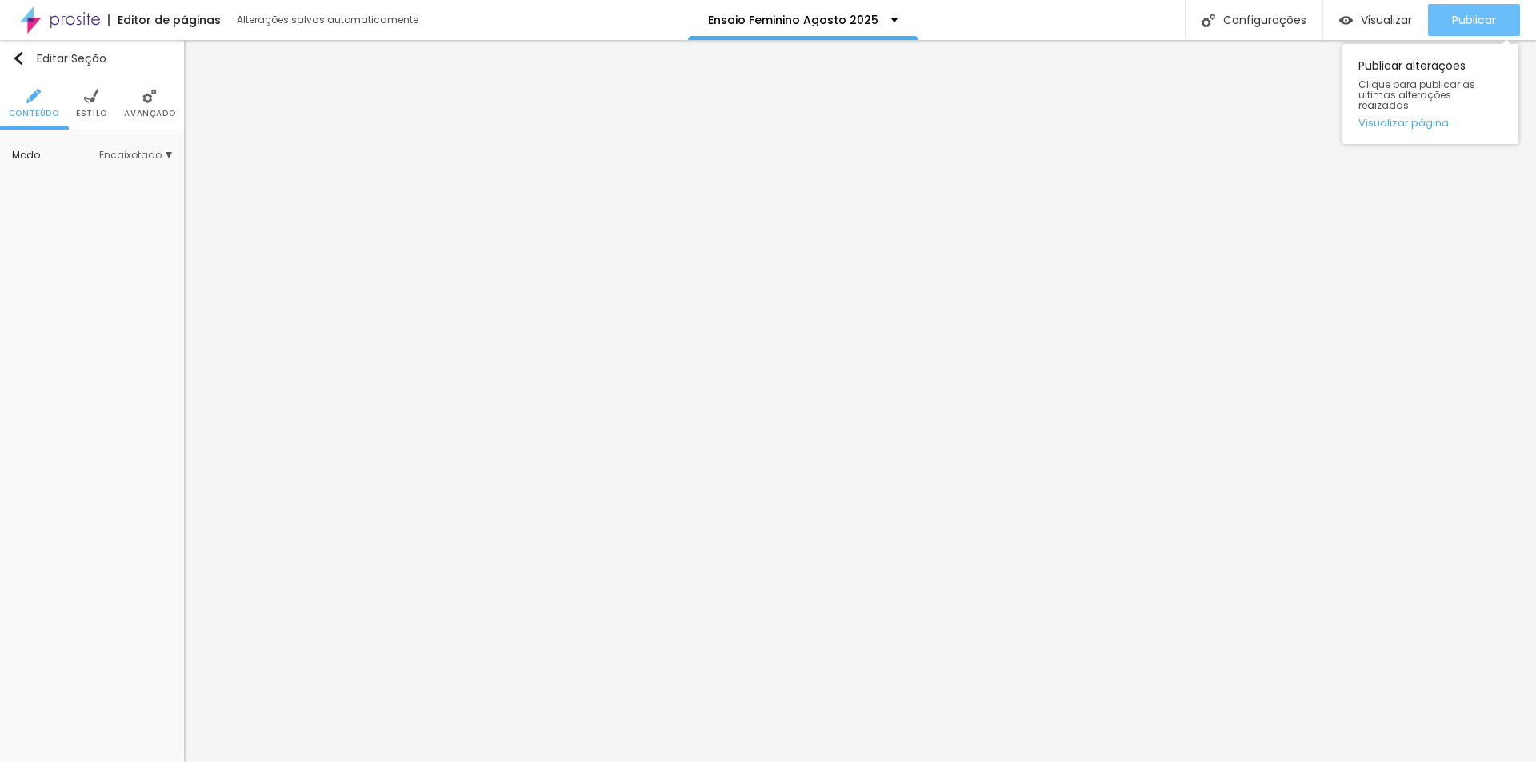
drag, startPoint x: 1486, startPoint y: 11, endPoint x: 1458, endPoint y: 18, distance: 28.9
click at [1484, 12] on div "Publicar" at bounding box center [1474, 20] width 44 height 32
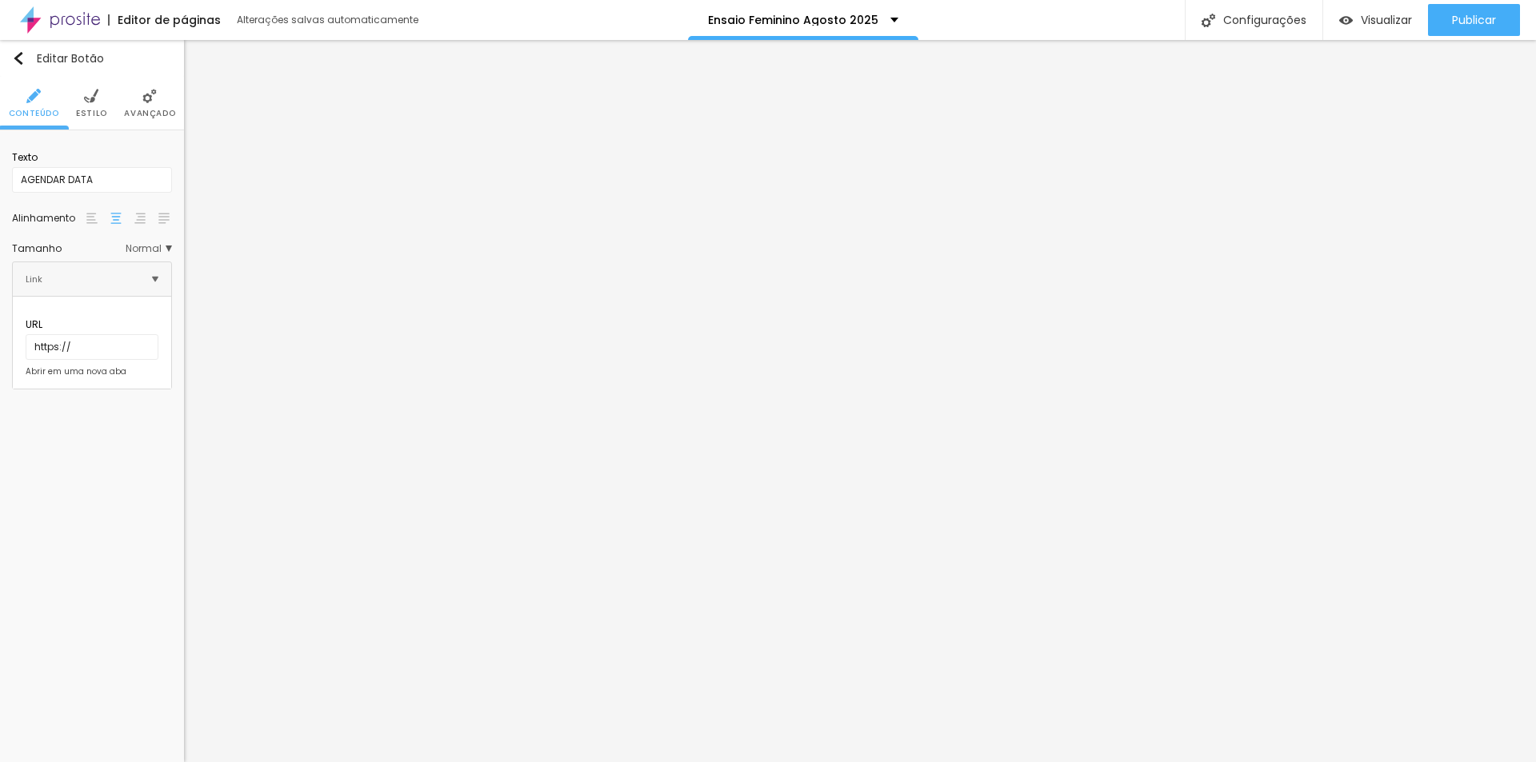
drag, startPoint x: 75, startPoint y: 316, endPoint x: 67, endPoint y: 326, distance: 12.5
click at [69, 324] on div "URL https://" at bounding box center [92, 339] width 133 height 42
drag, startPoint x: 23, startPoint y: 326, endPoint x: 0, endPoint y: 337, distance: 25.8
click at [0, 336] on div "Texto AGENDAR DATA Alinhamento Tamanho Normal Pequeno Normal Grande Link URL ht…" at bounding box center [92, 265] width 184 height 271
click at [30, 505] on div "Editar Botão Conteúdo Estilo Avançado Texto AGENDAR DATA Alinhamento Tamanho No…" at bounding box center [92, 401] width 184 height 722
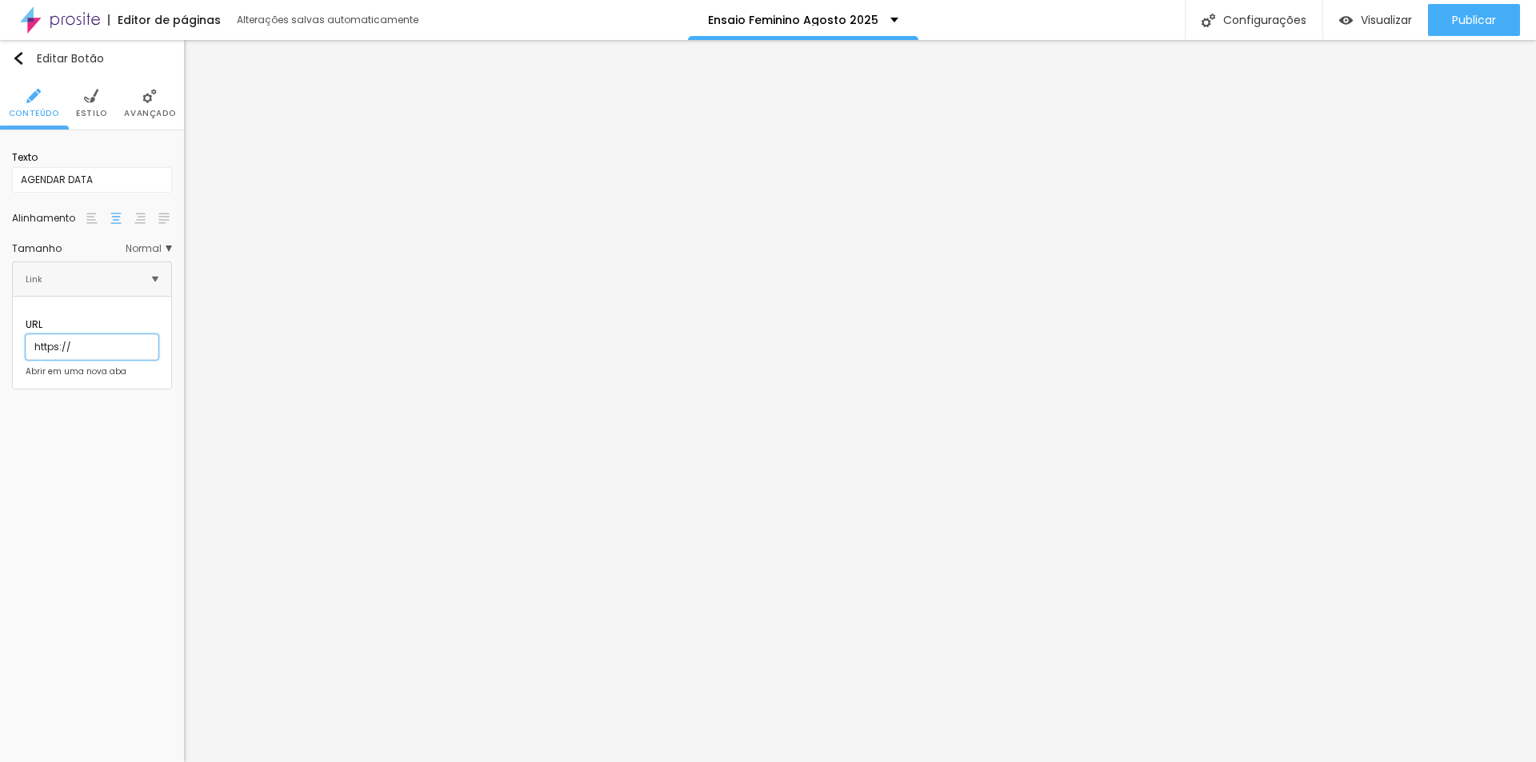
drag, startPoint x: 58, startPoint y: 332, endPoint x: 19, endPoint y: 333, distance: 39.2
click at [0, 329] on div "Texto AGENDAR DATA Alinhamento Tamanho Normal Pequeno Normal Grande Link URL ht…" at bounding box center [92, 265] width 184 height 271
paste input "[DOMAIN_NAME][URL][PHONE_NUMBER]"
type input "[URL][DOMAIN_NAME][PHONE_NUMBER]"
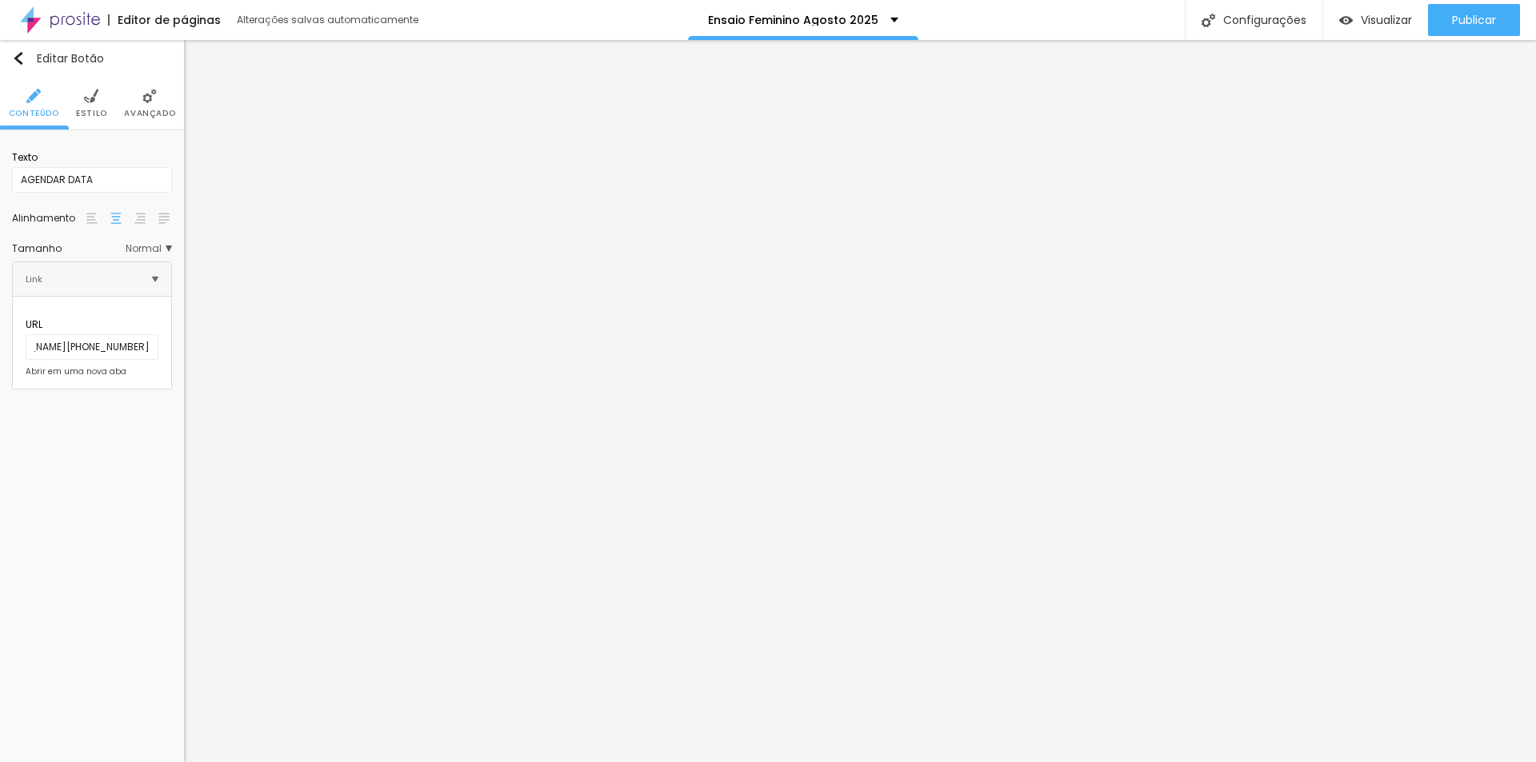
click at [98, 463] on div "Editar Botão Conteúdo Estilo Avançado Texto AGENDAR DATA Alinhamento Tamanho No…" at bounding box center [92, 401] width 184 height 722
drag, startPoint x: 110, startPoint y: 325, endPoint x: 0, endPoint y: 310, distance: 110.7
click at [2, 312] on div "Texto AGENDAR DATA Alinhamento Tamanho Normal Pequeno Normal Grande Link URL ht…" at bounding box center [92, 265] width 184 height 271
paste input "[DOMAIN_NAME][URL][PHONE_NUMBER]"
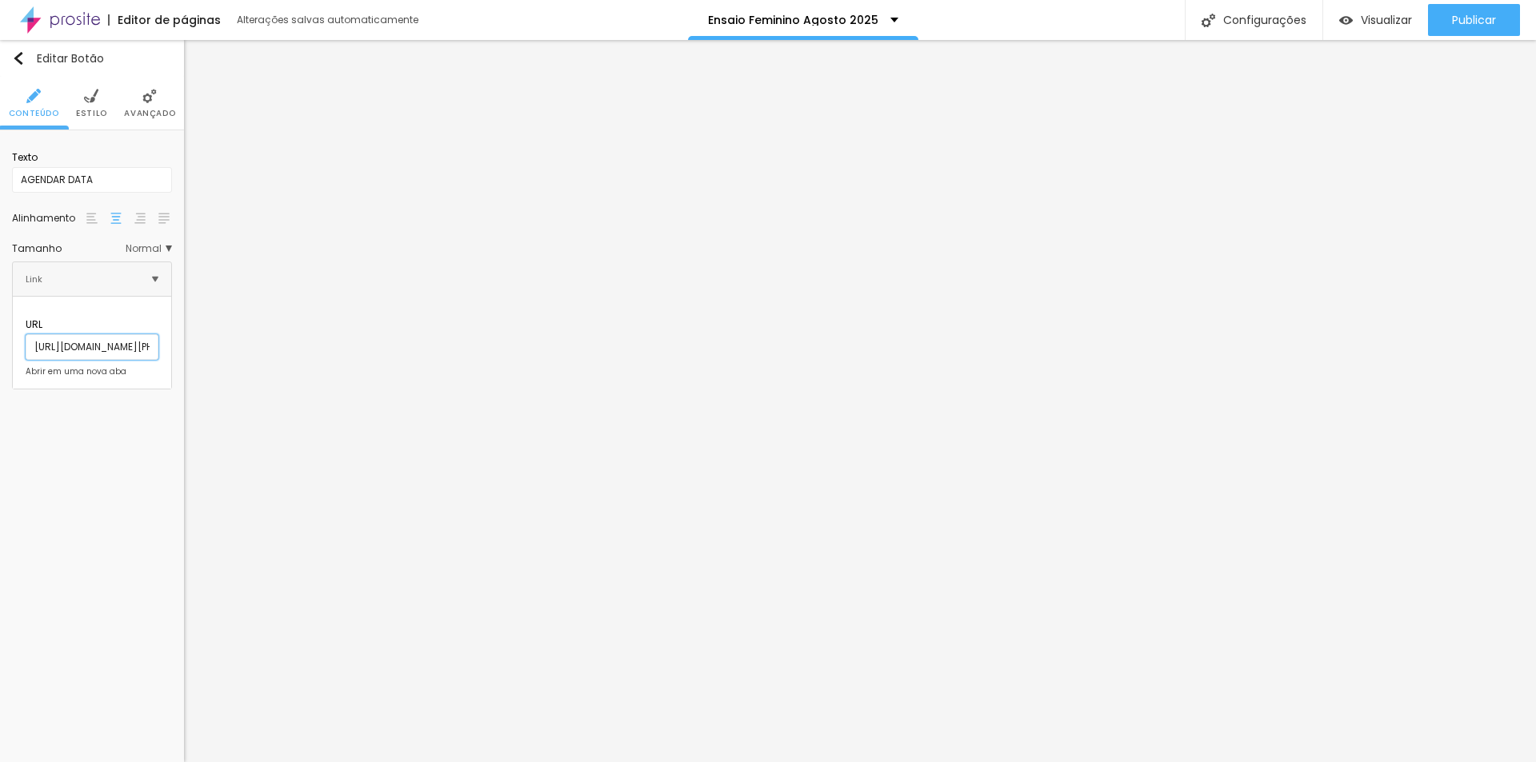
scroll to position [0, 982]
type input "[URL][DOMAIN_NAME][PHONE_NUMBER]"
click at [152, 480] on div "Editar Botão Conteúdo Estilo Avançado Texto AGENDAR DATA Alinhamento Tamanho No…" at bounding box center [92, 401] width 184 height 722
click at [1489, 18] on span "Publicar" at bounding box center [1474, 20] width 44 height 13
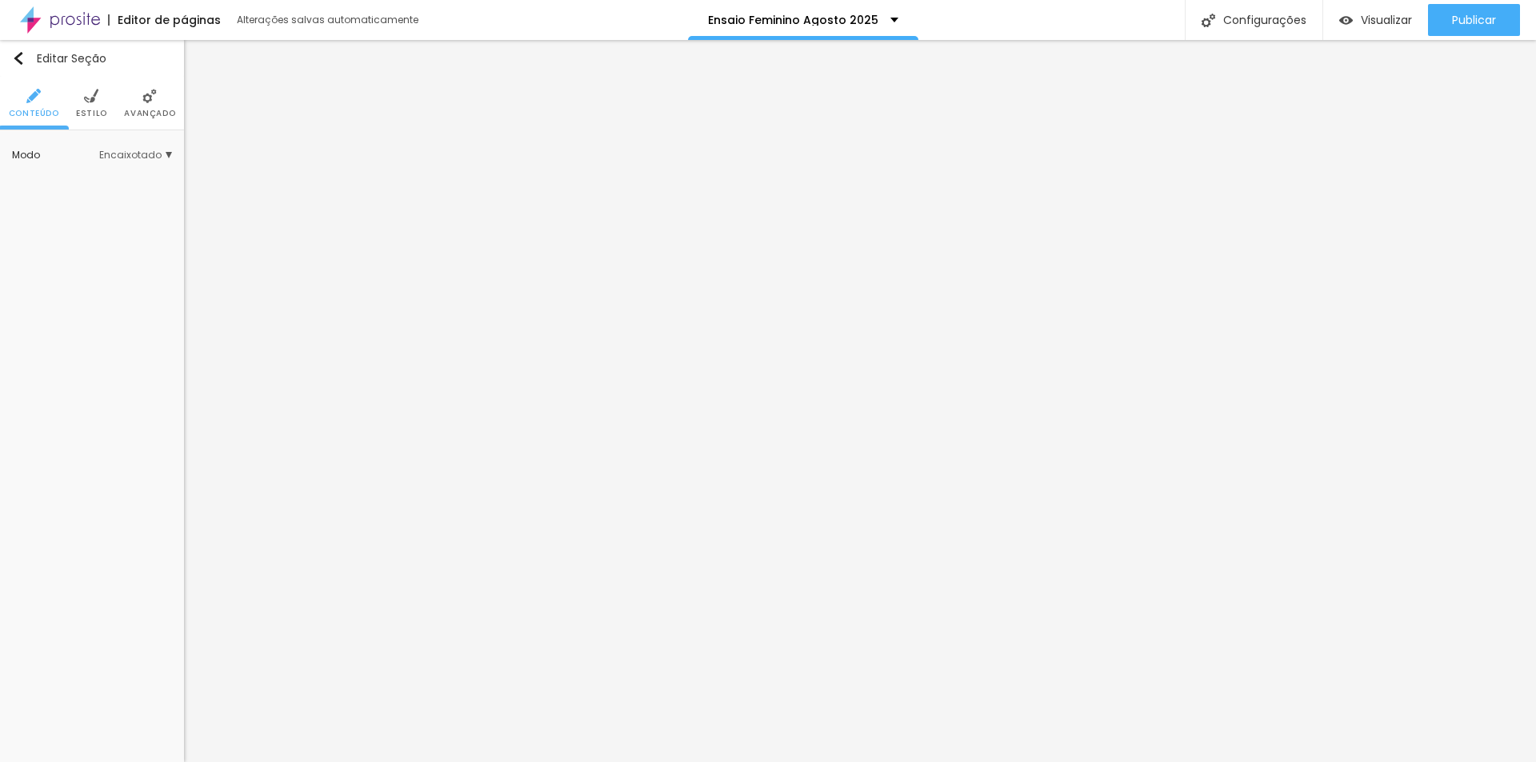
click at [141, 105] on li "Avançado" at bounding box center [149, 103] width 51 height 53
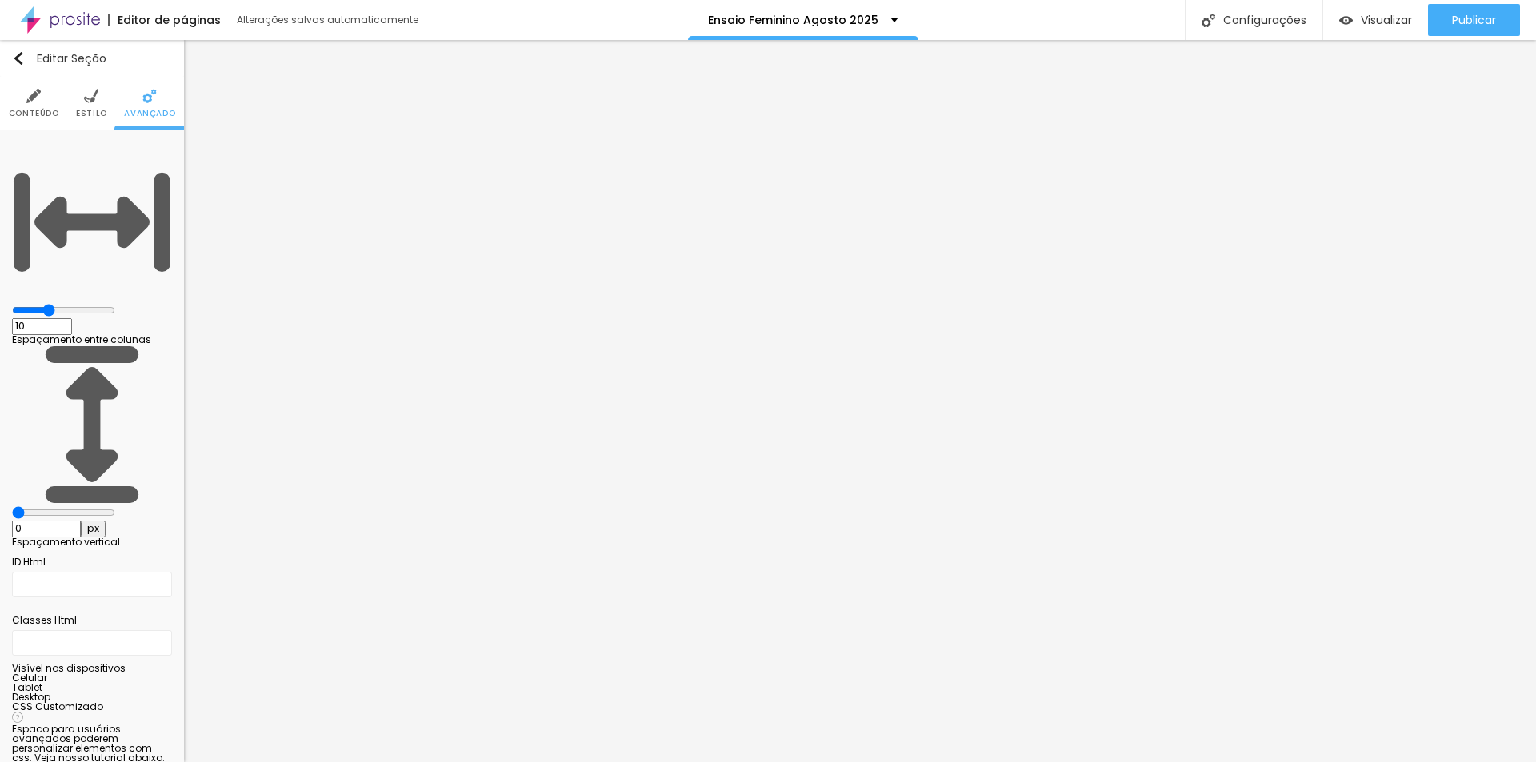
click at [25, 506] on input "range" at bounding box center [63, 512] width 103 height 13
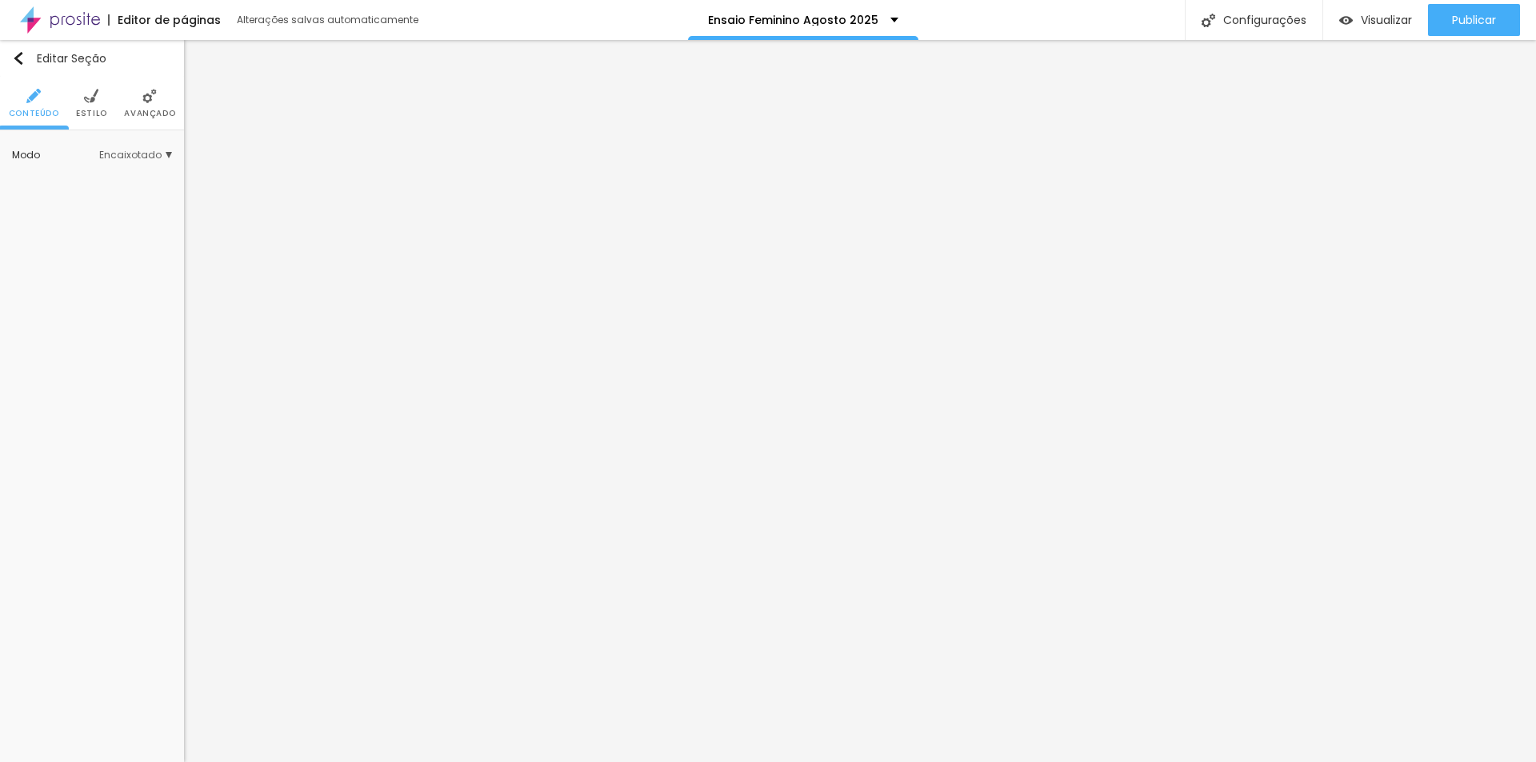
click at [98, 98] on img at bounding box center [91, 96] width 14 height 14
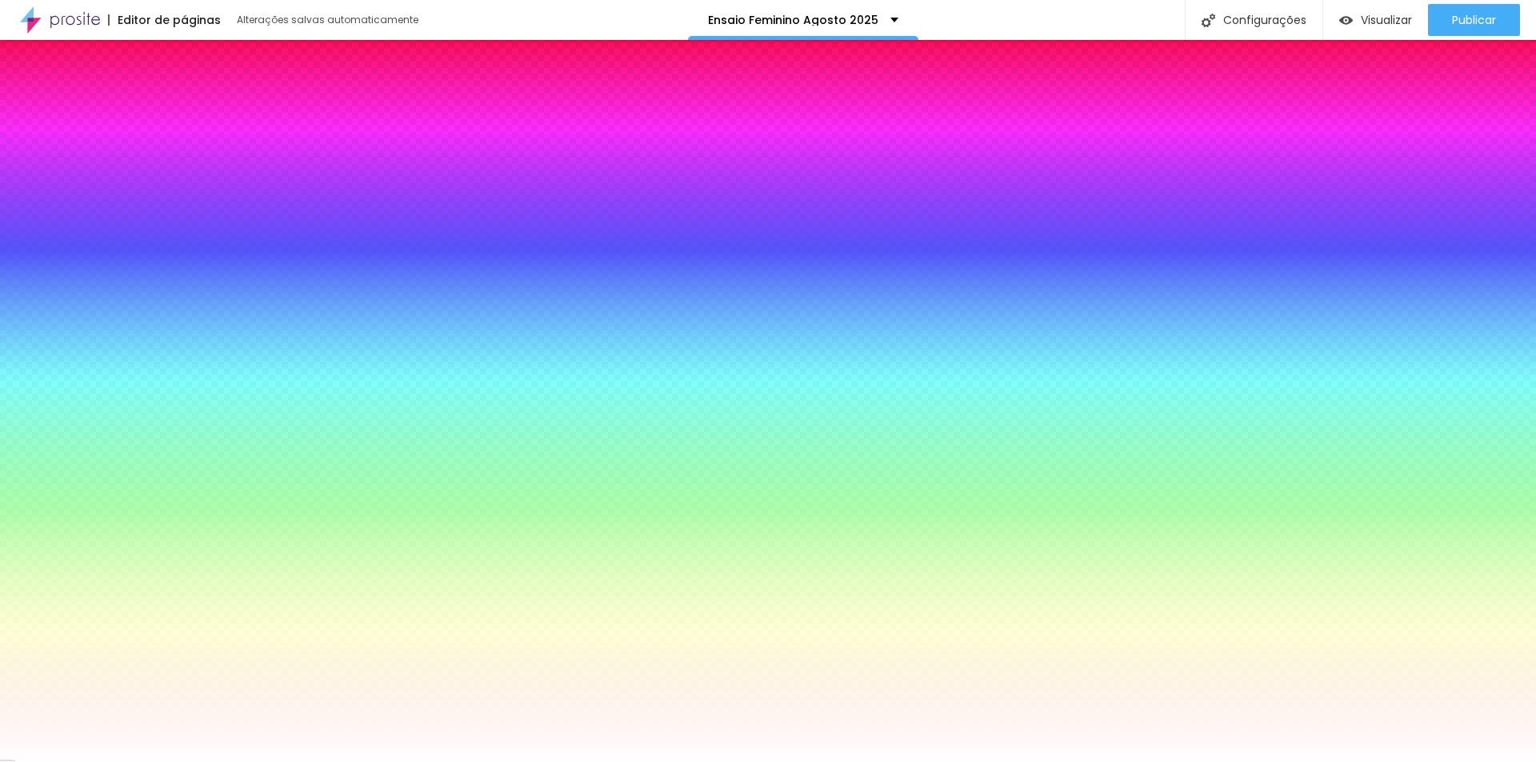
click at [156, 110] on span "Avançado" at bounding box center [149, 114] width 51 height 8
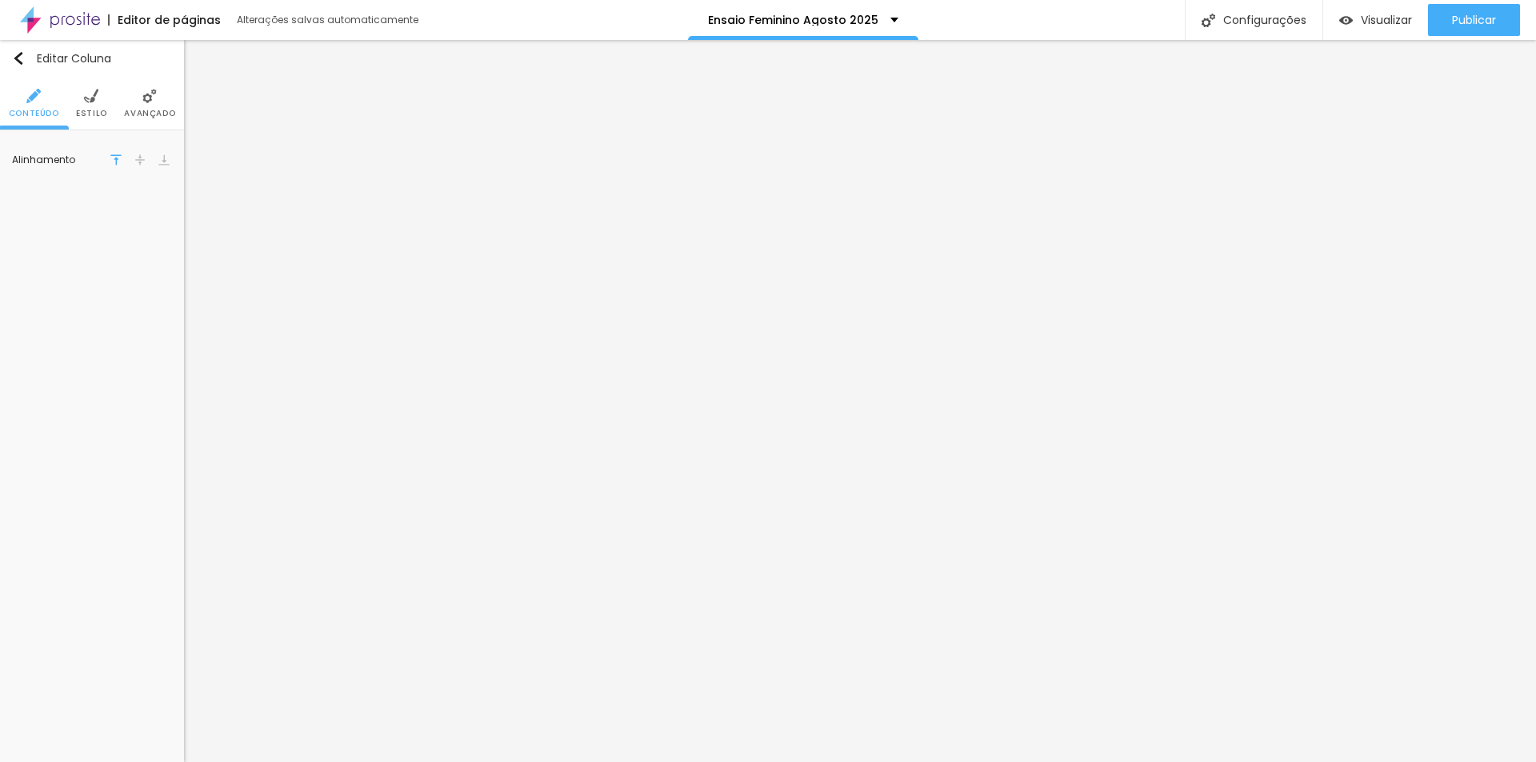
click at [143, 112] on span "Avançado" at bounding box center [149, 114] width 51 height 8
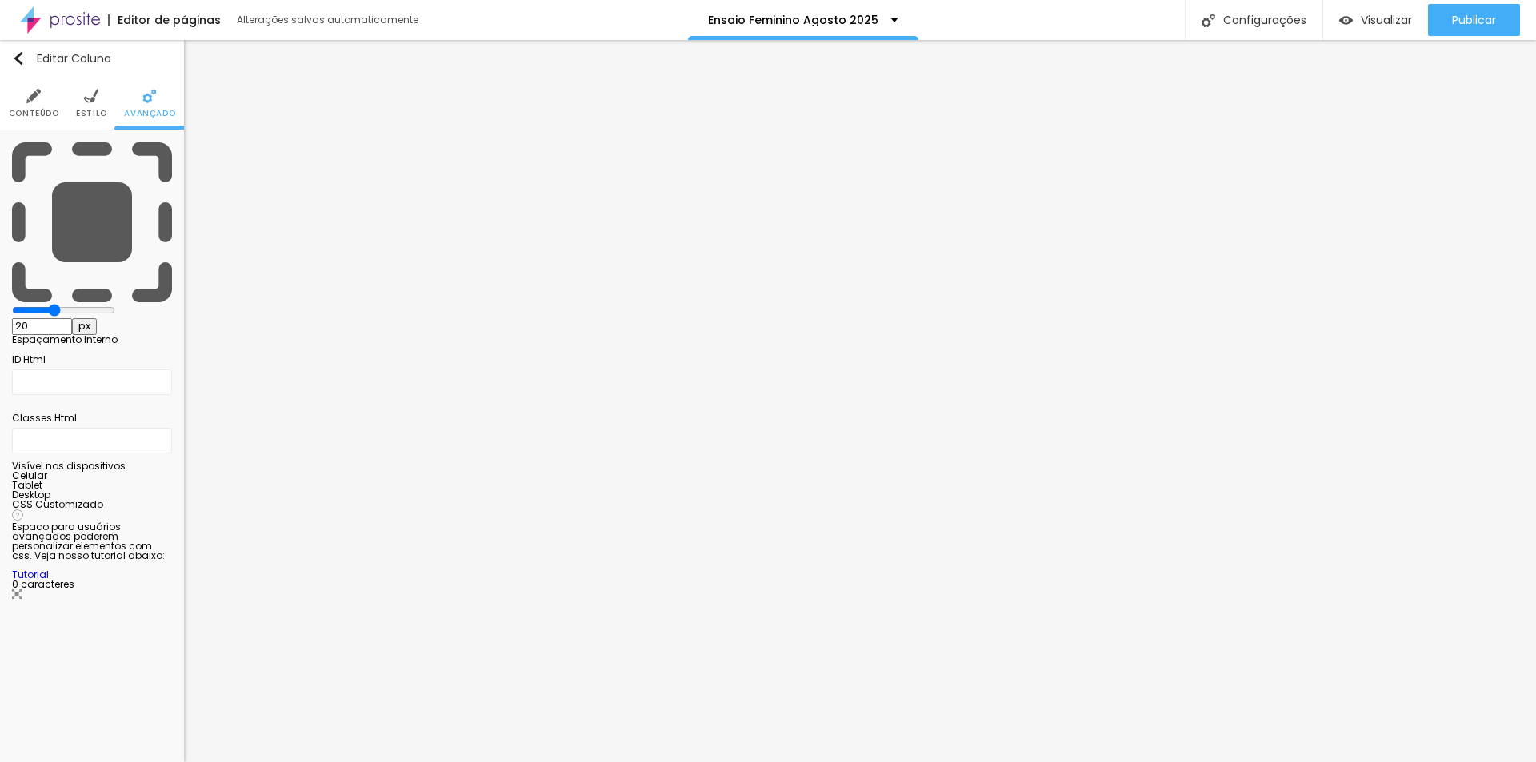
click at [90, 110] on span "Estilo" at bounding box center [91, 114] width 31 height 8
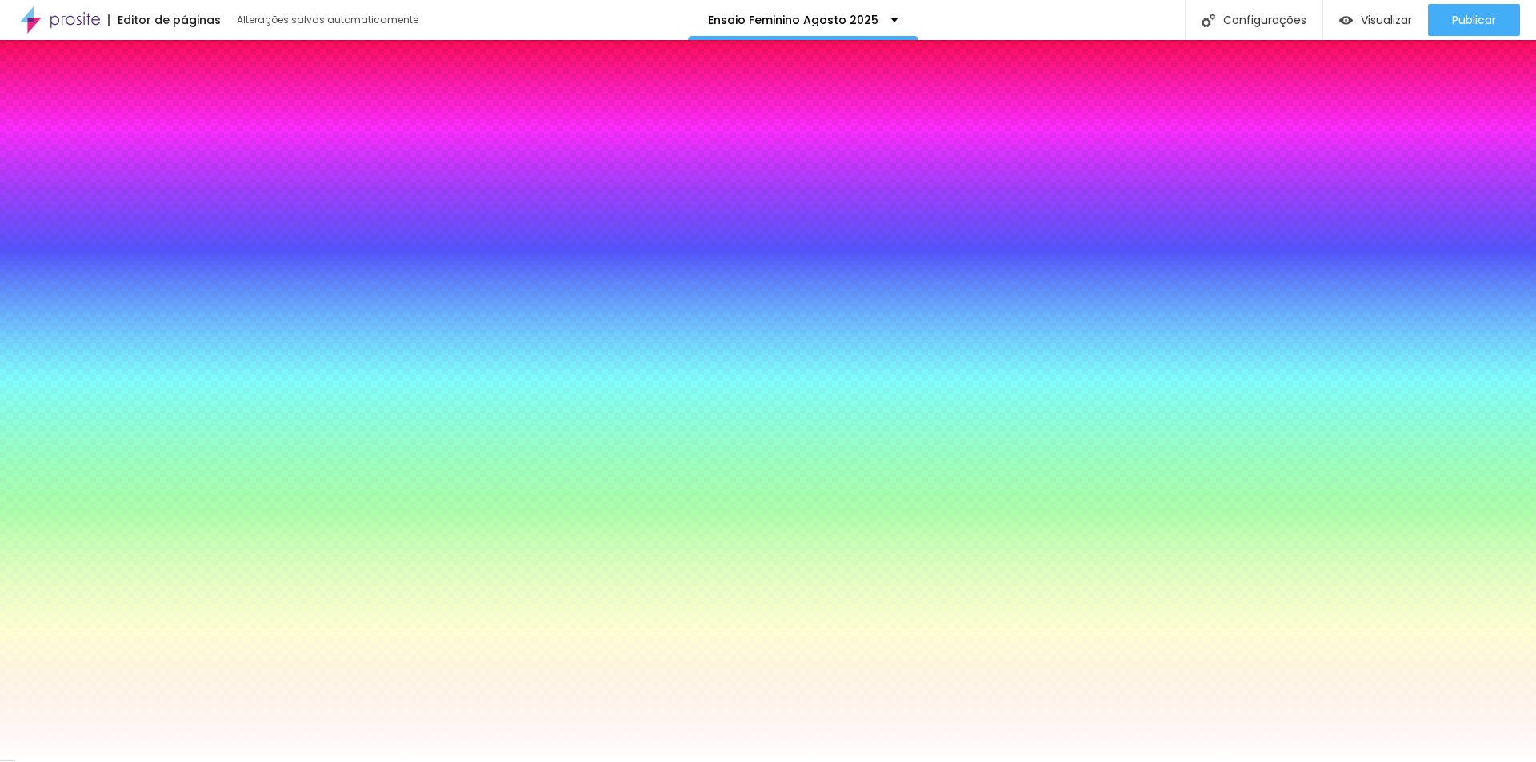
click at [151, 110] on span "Avançado" at bounding box center [149, 114] width 51 height 8
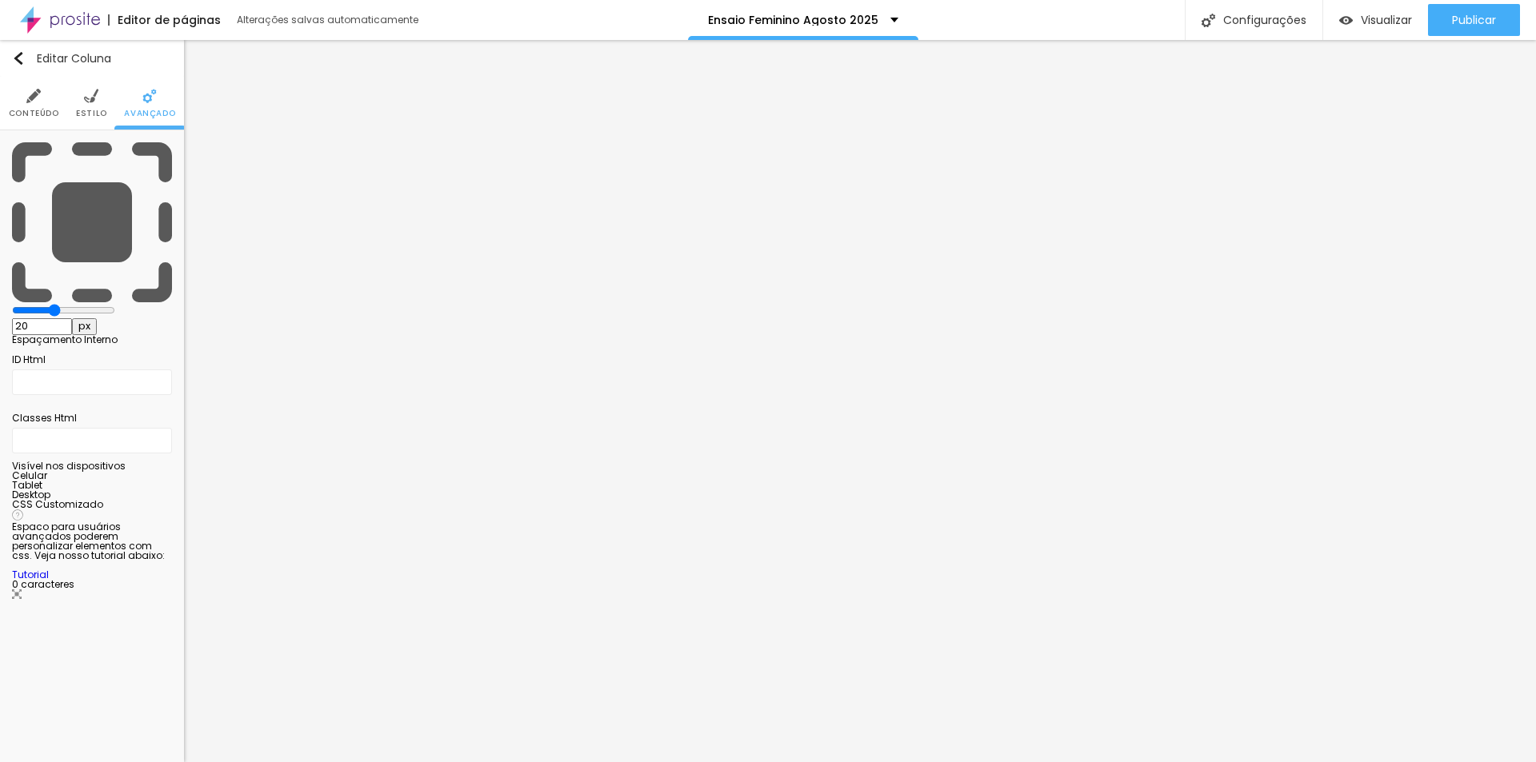
type input "15"
type input "10"
type input "0"
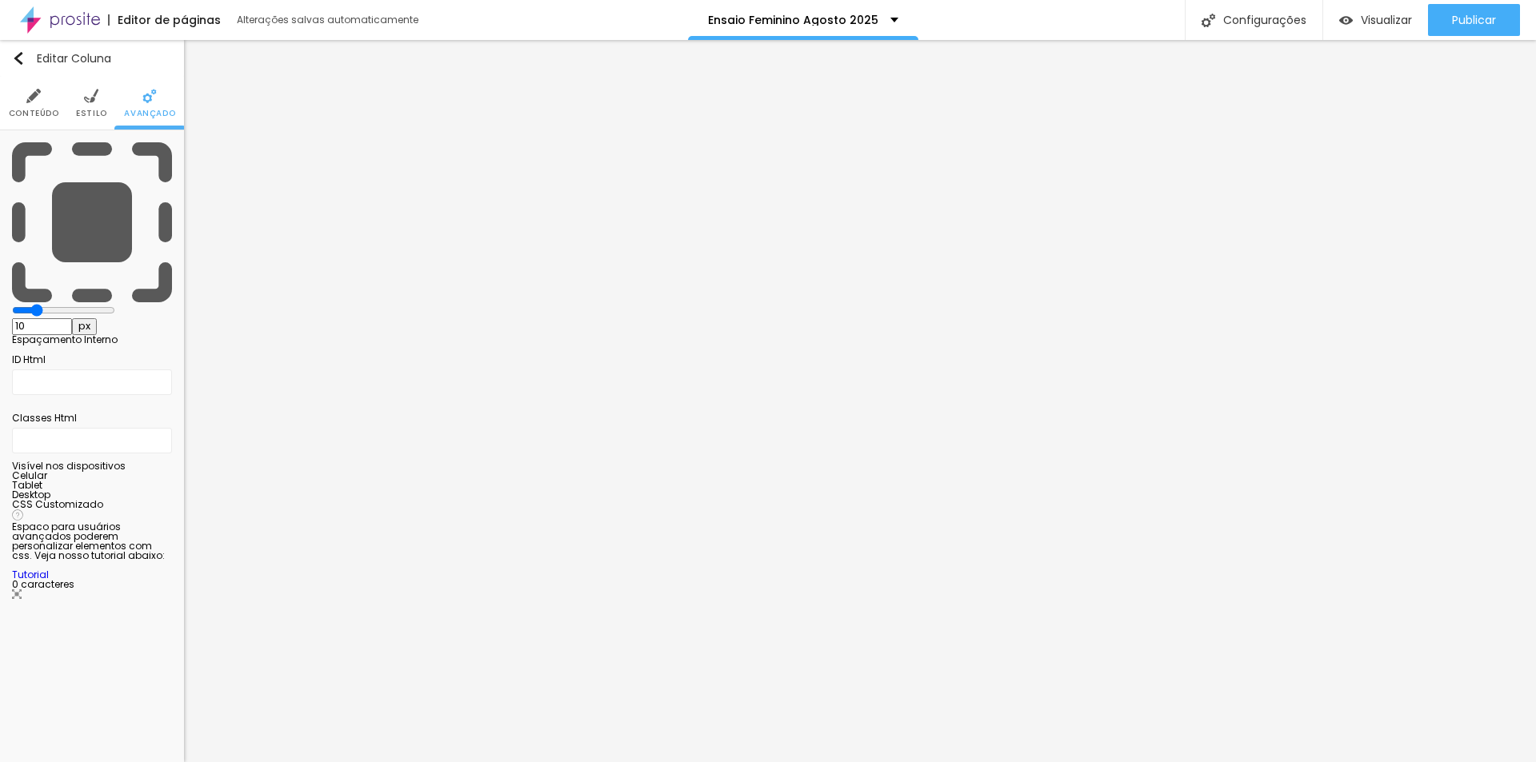
type input "0"
type input "5"
type input "10"
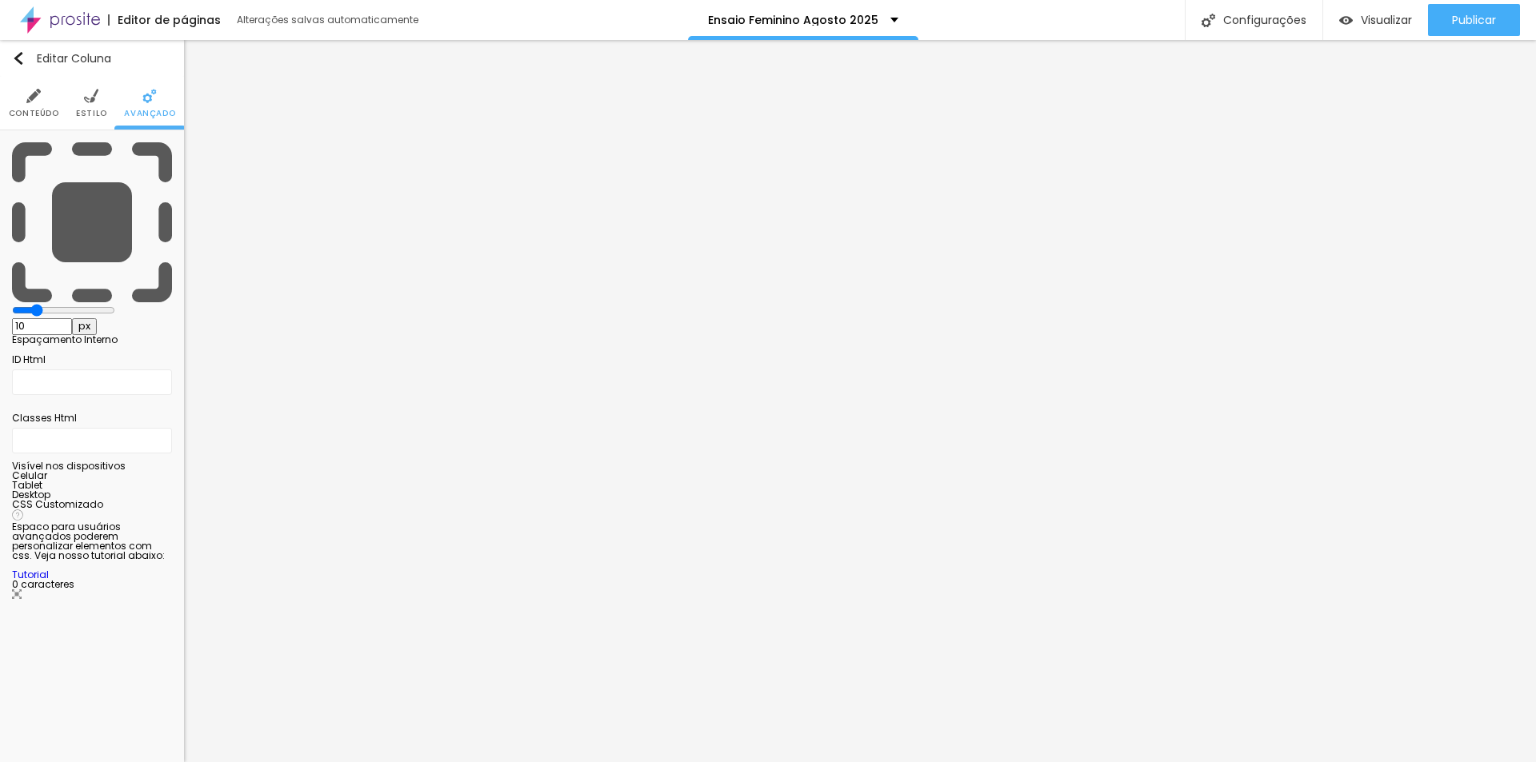
type input "20"
drag, startPoint x: 65, startPoint y: 153, endPoint x: 92, endPoint y: 172, distance: 33.3
click at [66, 304] on input "range" at bounding box center [63, 310] width 103 height 13
